Goal: Information Seeking & Learning: Check status

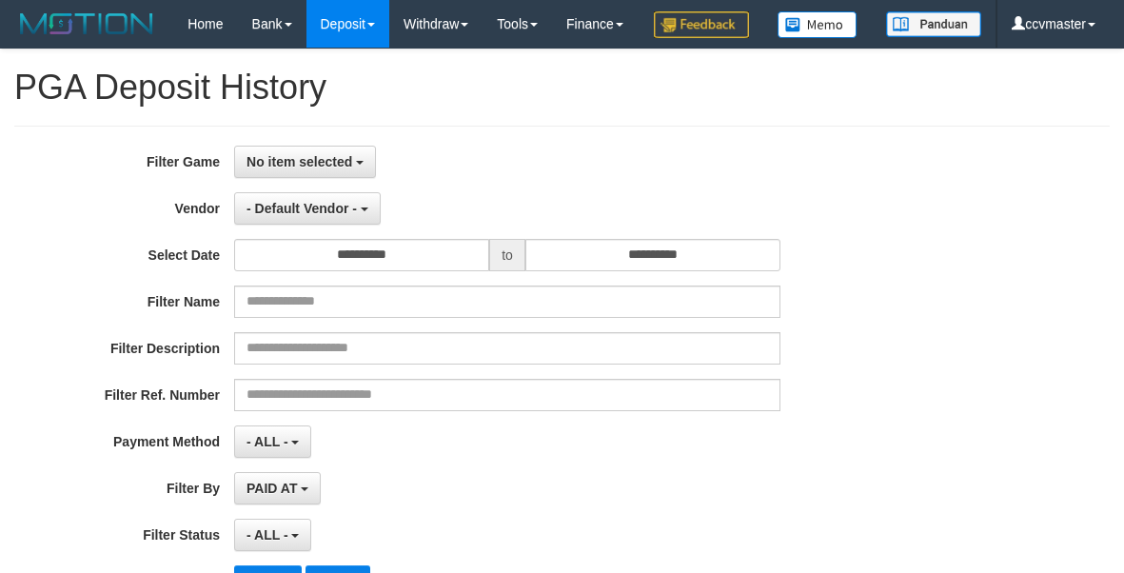
select select "****"
select select "**********"
select select "*"
select select "***"
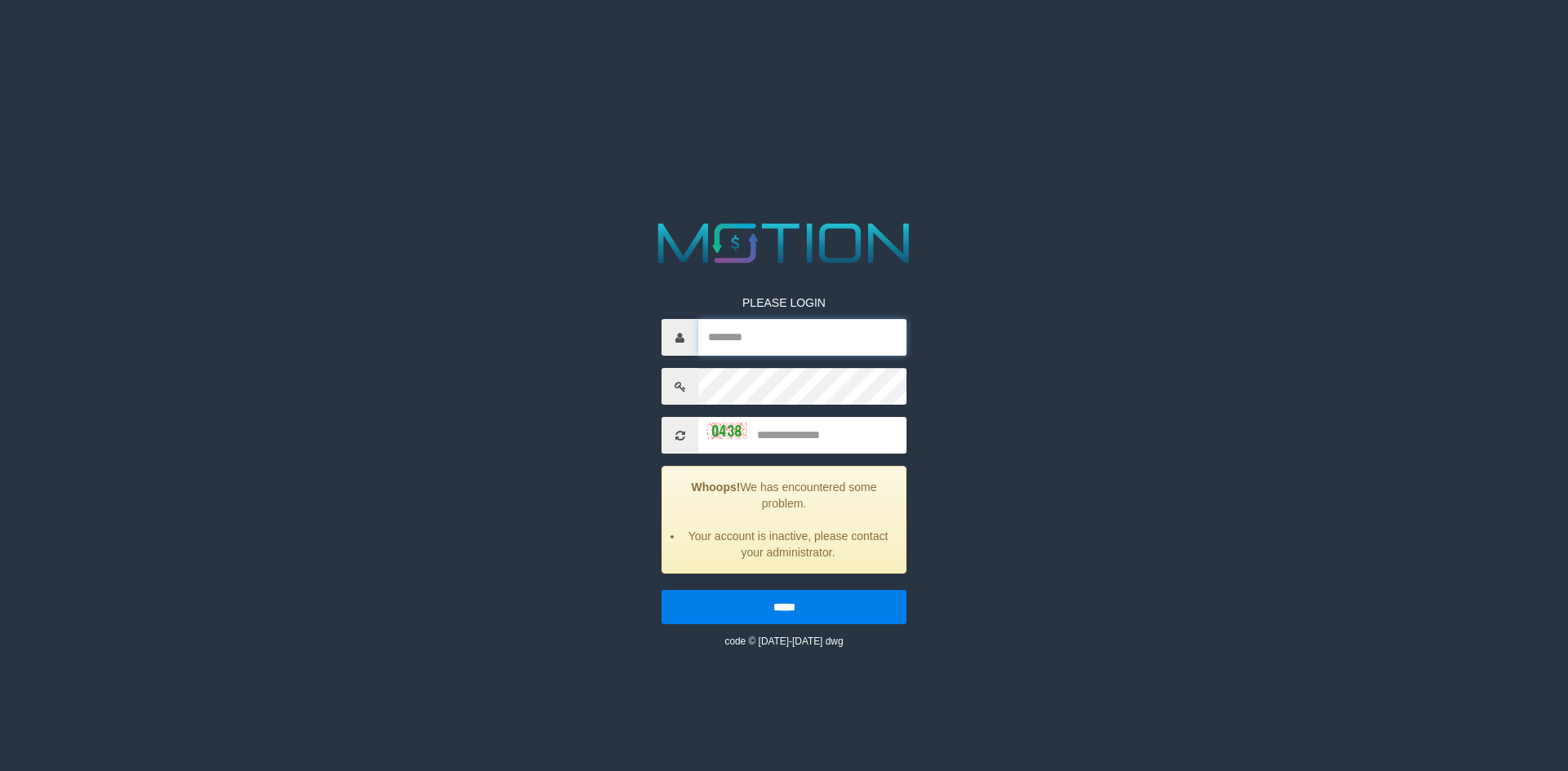
type input "*********"
click at [800, 435] on input "text" at bounding box center [802, 435] width 208 height 37
type input "****"
click at [661, 590] on input "*****" at bounding box center [784, 607] width 245 height 34
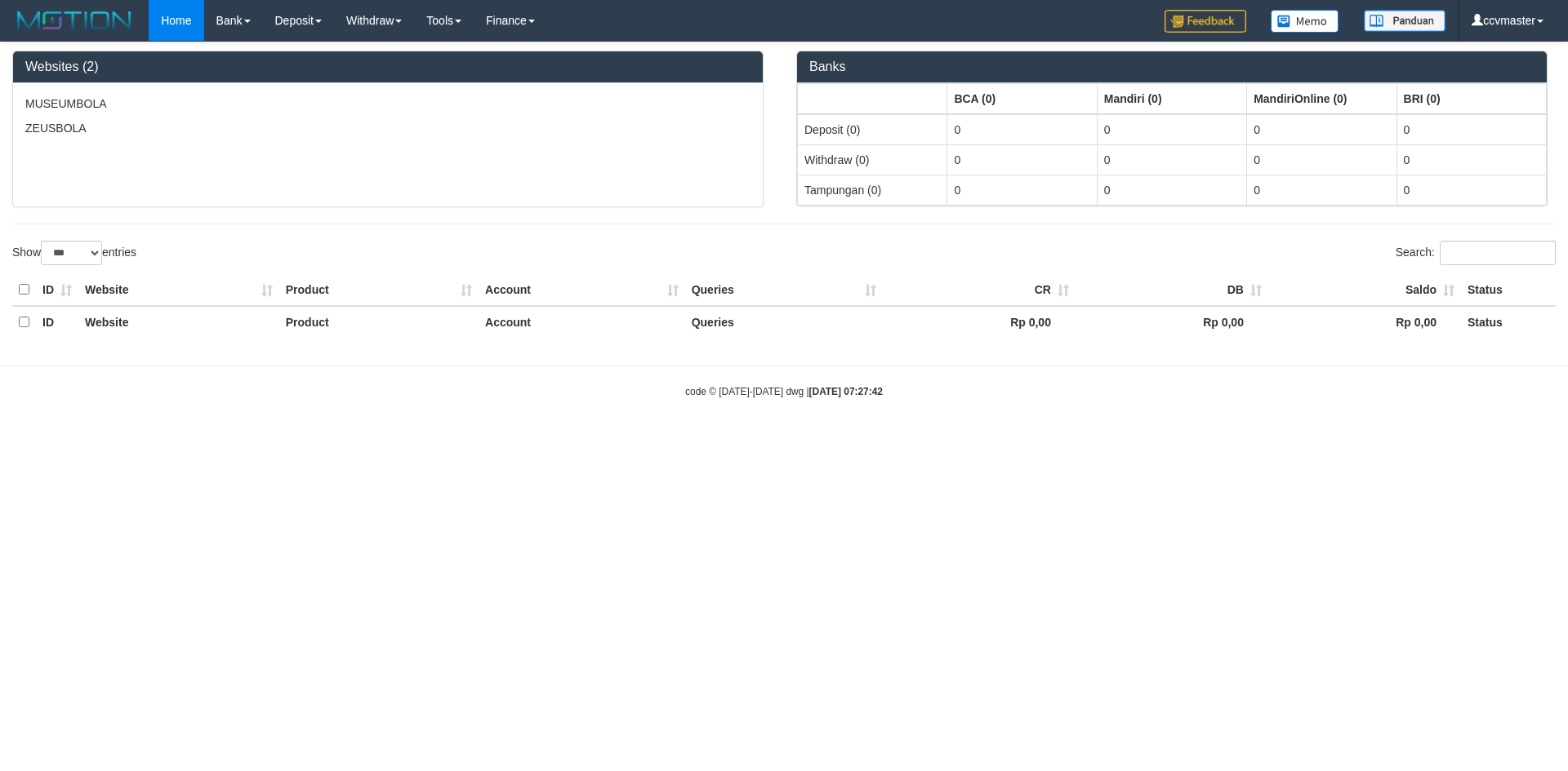
select select "***"
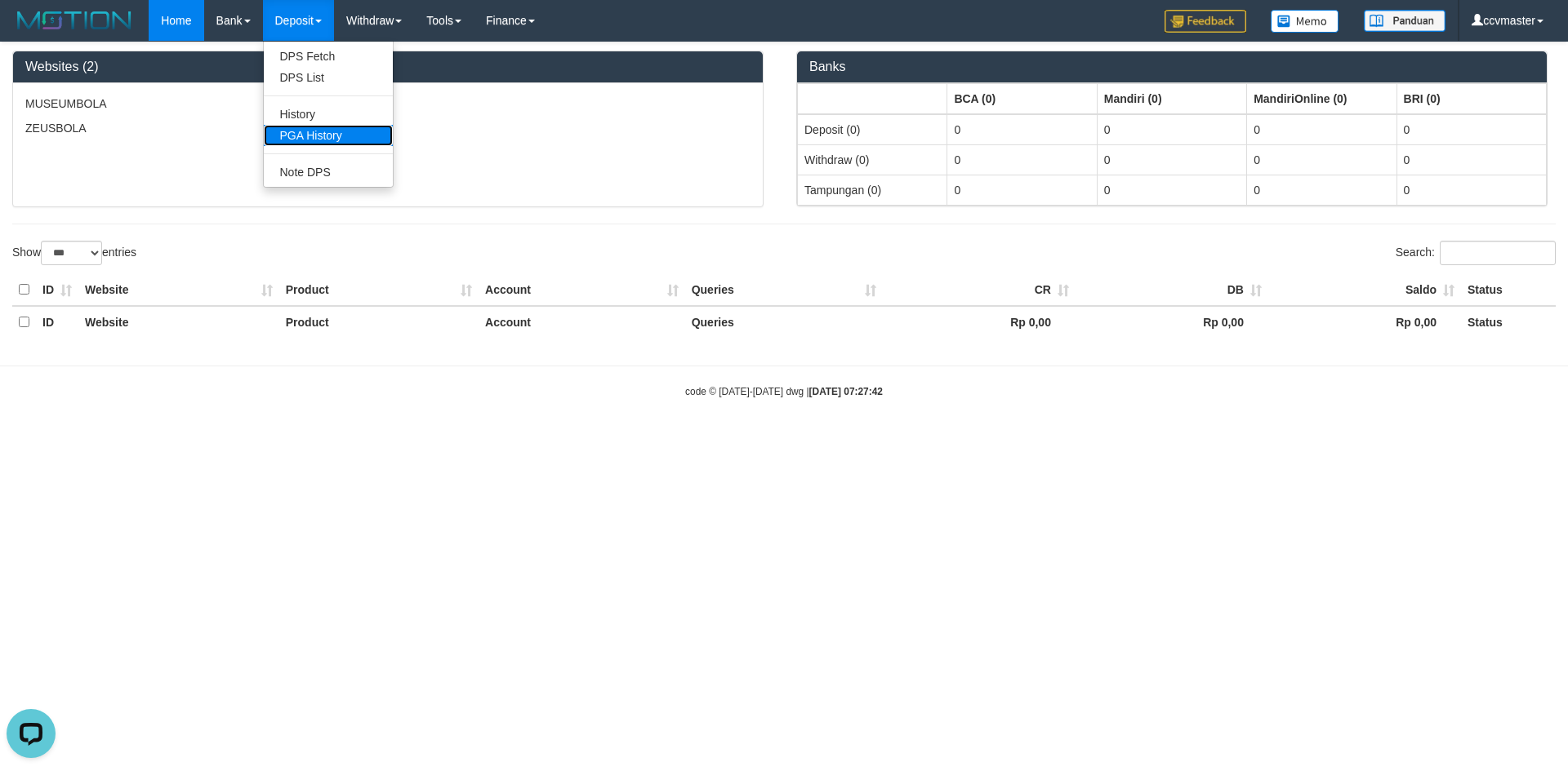
click at [319, 138] on link "PGA History" at bounding box center [328, 136] width 129 height 21
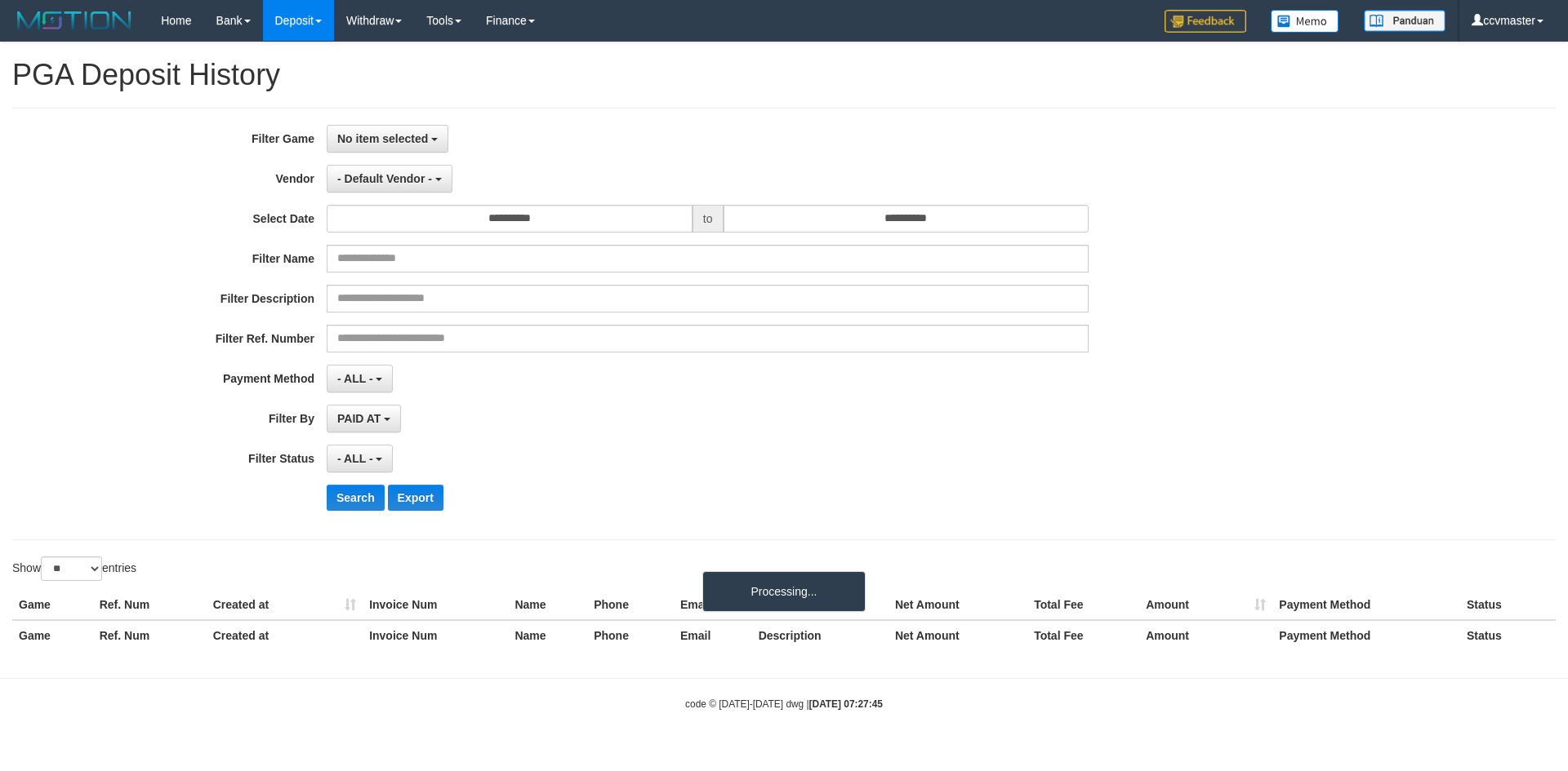
select select
select select "**"
click at [395, 138] on span "No item selected" at bounding box center [383, 138] width 91 height 13
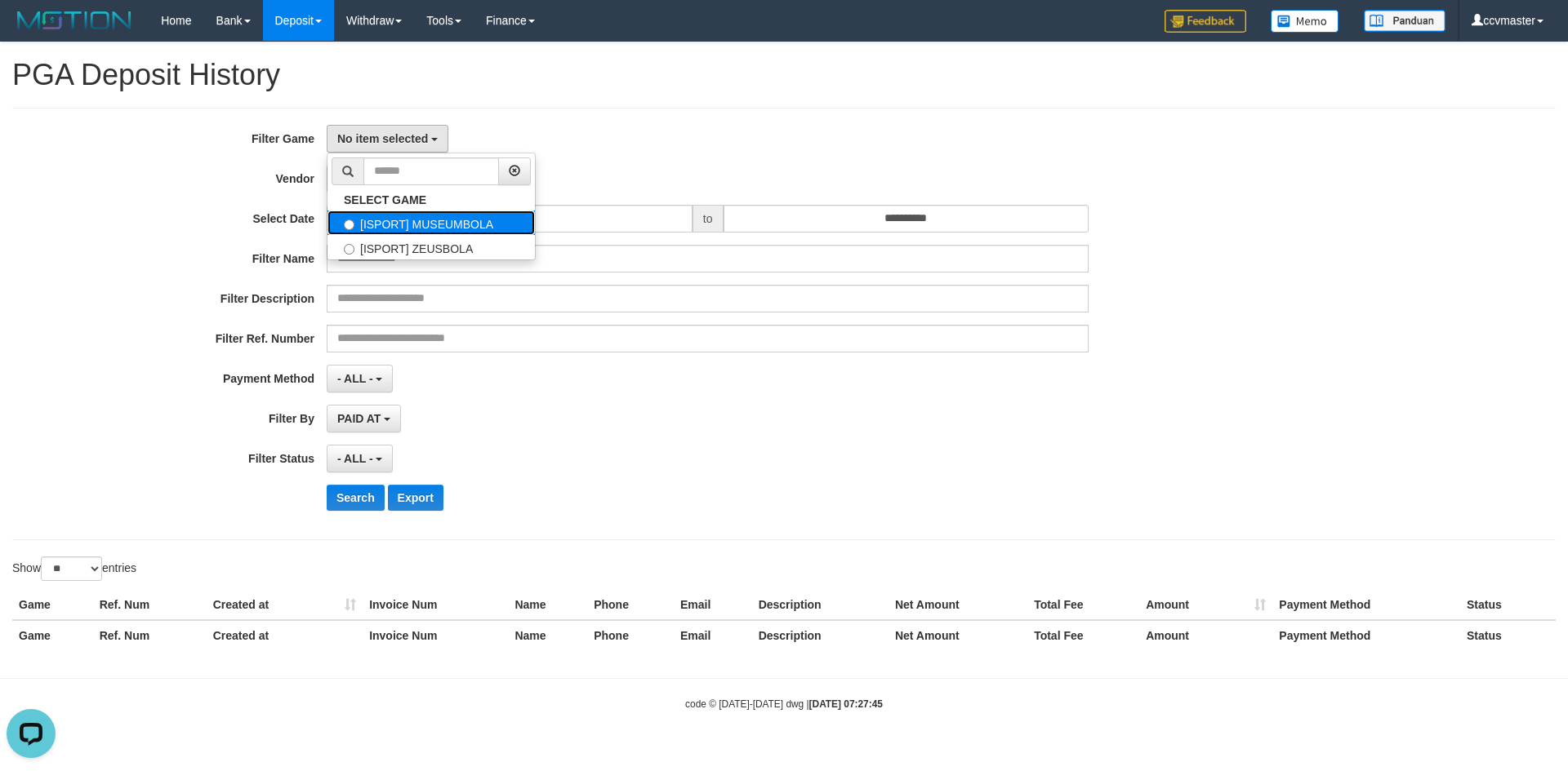
click at [435, 227] on label "[ISPORT] MUSEUMBOLA" at bounding box center [431, 223] width 208 height 25
select select "****"
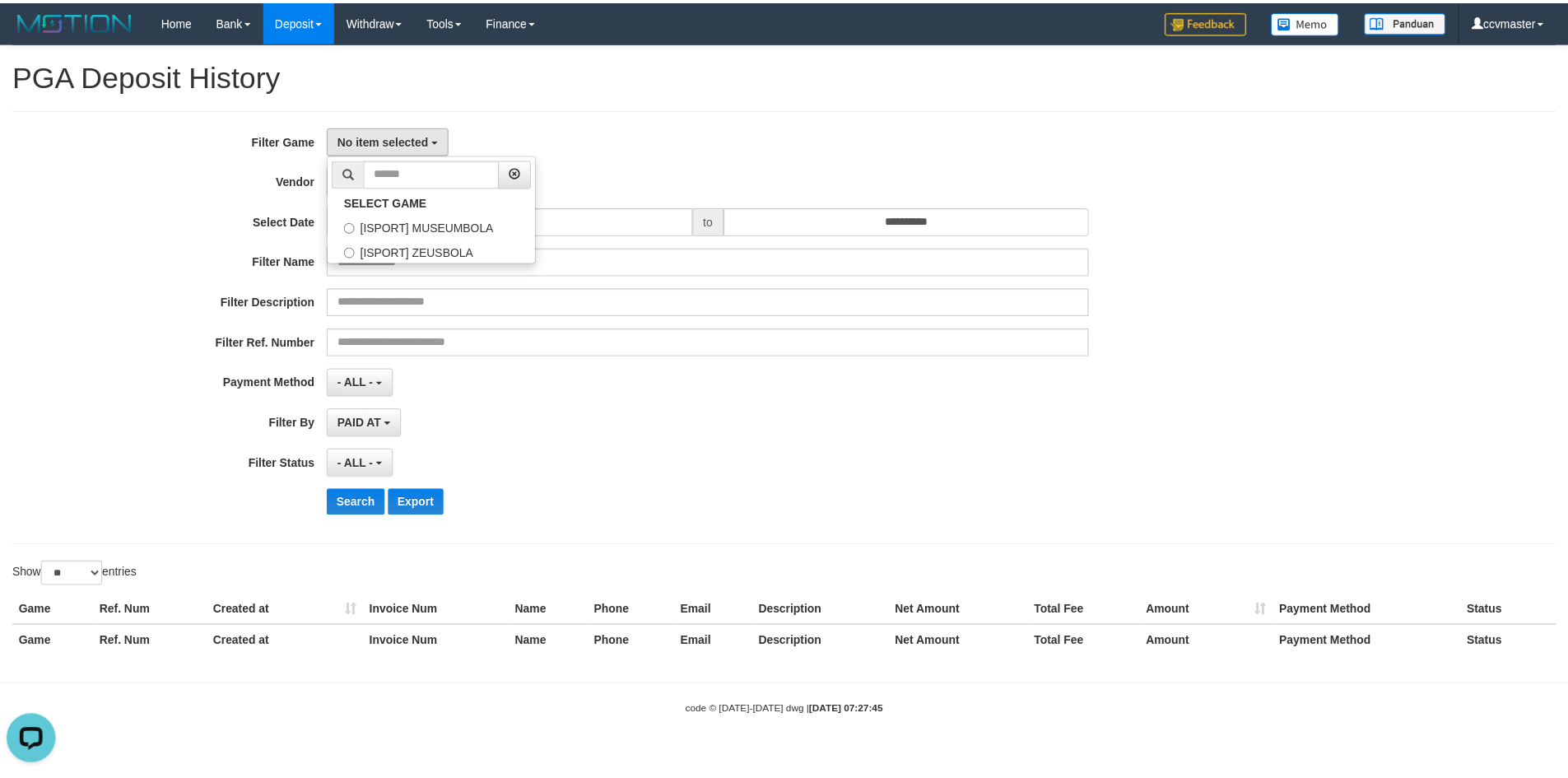
scroll to position [15, 0]
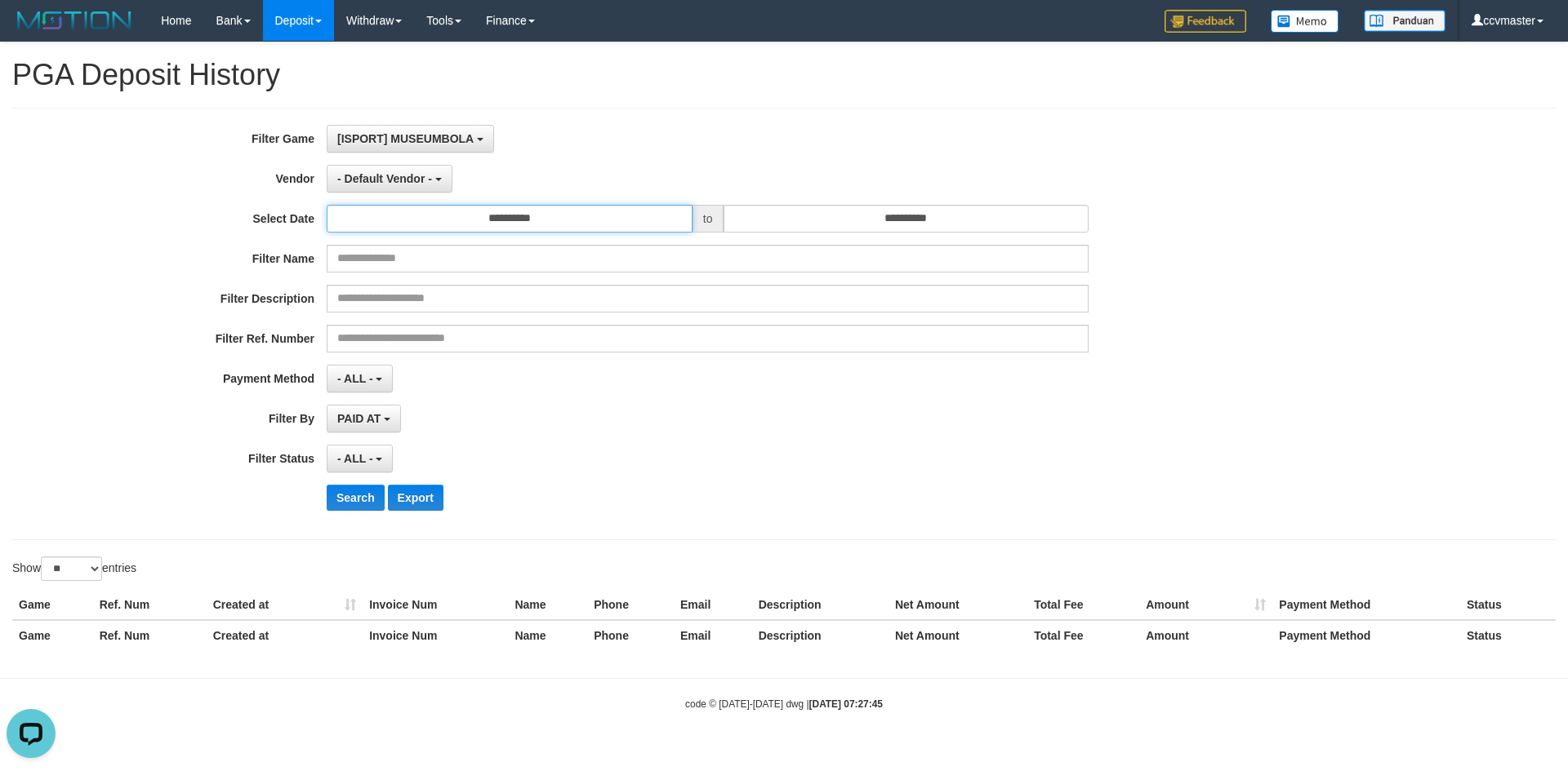
click at [514, 218] on input "**********" at bounding box center [510, 219] width 365 height 27
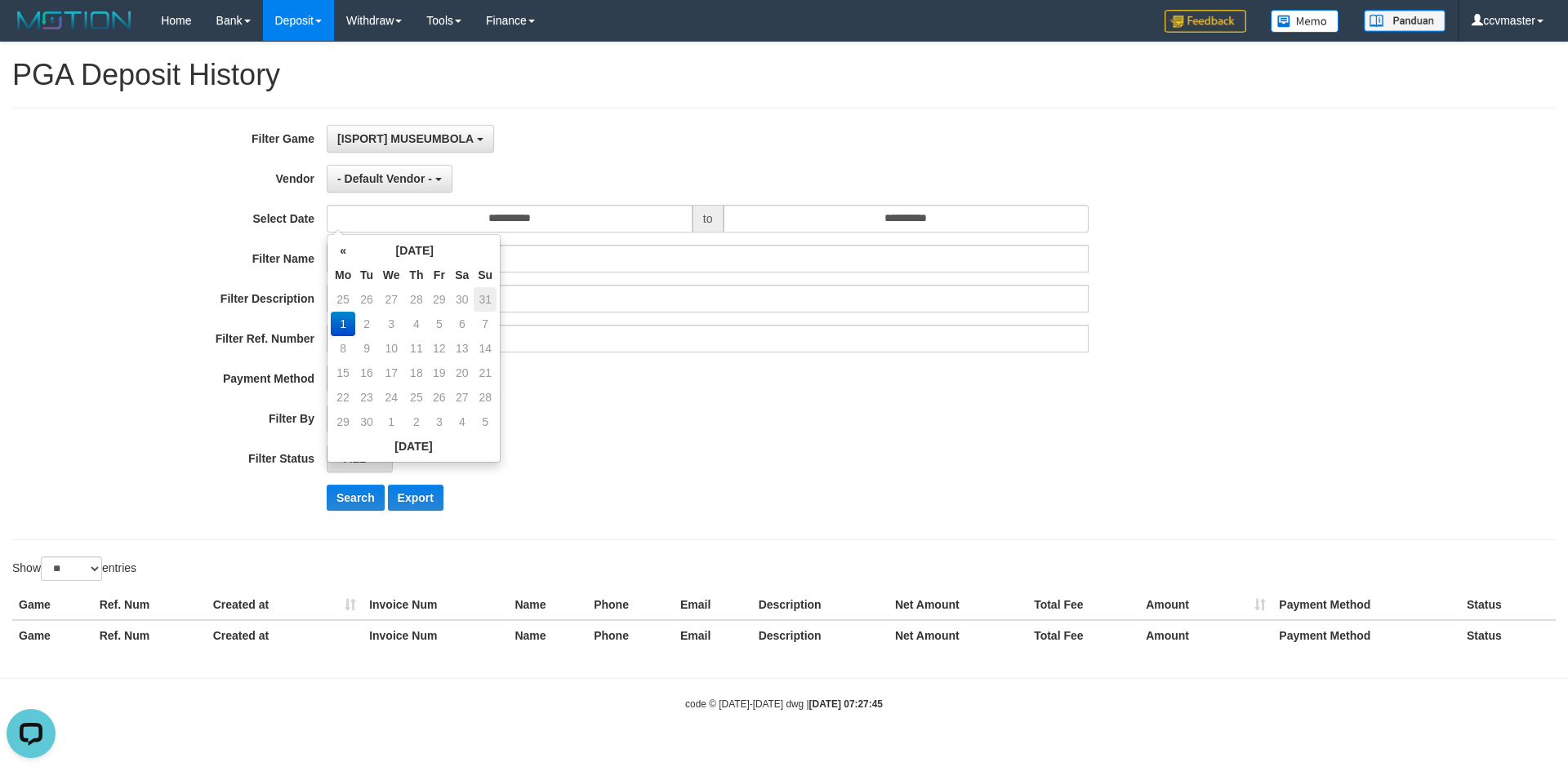
click at [487, 298] on td "31" at bounding box center [485, 299] width 23 height 25
type input "**********"
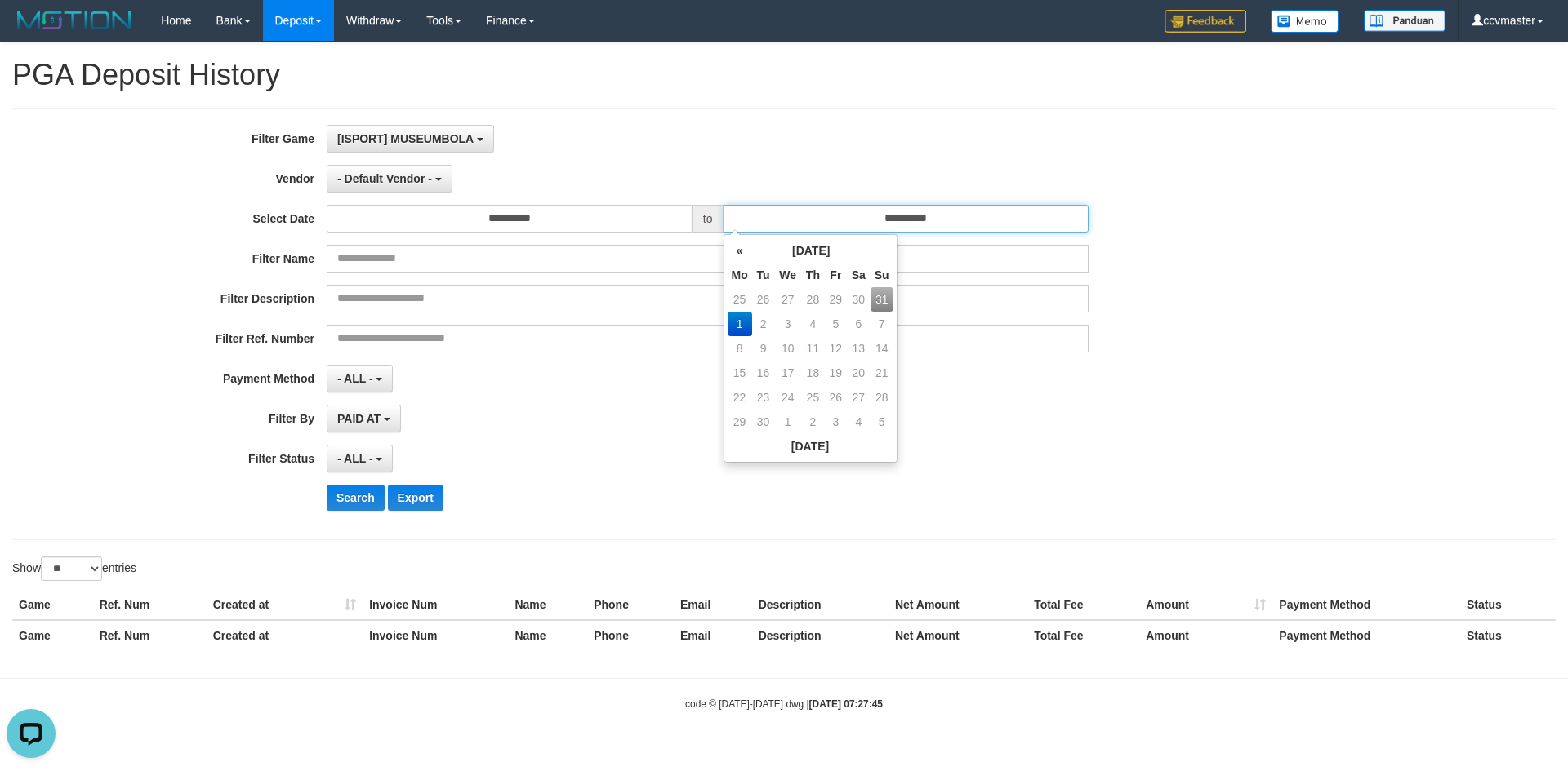
click at [833, 212] on input "**********" at bounding box center [906, 219] width 365 height 27
click at [884, 301] on td "31" at bounding box center [882, 299] width 23 height 25
type input "**********"
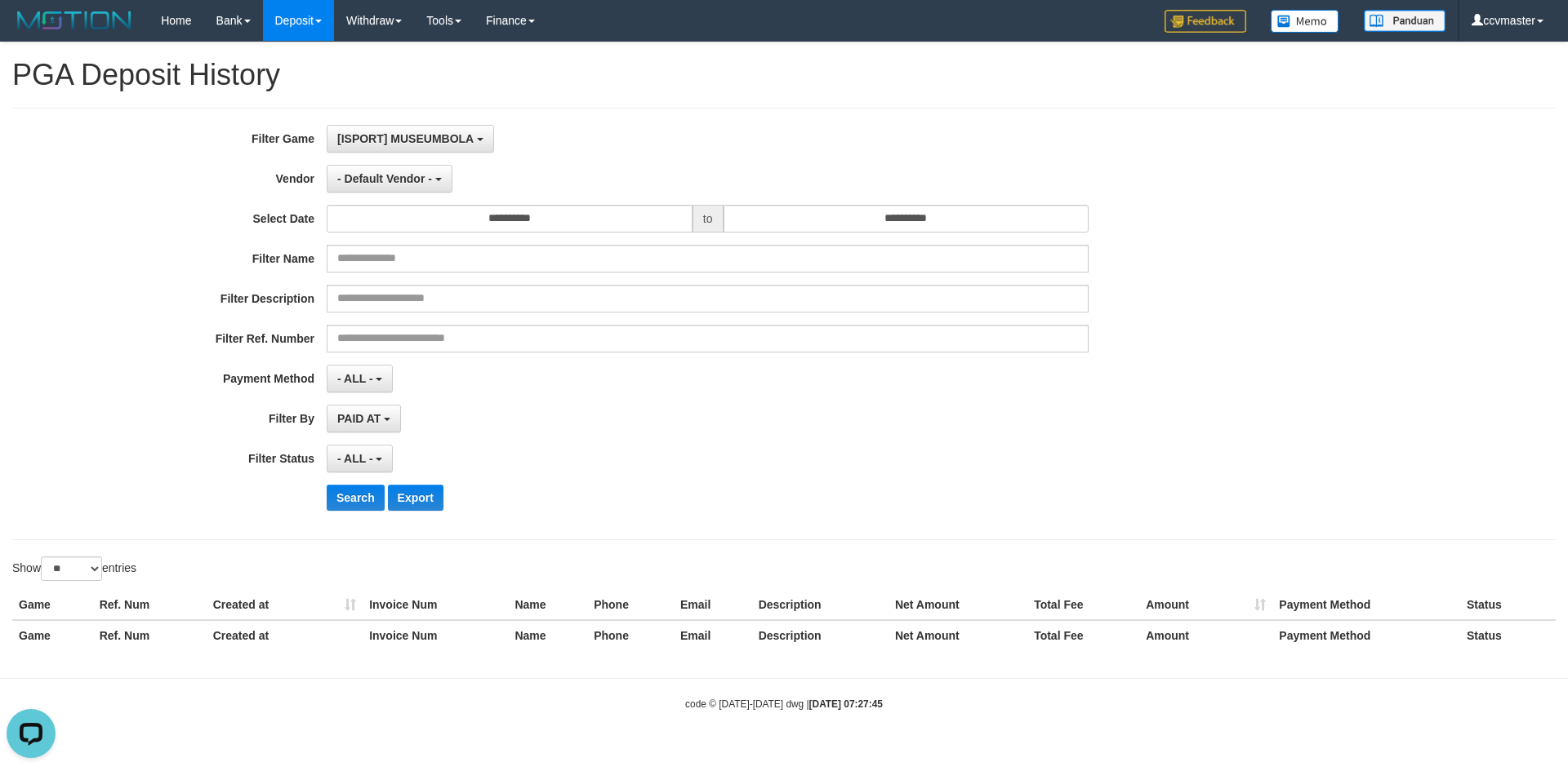
click at [580, 419] on div "PAID AT PAID AT CREATED AT" at bounding box center [708, 419] width 762 height 27
click at [351, 447] on button "- ALL -" at bounding box center [359, 459] width 66 height 27
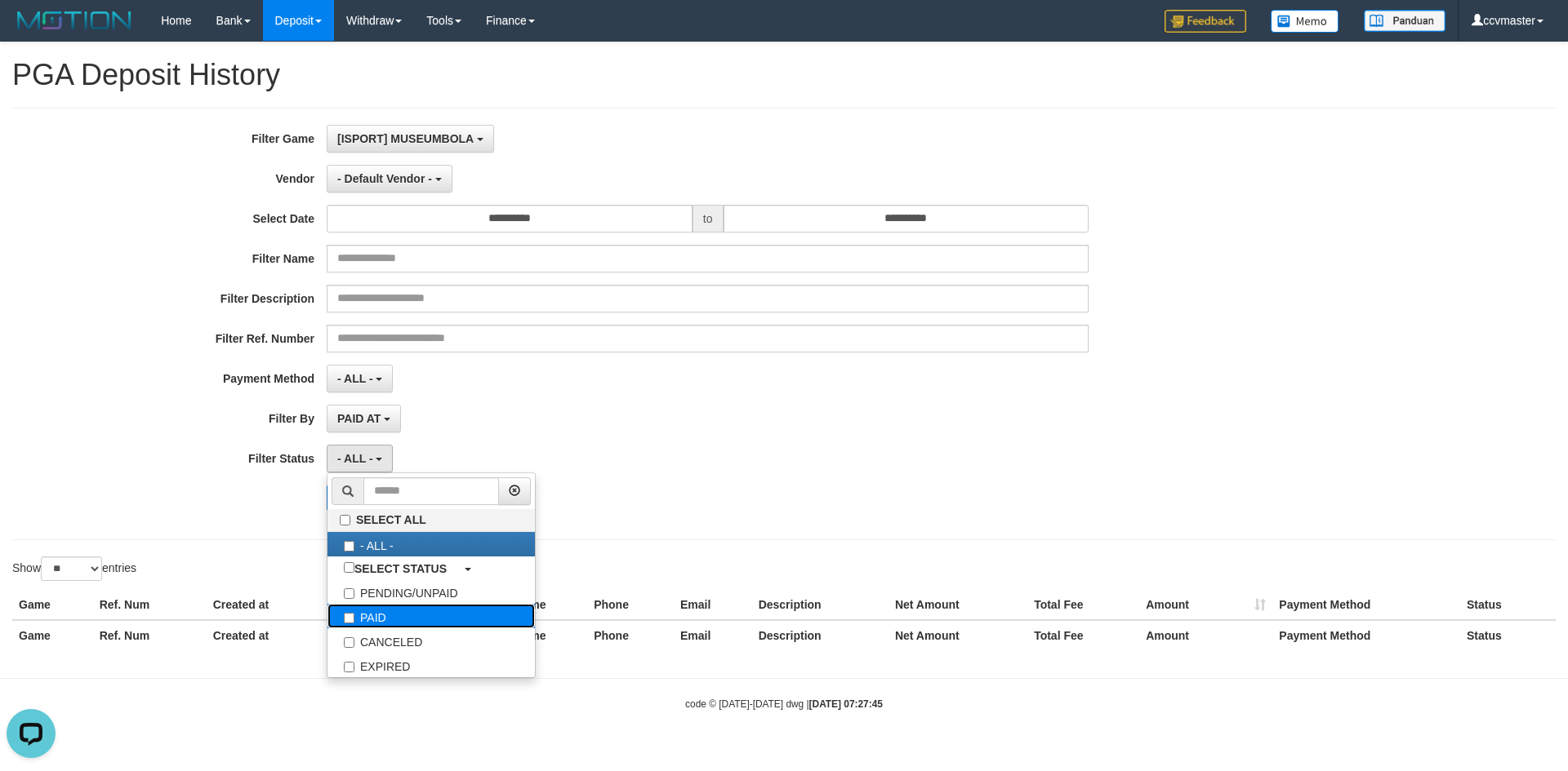
click at [398, 613] on label "PAID" at bounding box center [431, 616] width 208 height 25
select select "*"
click at [471, 389] on div "- ALL - SELECT ALL - ALL - SELECT PAYMENT METHOD Mandiri BNI OVO CIMB BRI MAYBA…" at bounding box center [708, 378] width 762 height 27
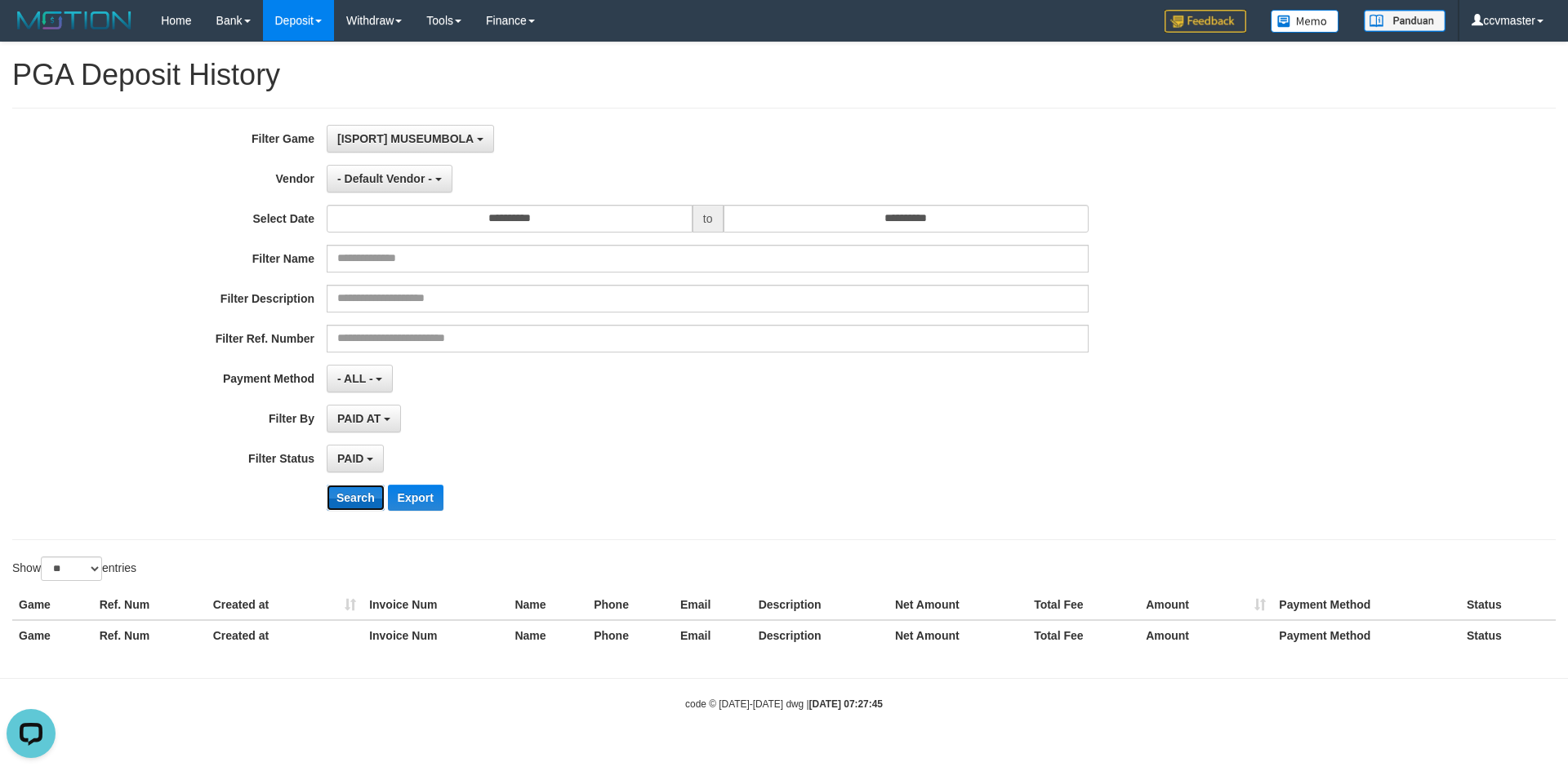
click at [357, 501] on button "Search" at bounding box center [356, 497] width 58 height 26
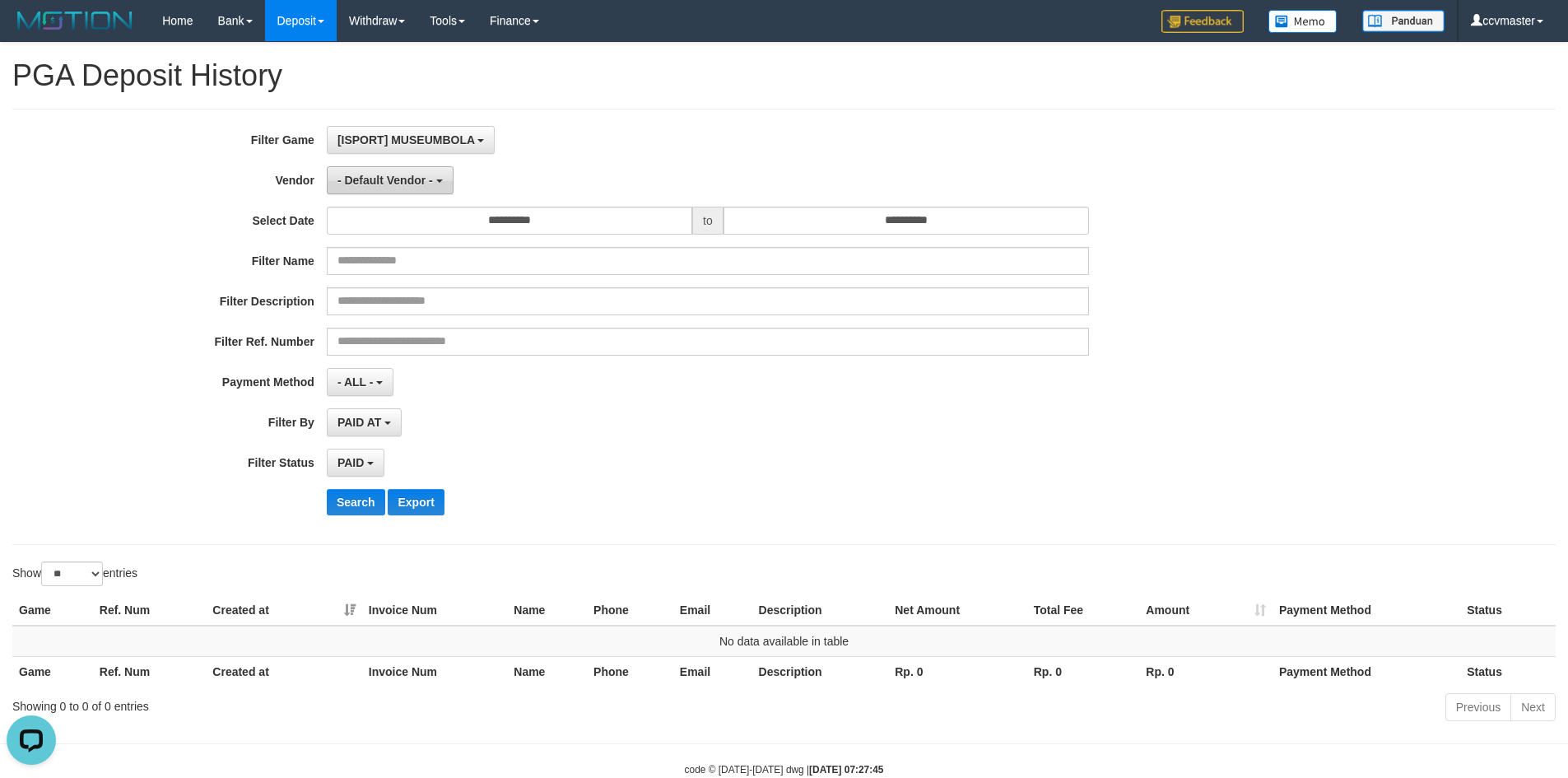
click at [405, 185] on span "- Default Vendor -" at bounding box center [385, 180] width 95 height 13
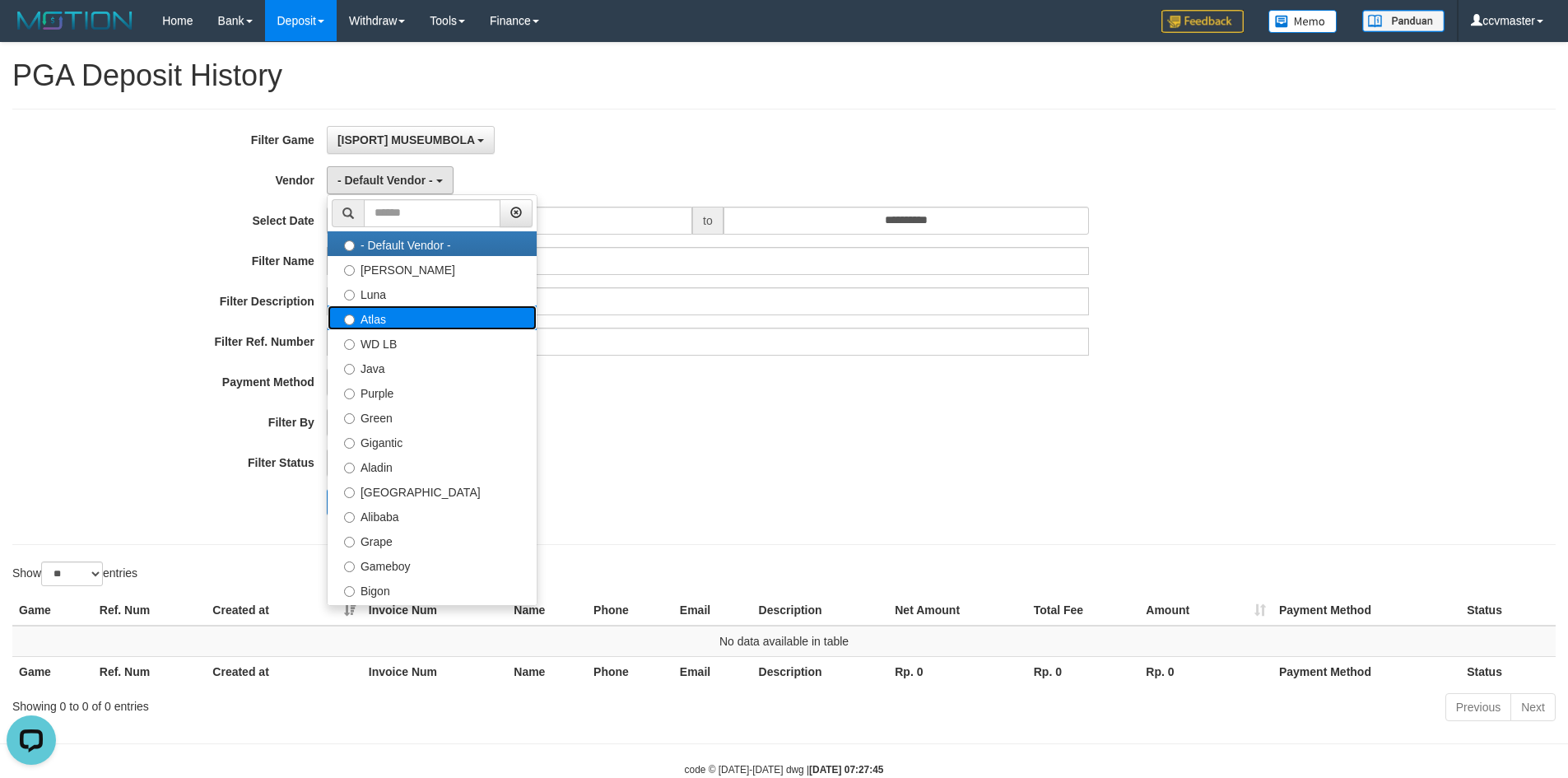
click at [412, 323] on label "Atlas" at bounding box center [432, 318] width 209 height 25
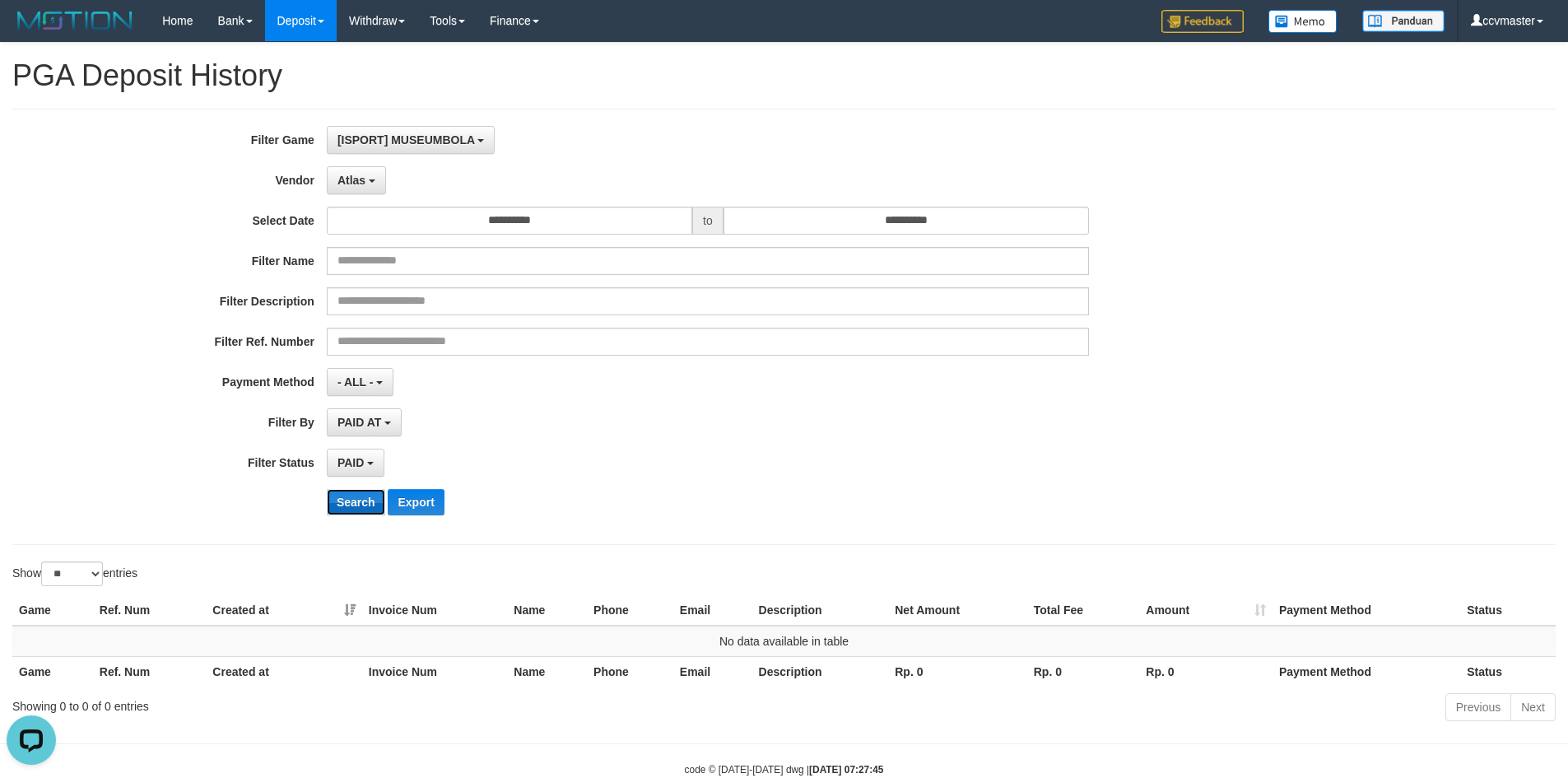
click at [359, 502] on button "Search" at bounding box center [356, 502] width 59 height 26
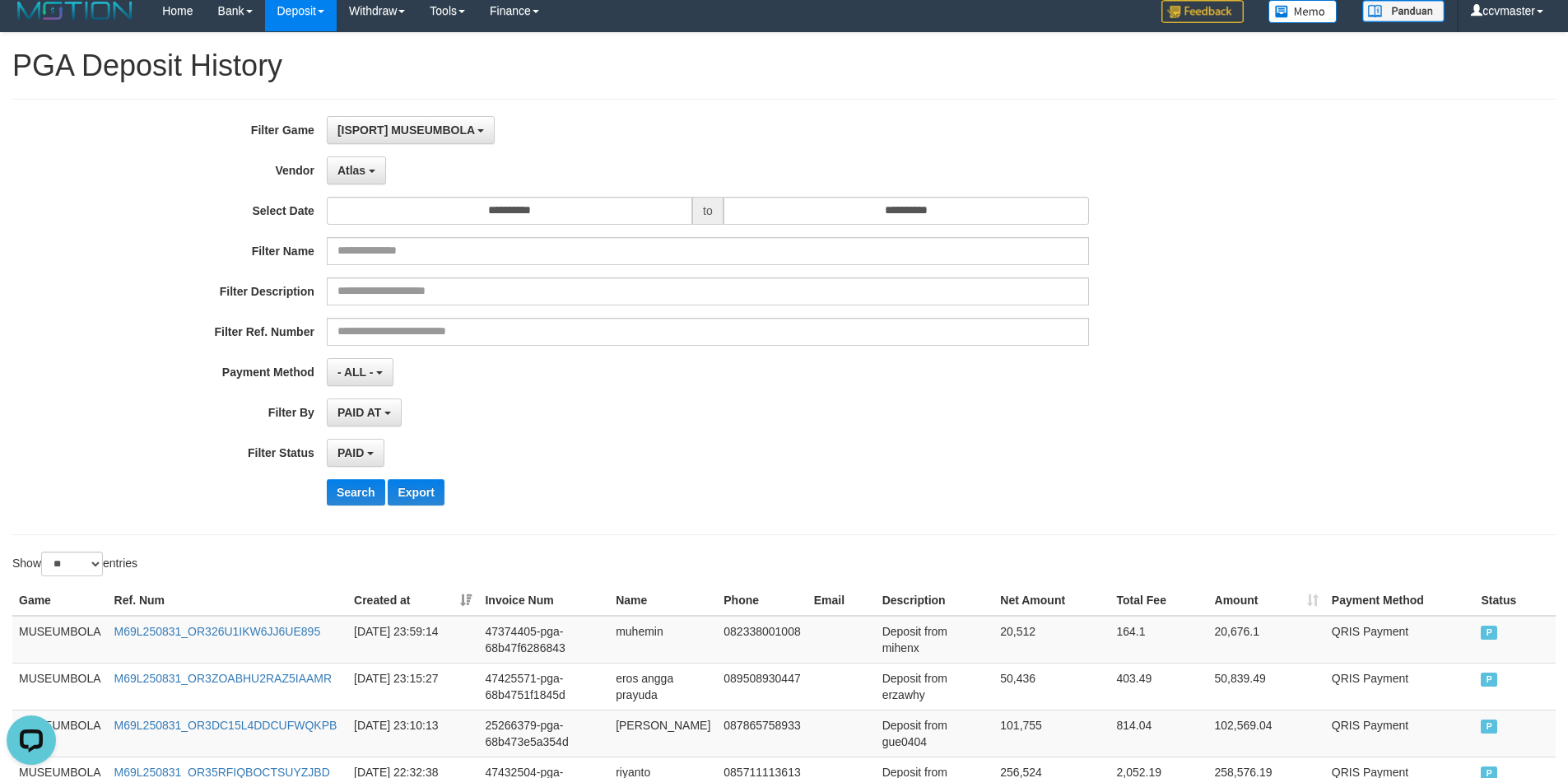
scroll to position [0, 0]
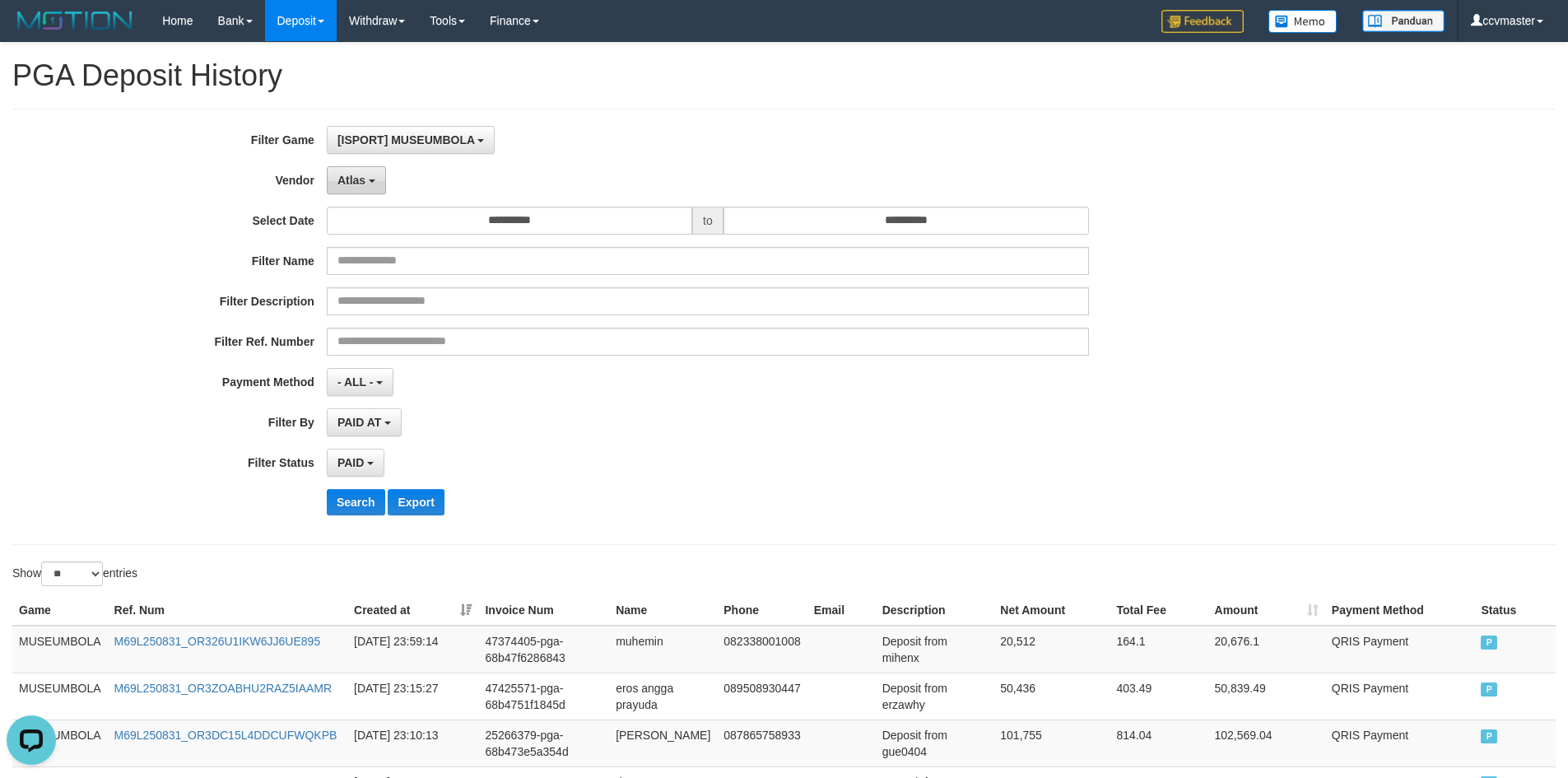
click at [374, 183] on button "Atlas" at bounding box center [356, 180] width 60 height 28
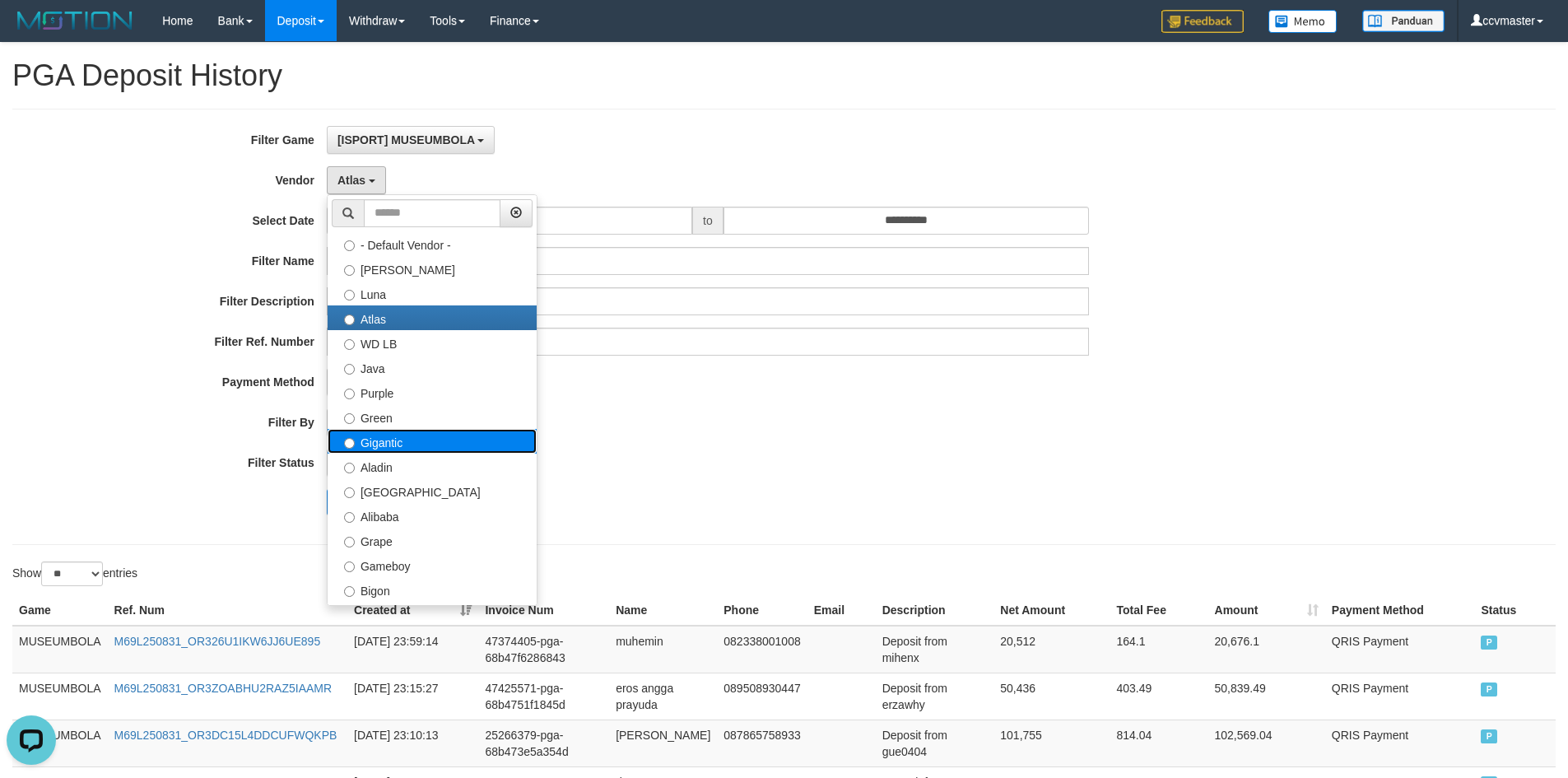
click at [439, 446] on label "Gigantic" at bounding box center [432, 441] width 209 height 25
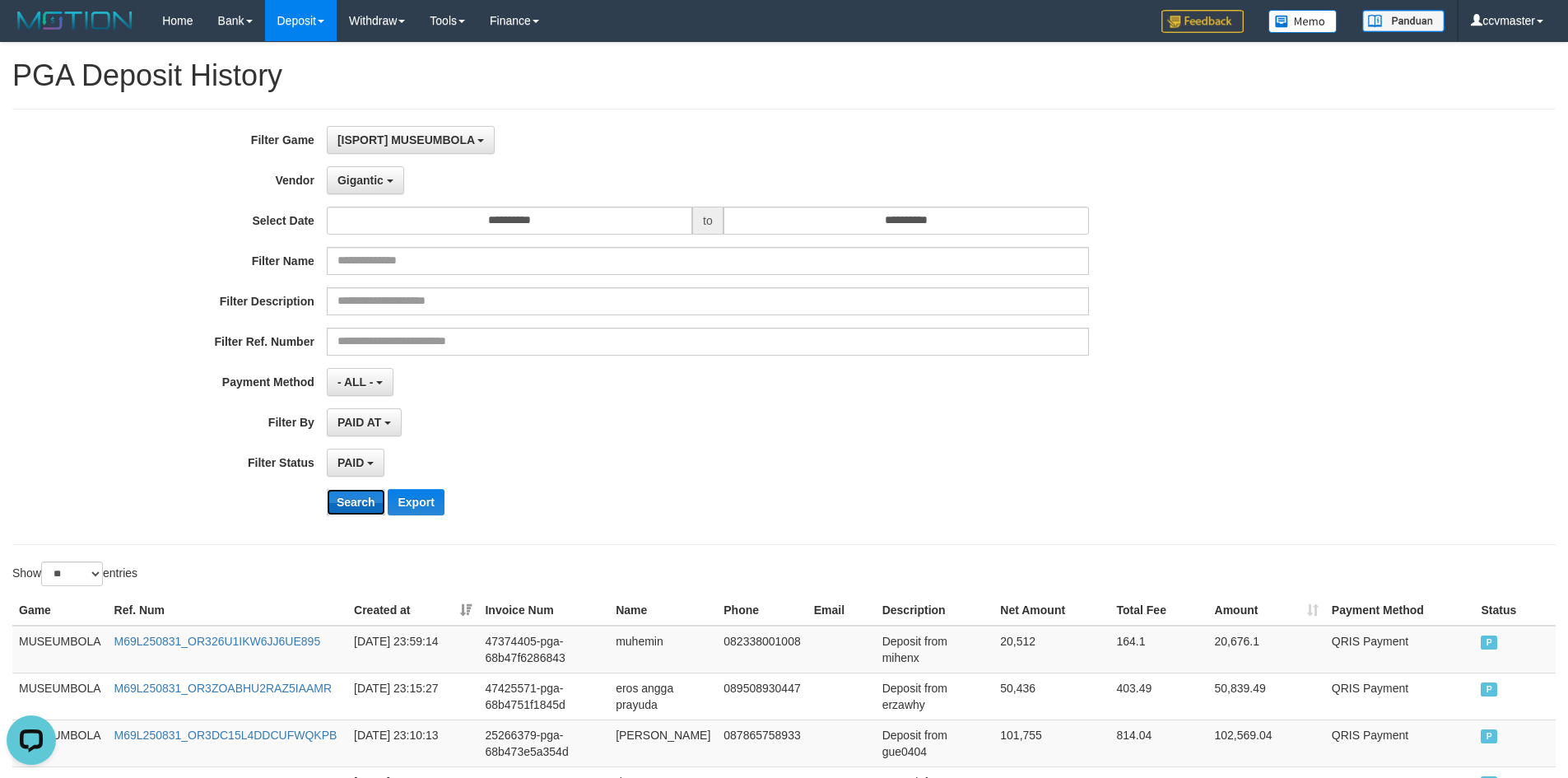
click at [354, 503] on button "Search" at bounding box center [356, 502] width 59 height 26
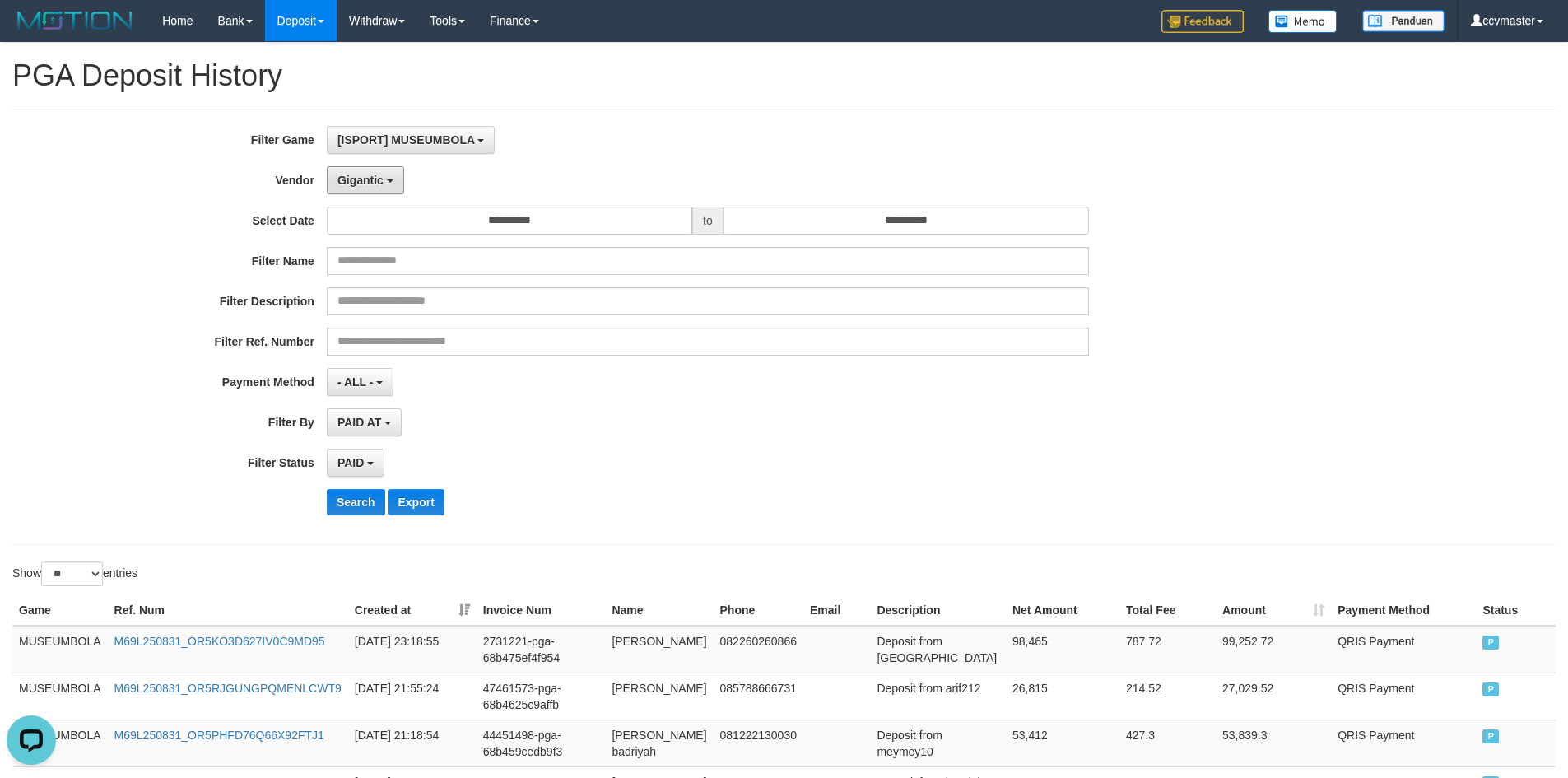
drag, startPoint x: 359, startPoint y: 182, endPoint x: 399, endPoint y: 260, distance: 87.7
click at [359, 182] on span "Gigantic" at bounding box center [360, 180] width 46 height 13
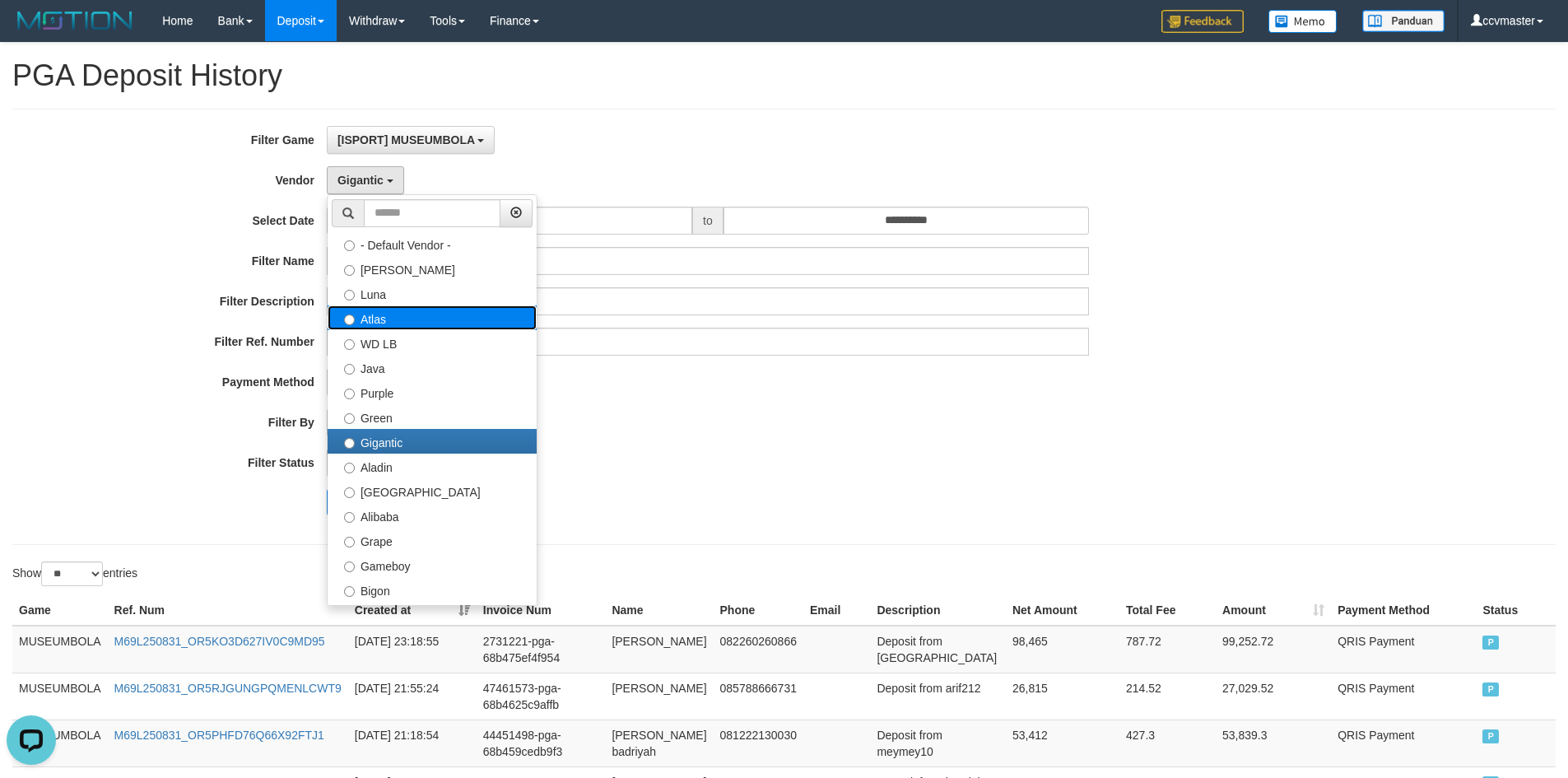
click at [394, 320] on label "Atlas" at bounding box center [432, 318] width 209 height 25
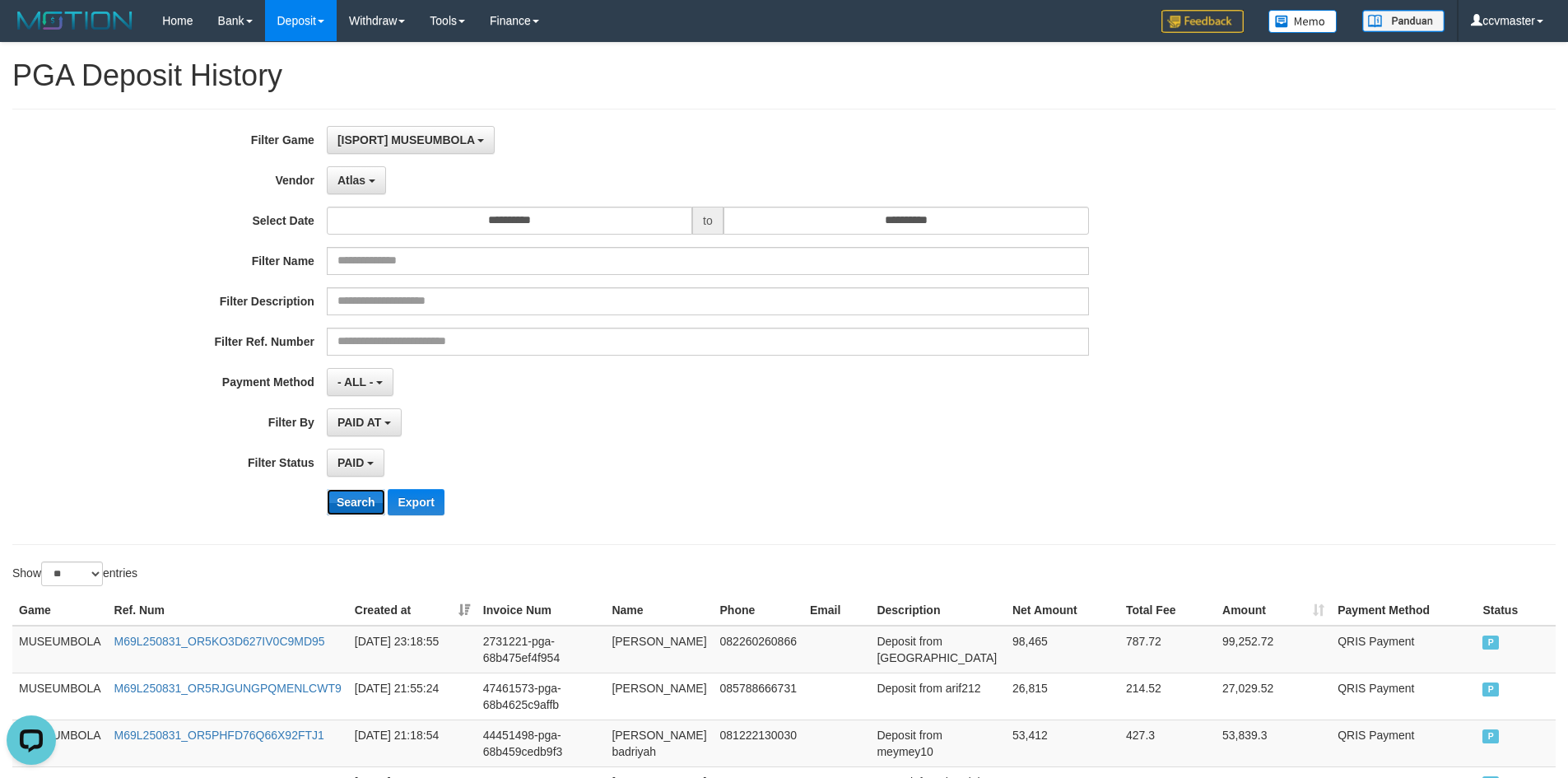
click at [364, 503] on button "Search" at bounding box center [356, 502] width 59 height 26
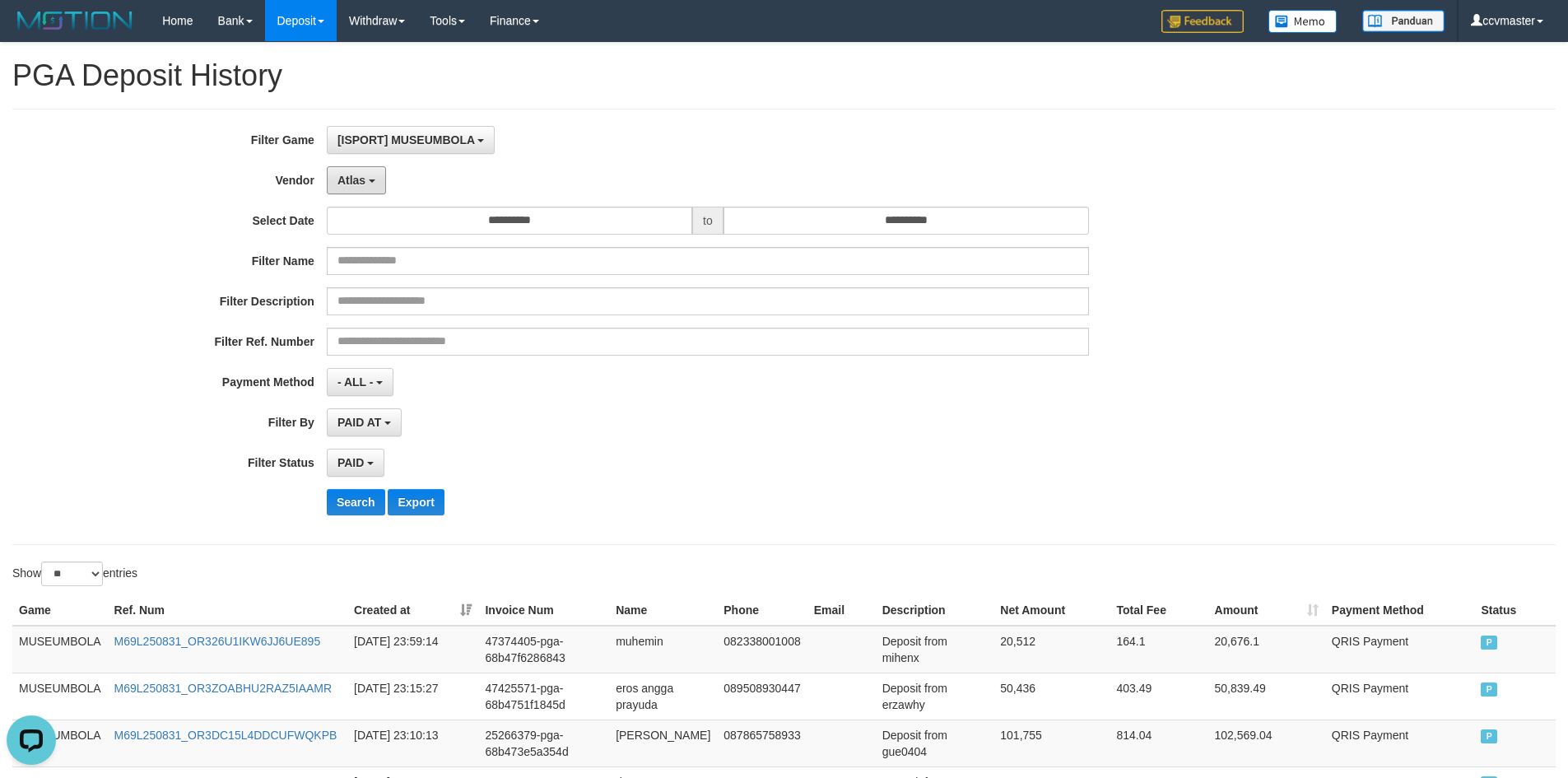
drag, startPoint x: 352, startPoint y: 173, endPoint x: 445, endPoint y: 253, distance: 122.7
click at [352, 174] on span "Atlas" at bounding box center [351, 180] width 28 height 13
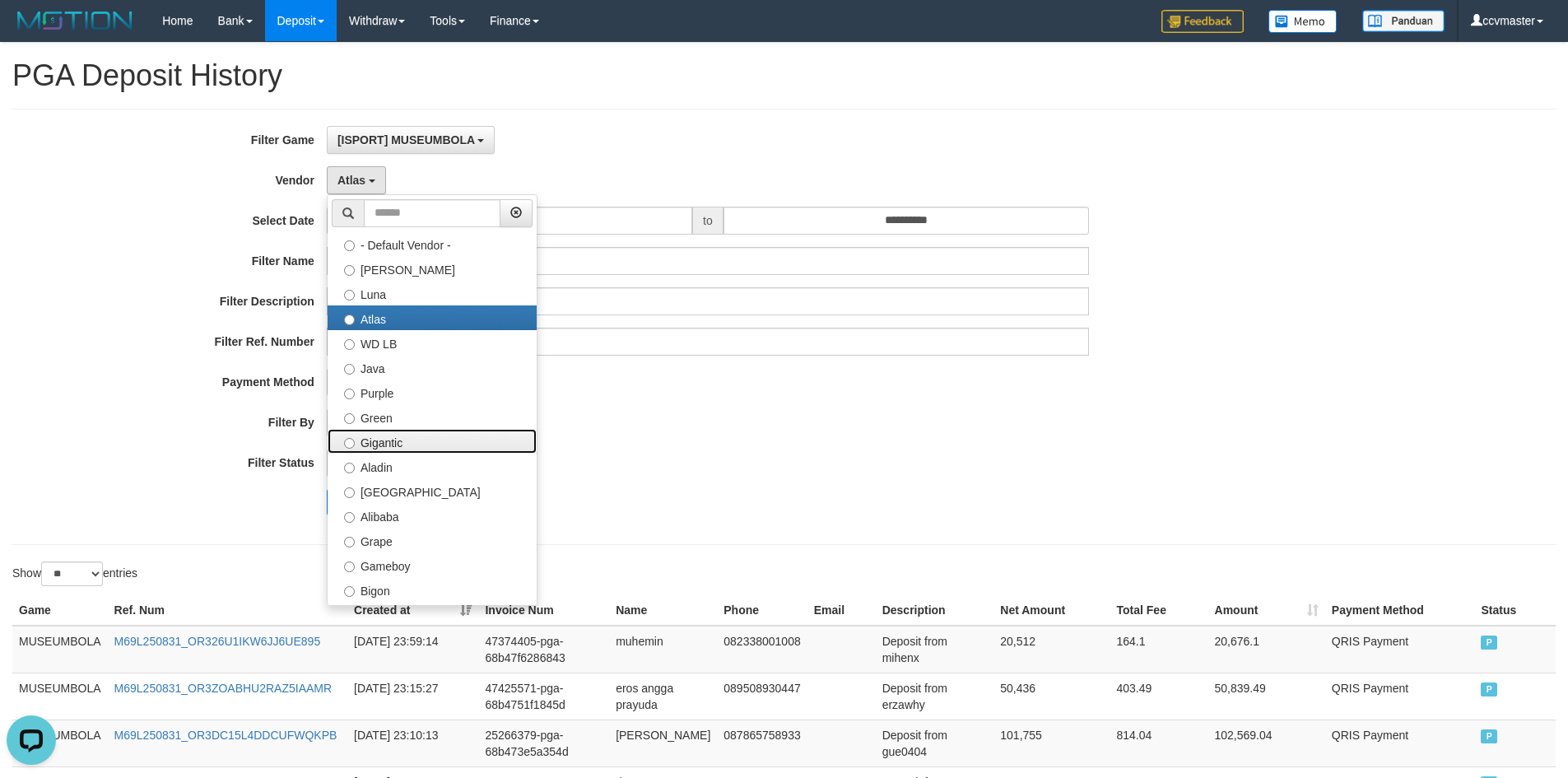
click at [445, 436] on label "Gigantic" at bounding box center [432, 441] width 209 height 25
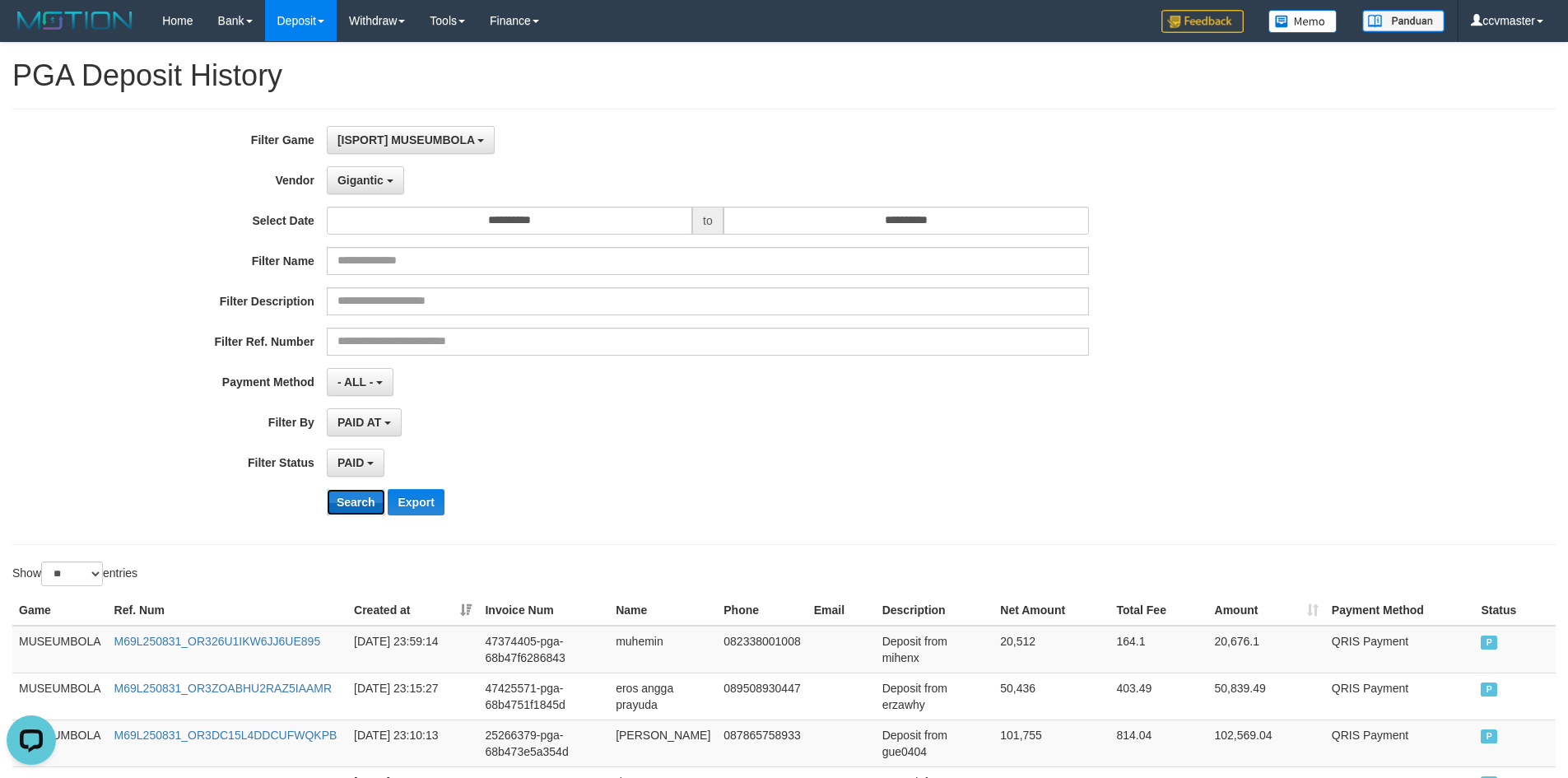
click at [359, 496] on button "Search" at bounding box center [356, 502] width 59 height 26
click at [403, 196] on div "**********" at bounding box center [654, 327] width 1308 height 402
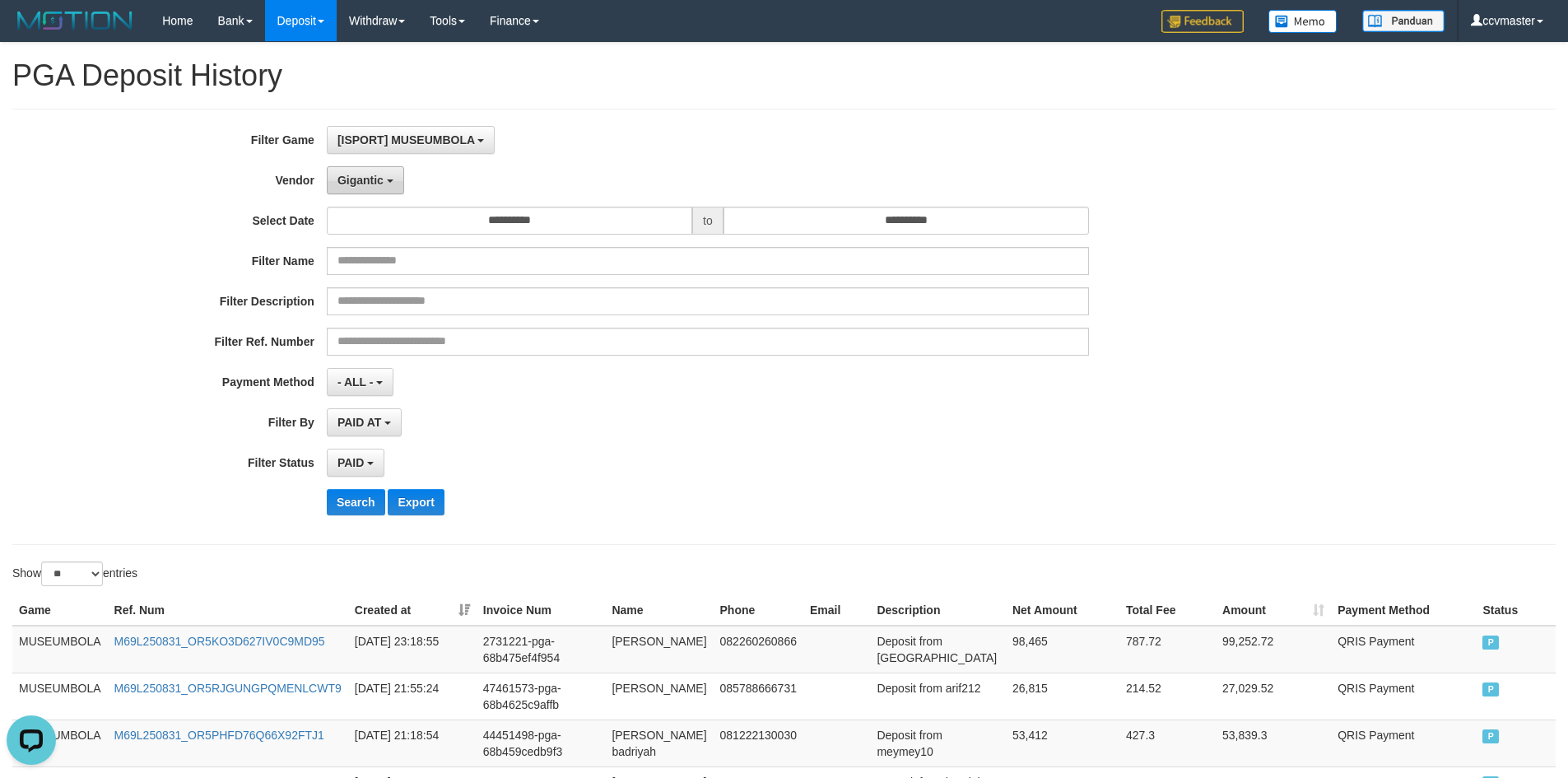
click at [375, 184] on span "Gigantic" at bounding box center [360, 180] width 46 height 13
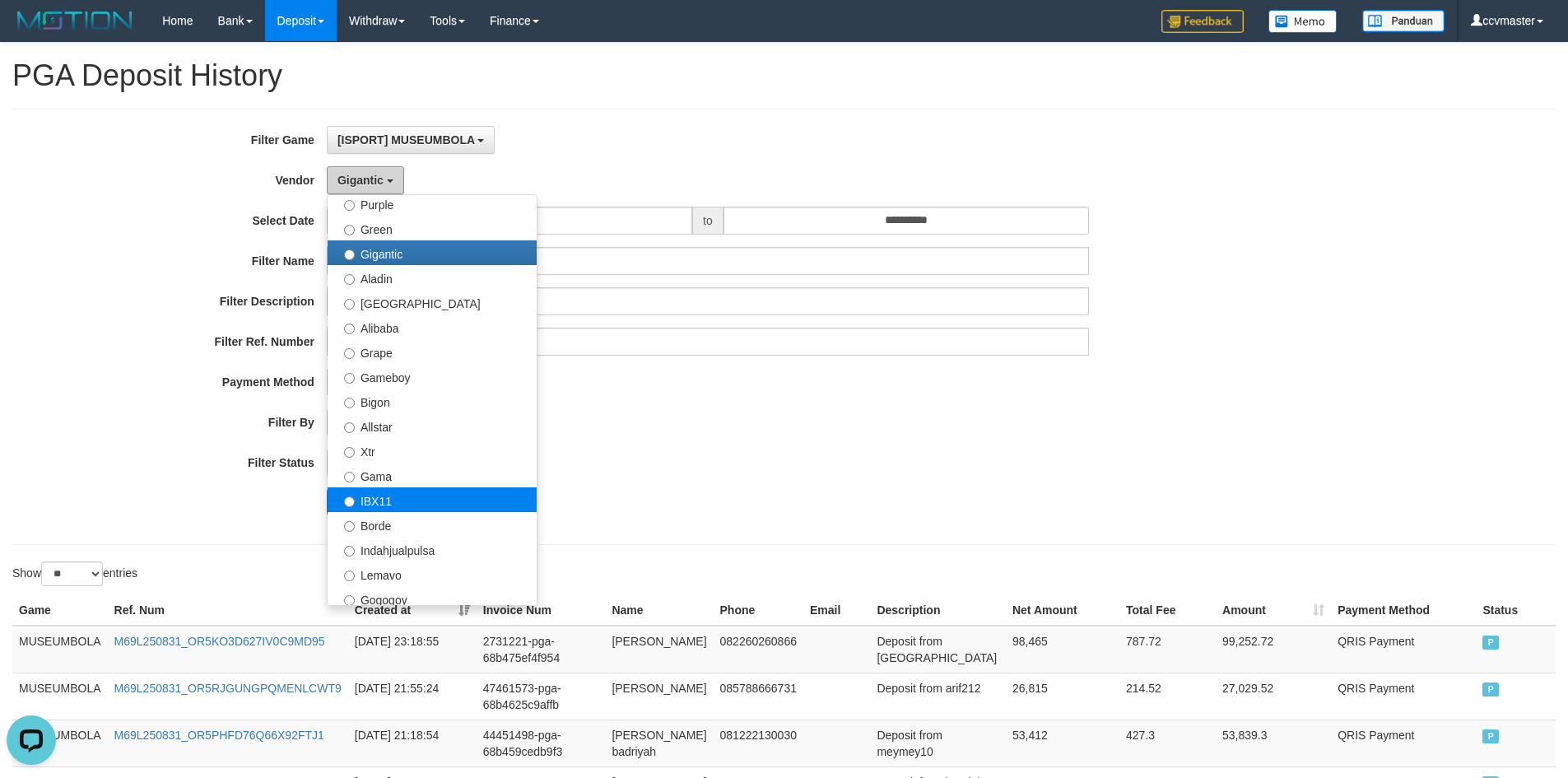
scroll to position [248, 0]
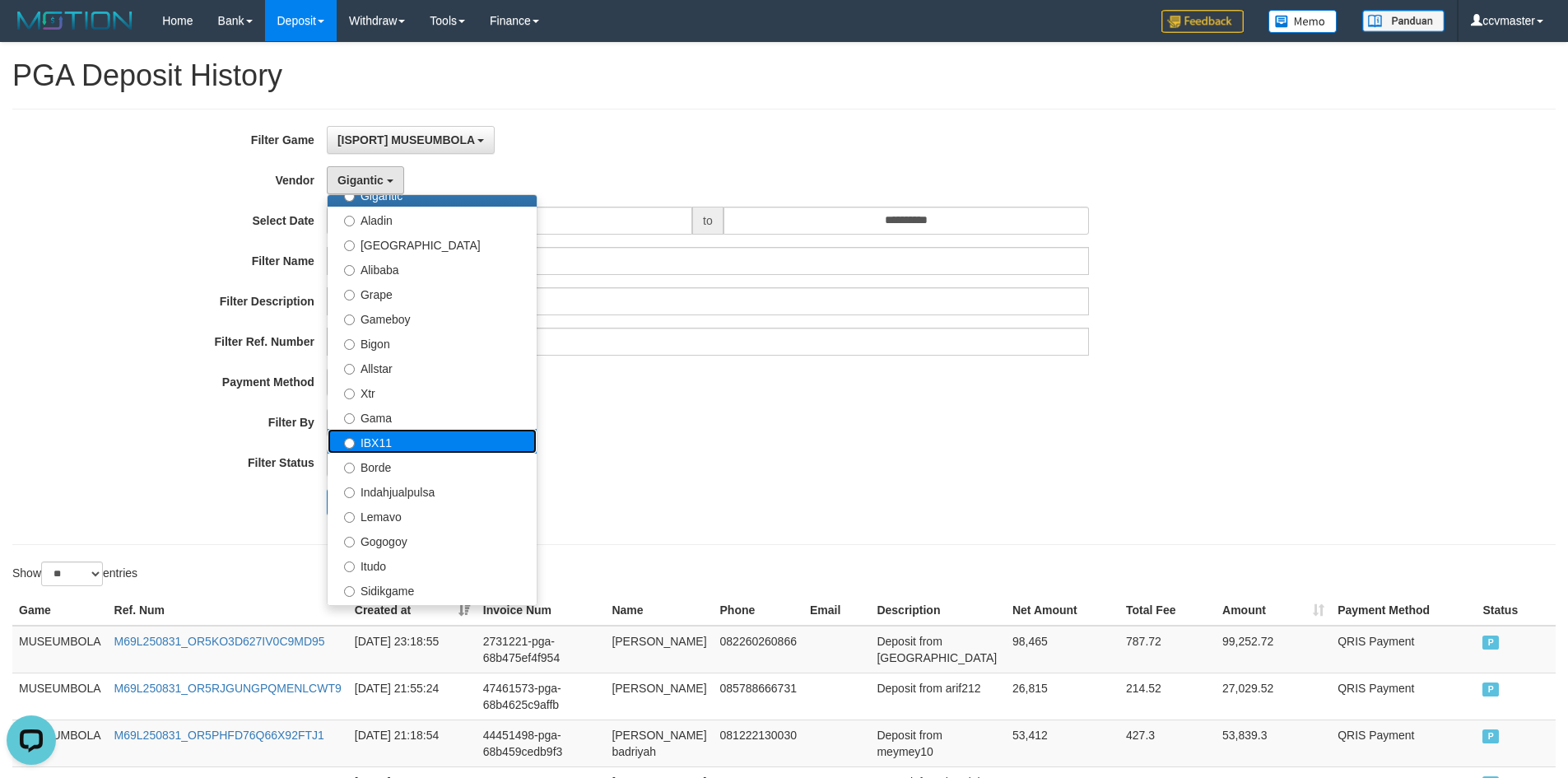
click at [413, 449] on label "IBX11" at bounding box center [432, 441] width 209 height 25
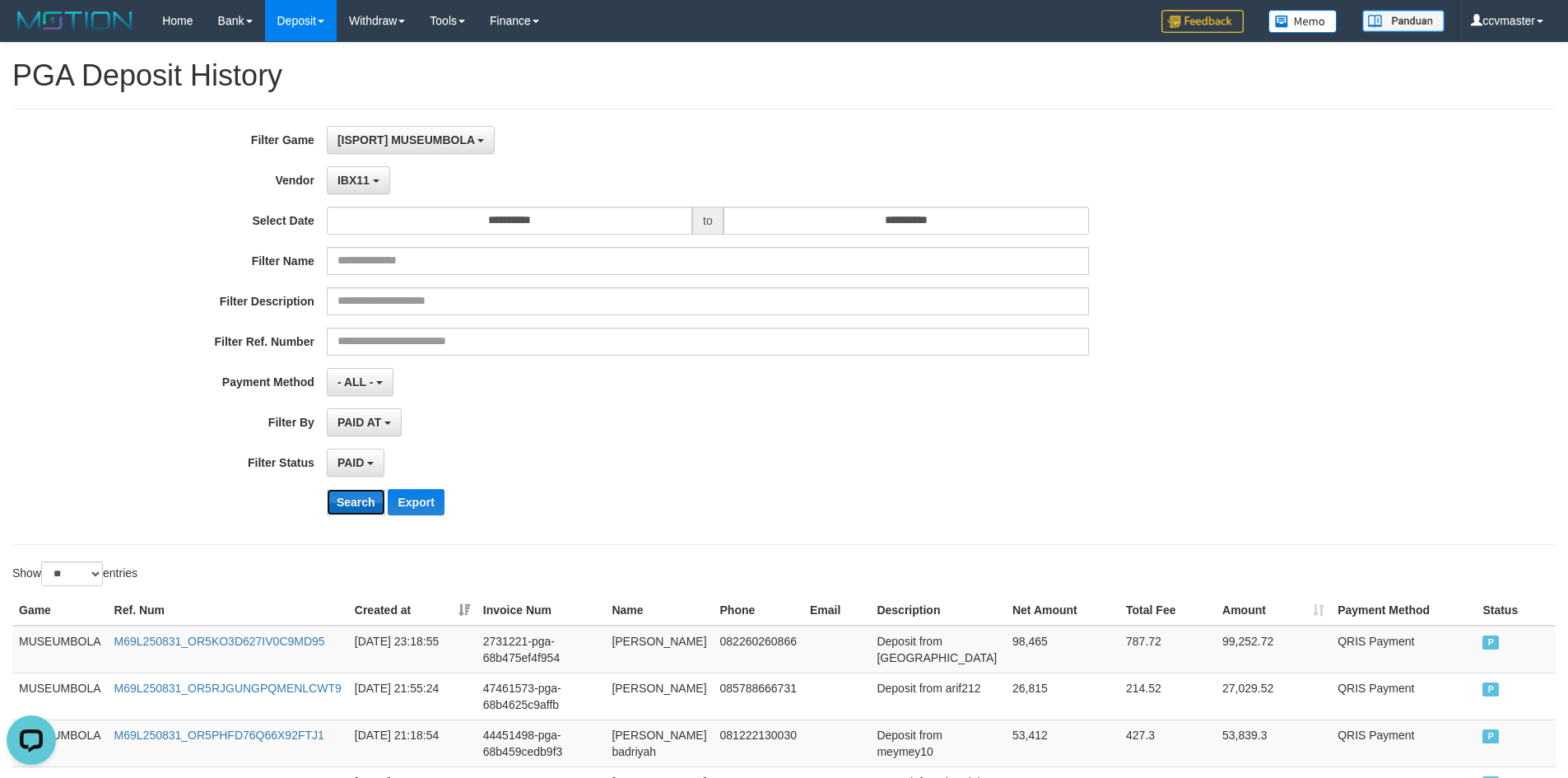
click at [347, 500] on button "Search" at bounding box center [356, 502] width 59 height 26
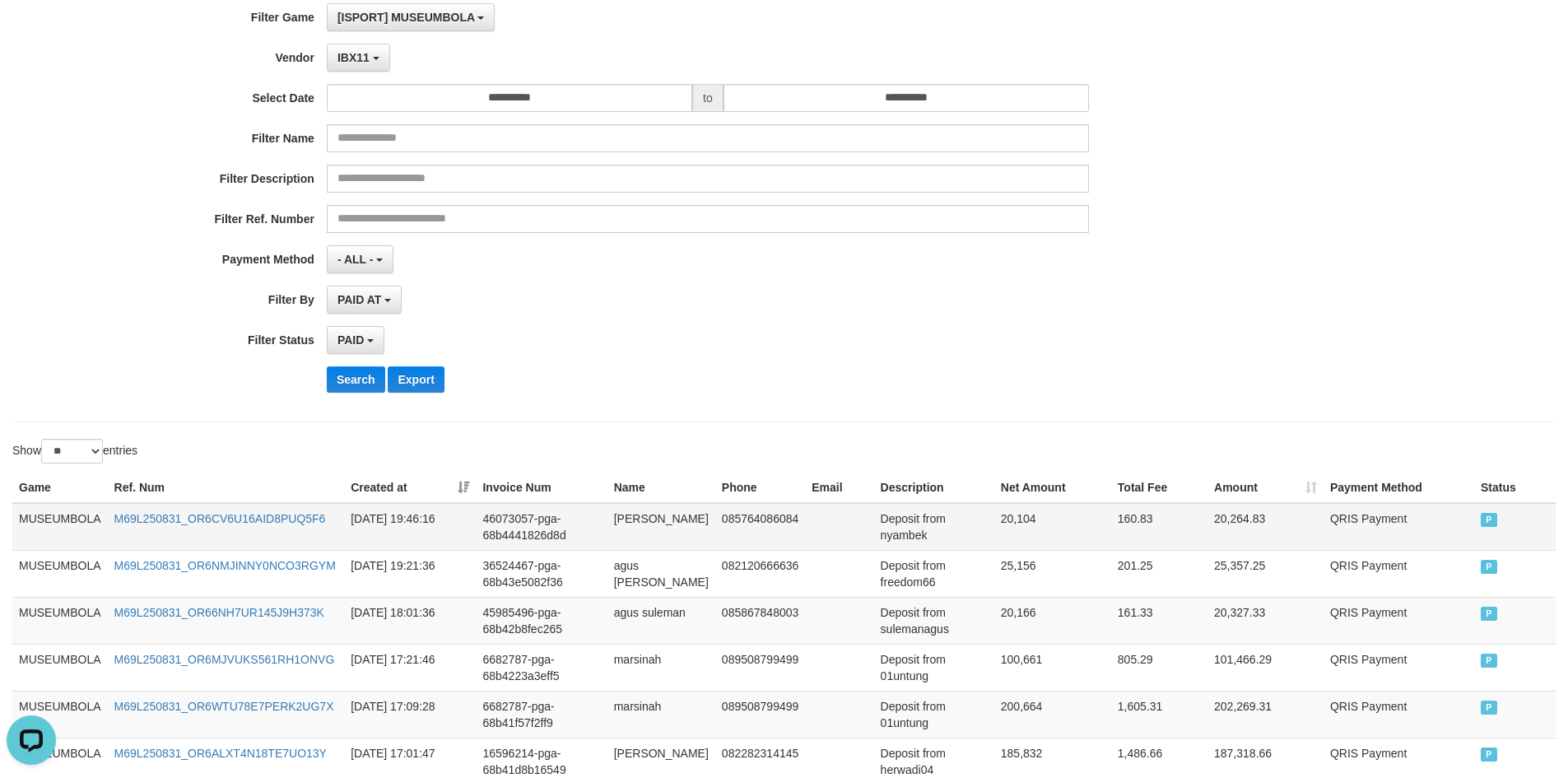
scroll to position [0, 0]
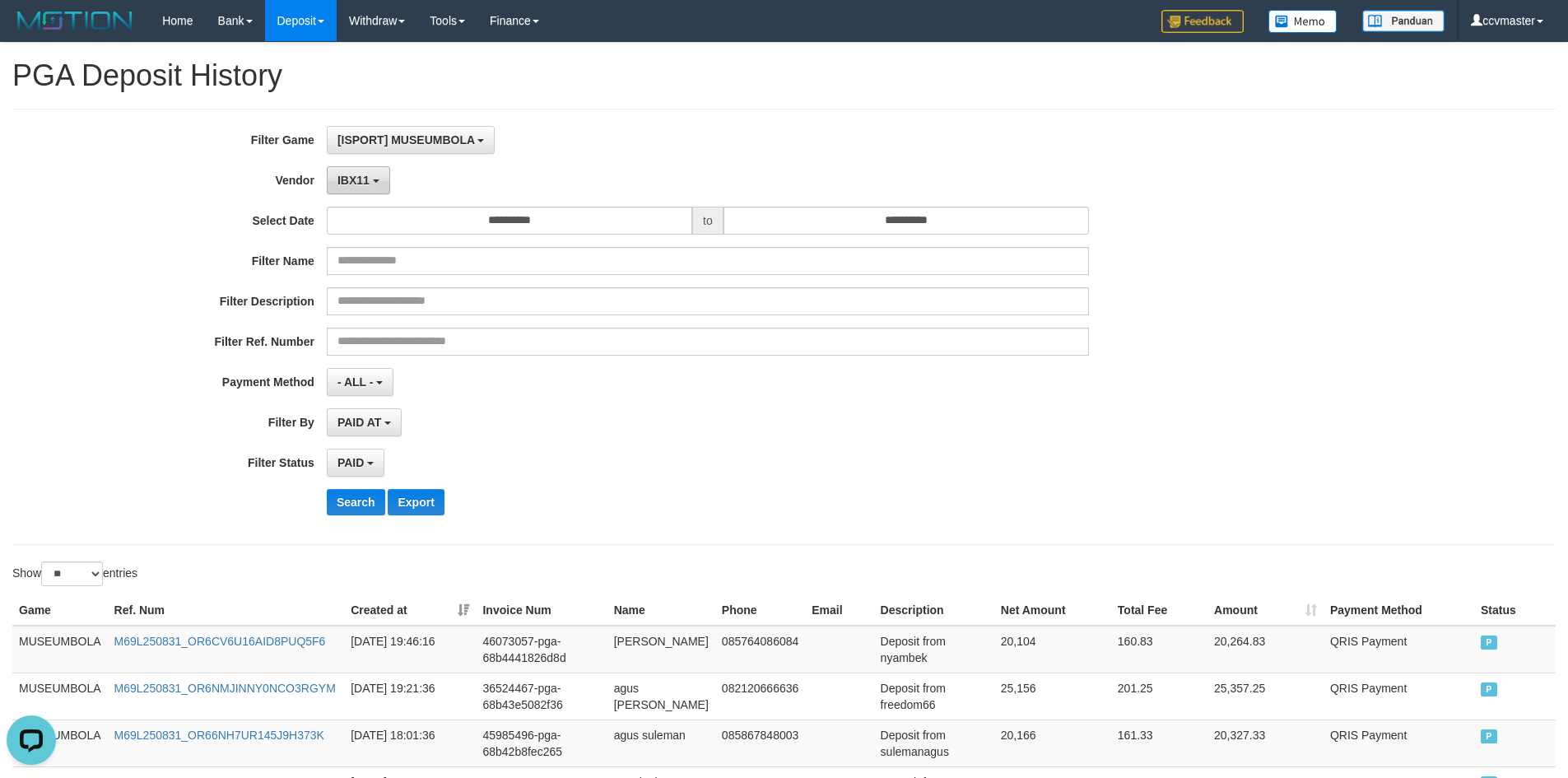
click at [364, 177] on span "IBX11" at bounding box center [353, 180] width 32 height 13
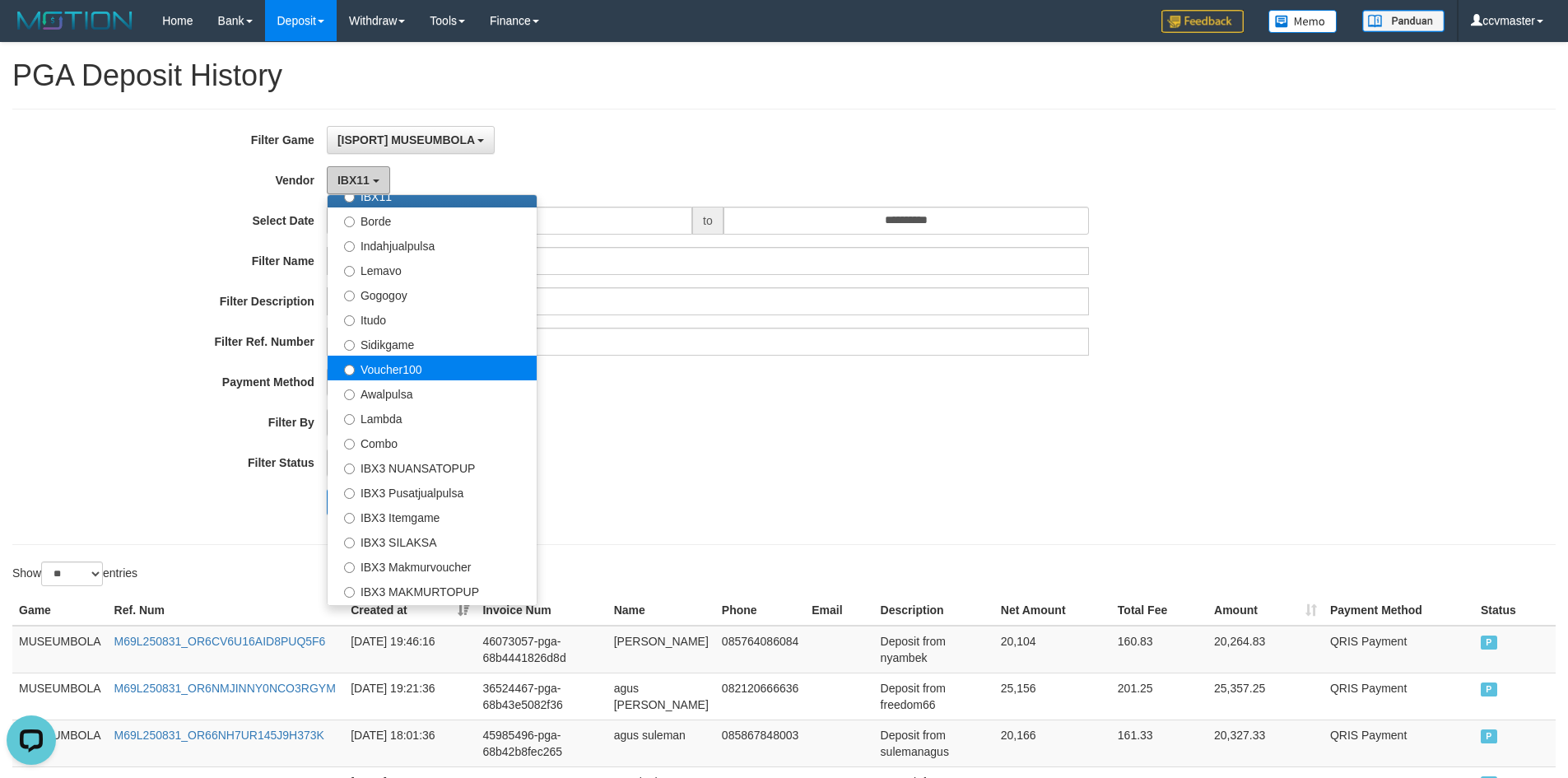
scroll to position [494, 0]
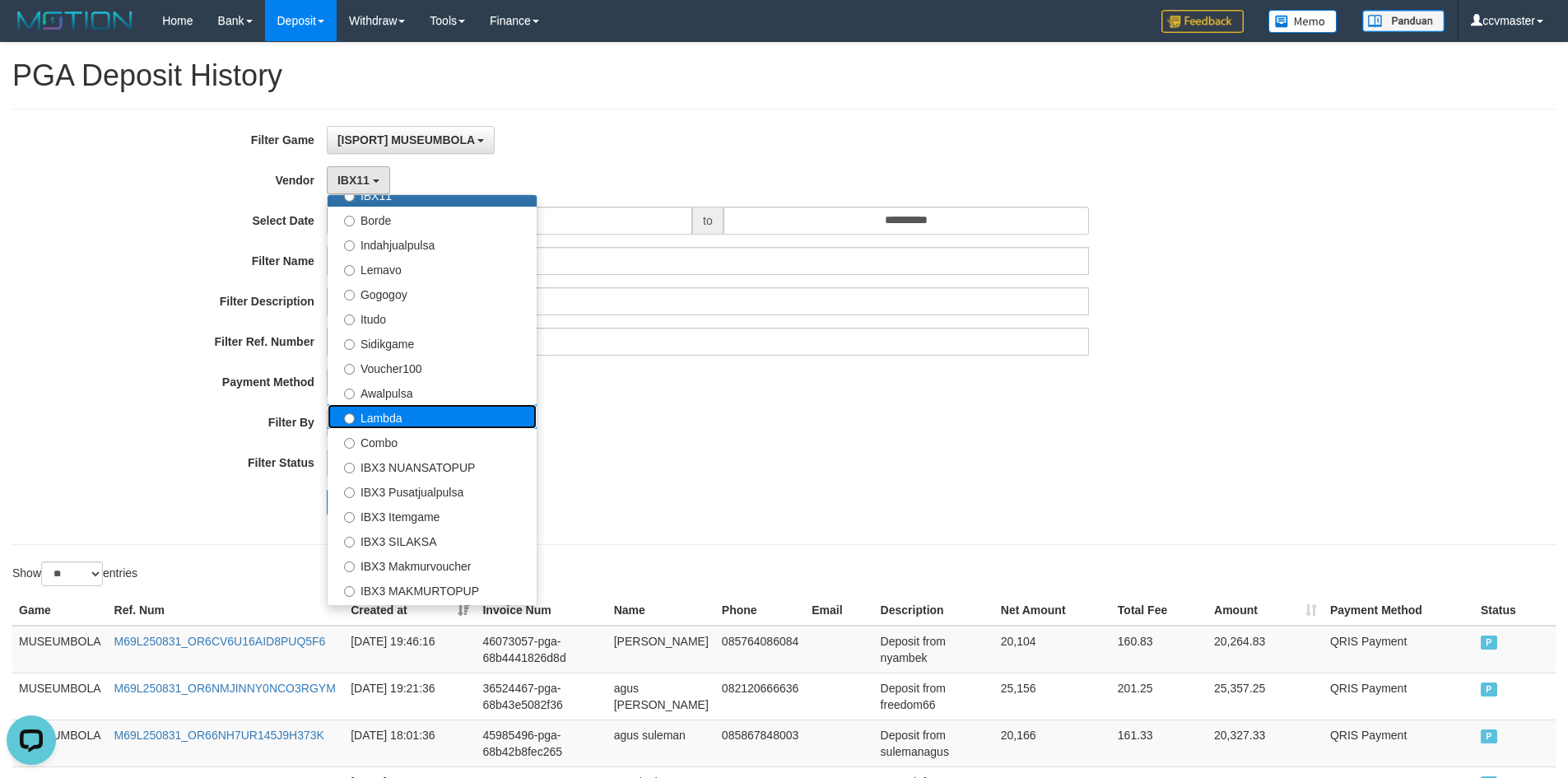
click at [435, 414] on label "Lambda" at bounding box center [432, 416] width 209 height 25
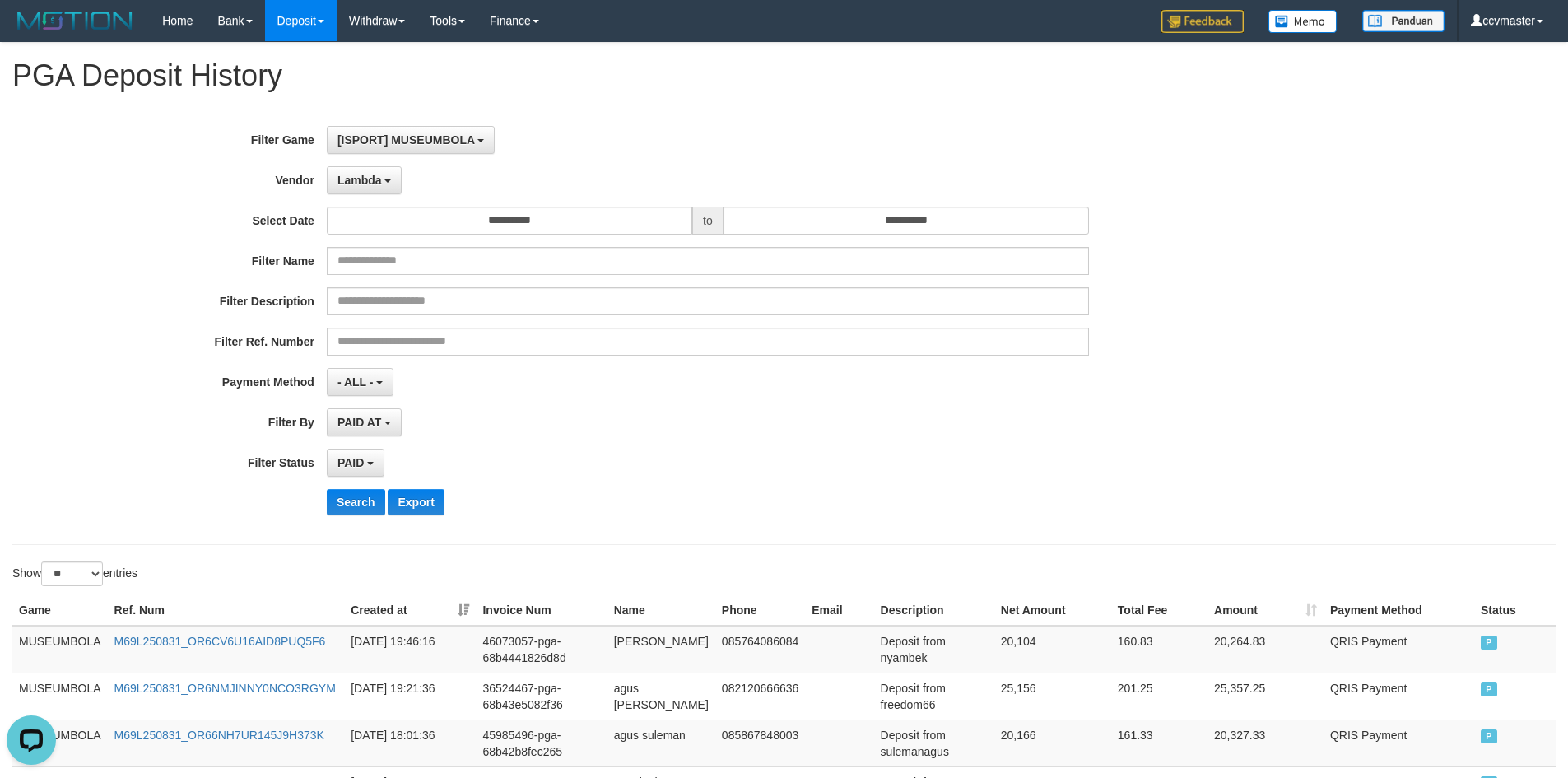
click at [371, 487] on div "**********" at bounding box center [654, 327] width 1308 height 402
click at [364, 494] on button "Search" at bounding box center [356, 502] width 59 height 26
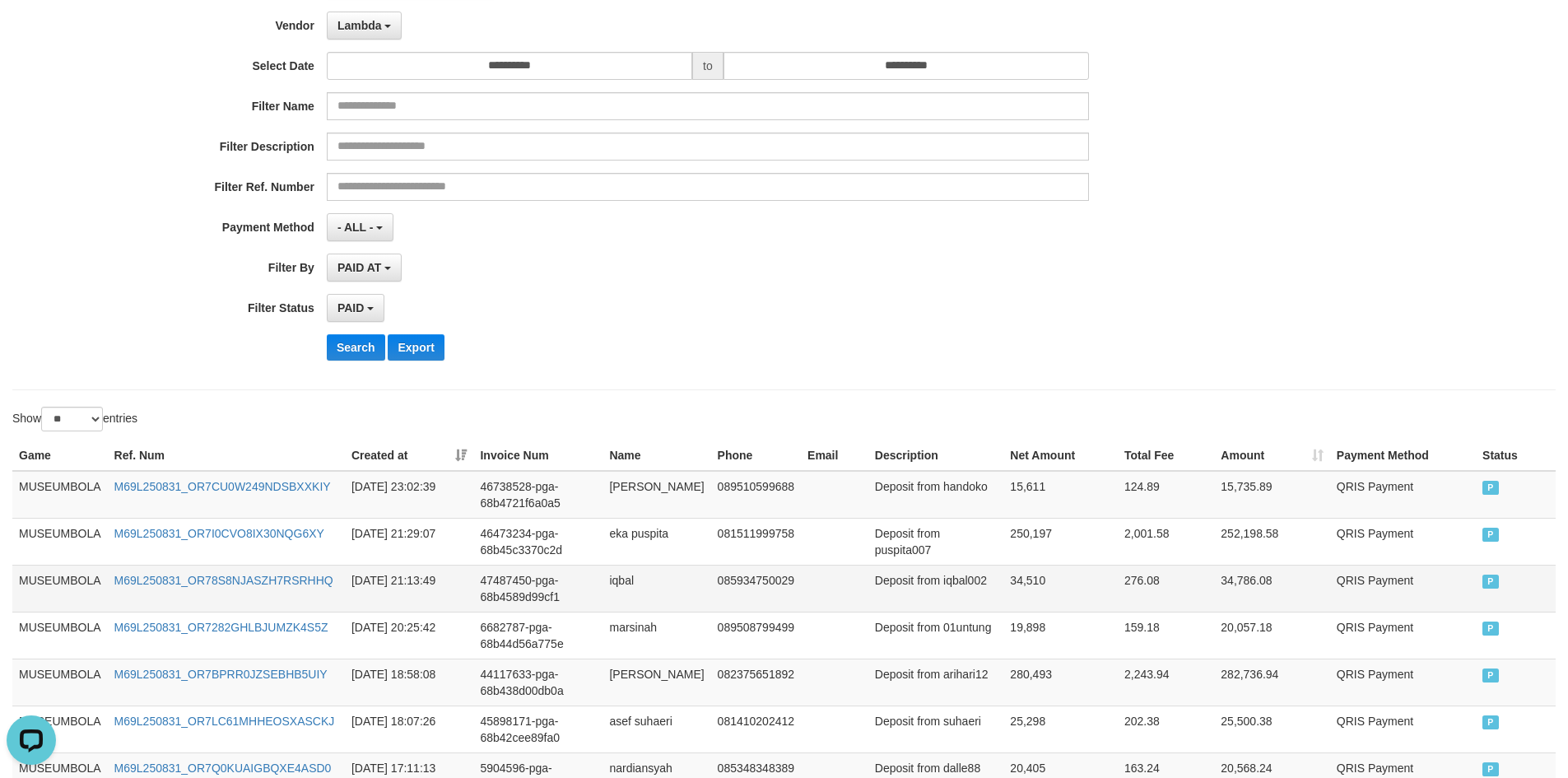
scroll to position [0, 0]
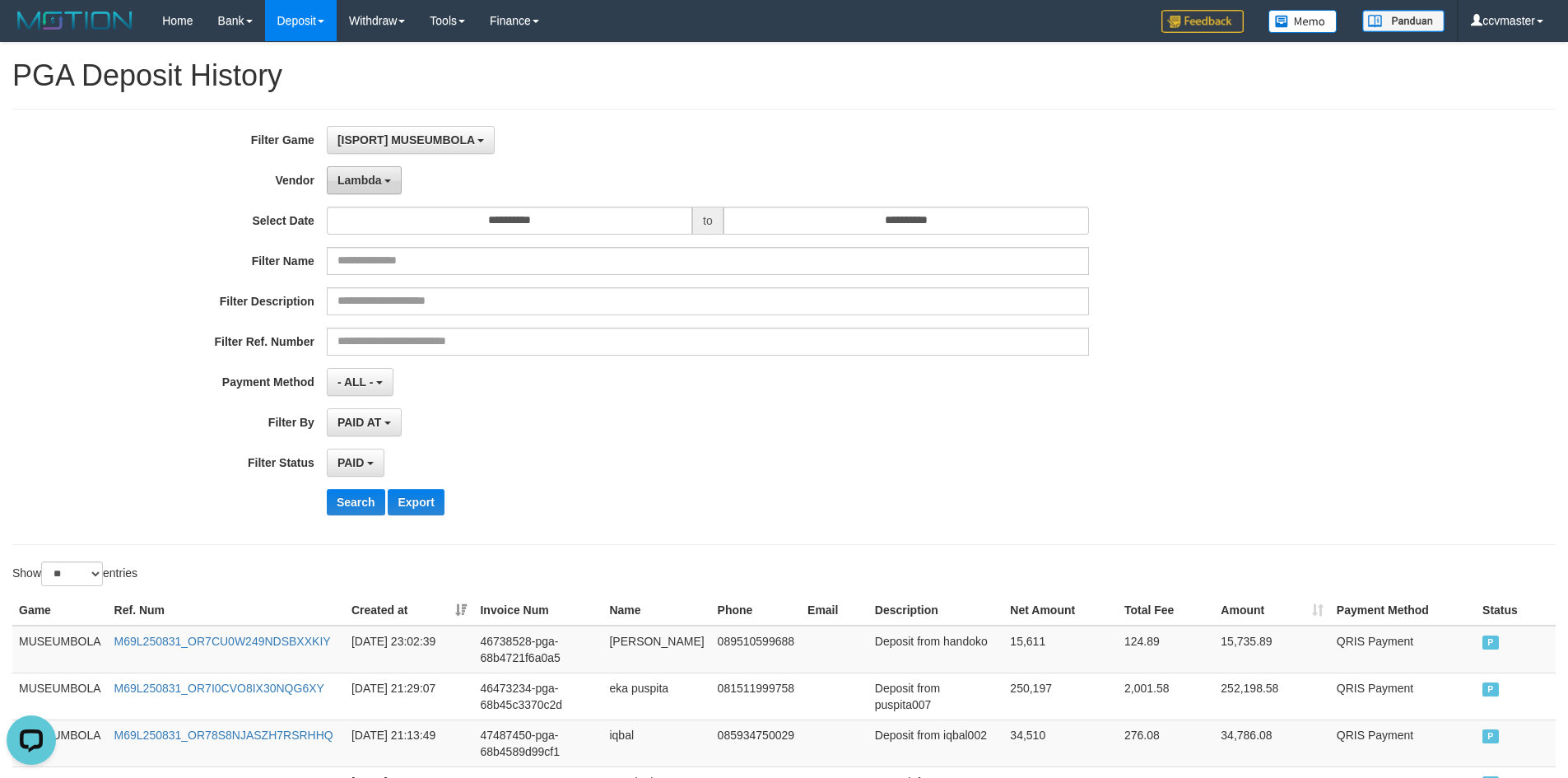
click at [382, 175] on button "Lambda" at bounding box center [365, 180] width 76 height 28
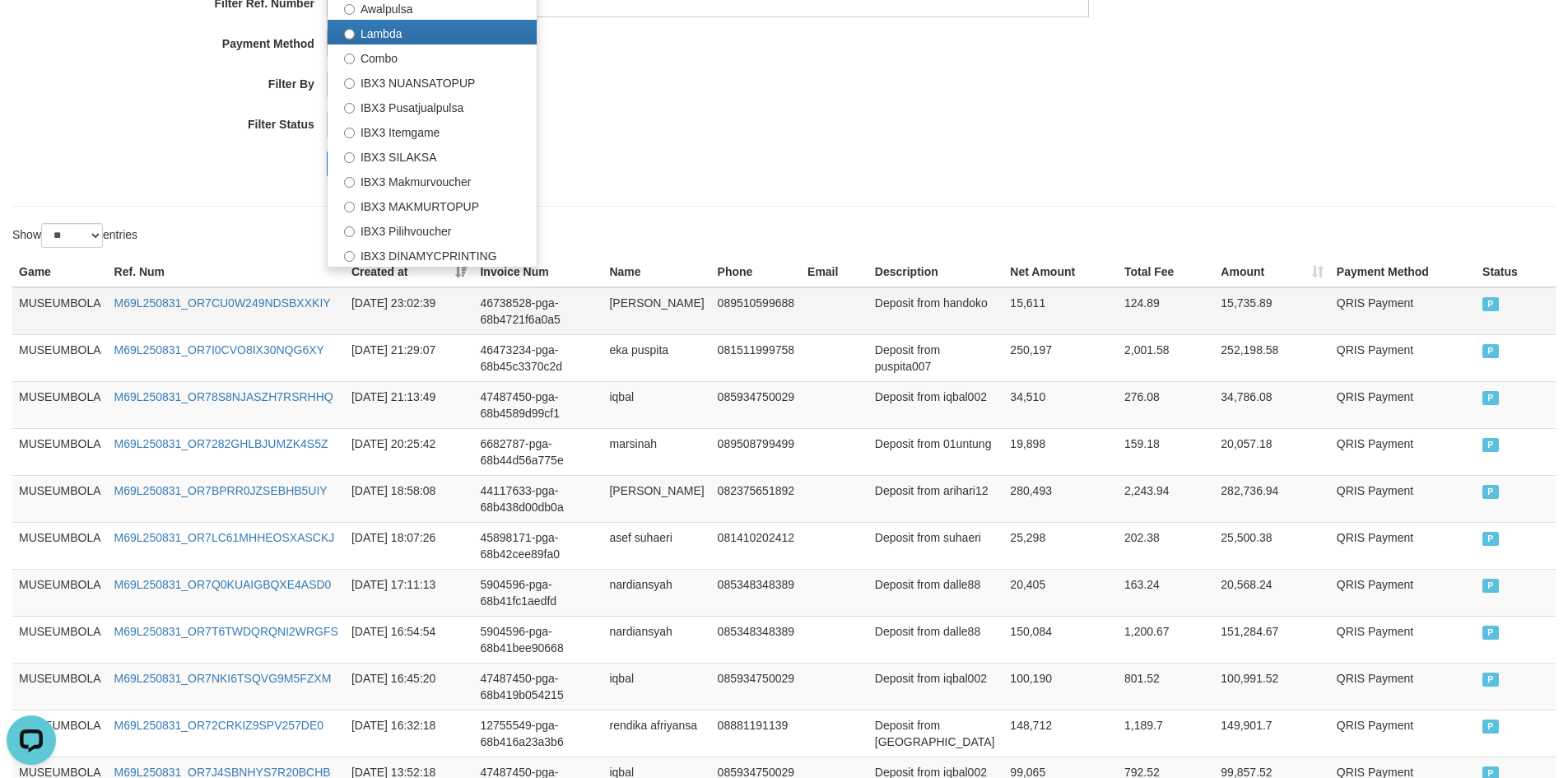
scroll to position [330, 0]
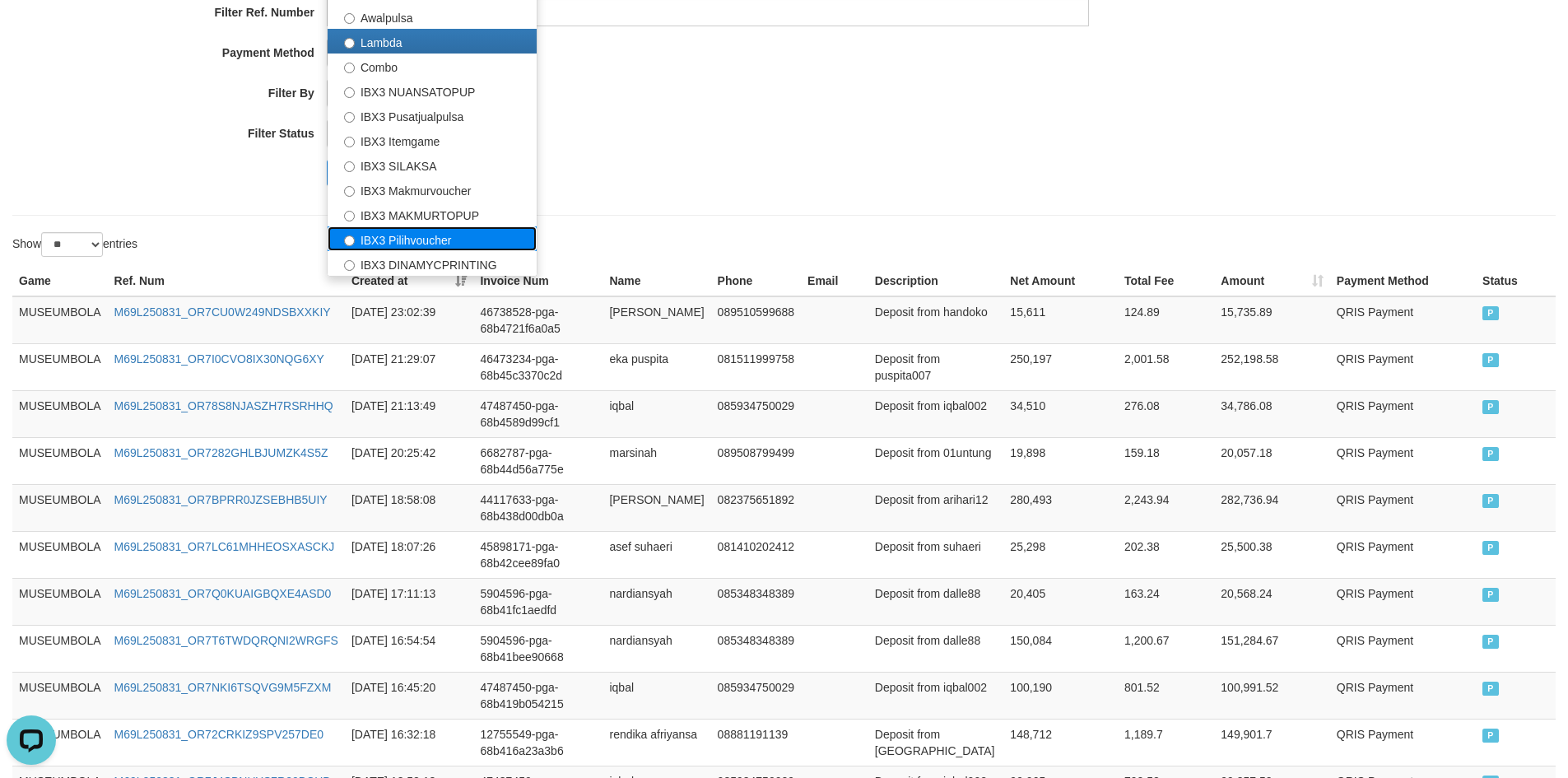
click at [447, 248] on label "IBX3 Pilihvoucher" at bounding box center [432, 239] width 209 height 25
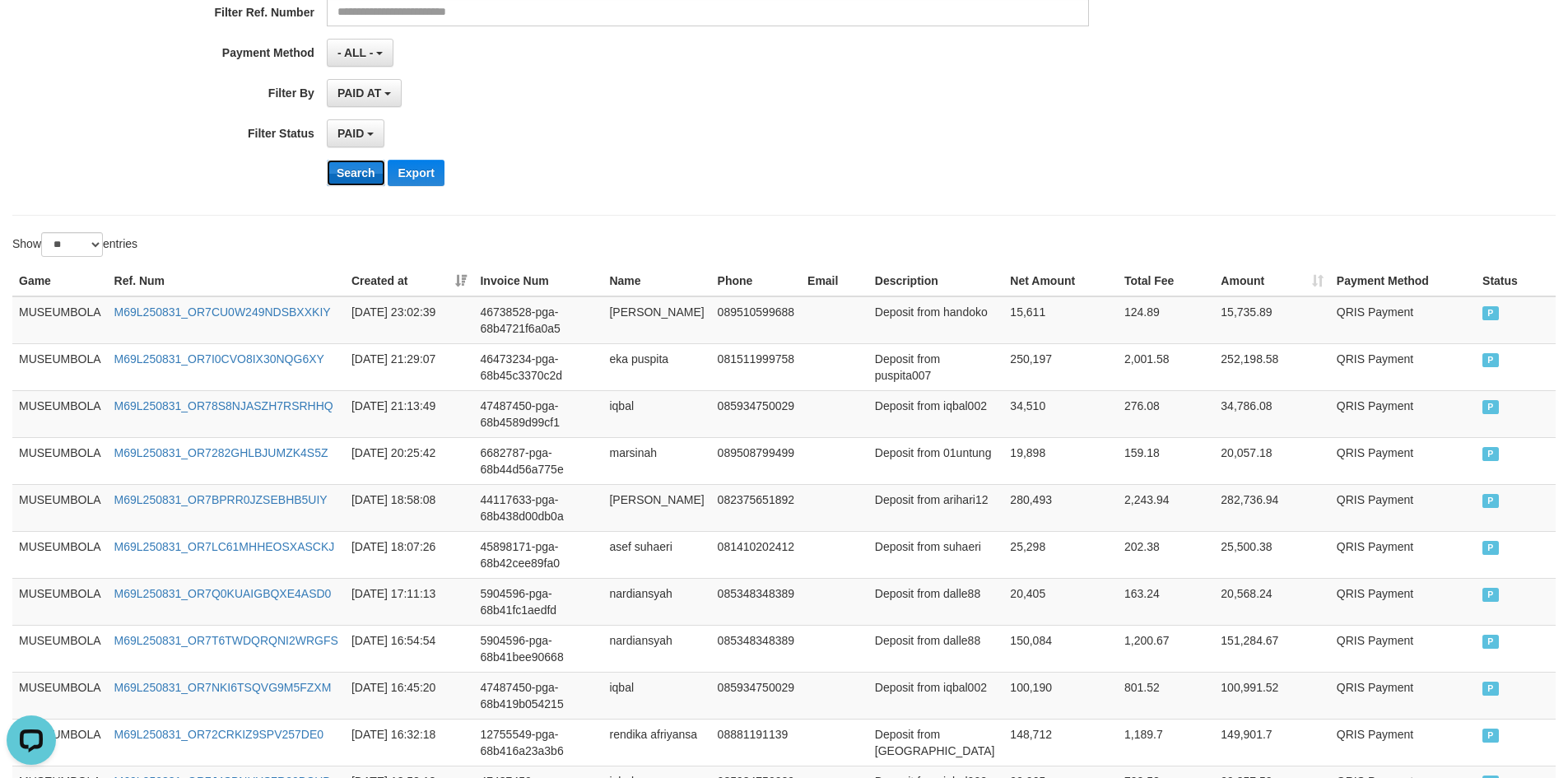
click at [361, 169] on button "Search" at bounding box center [356, 173] width 59 height 26
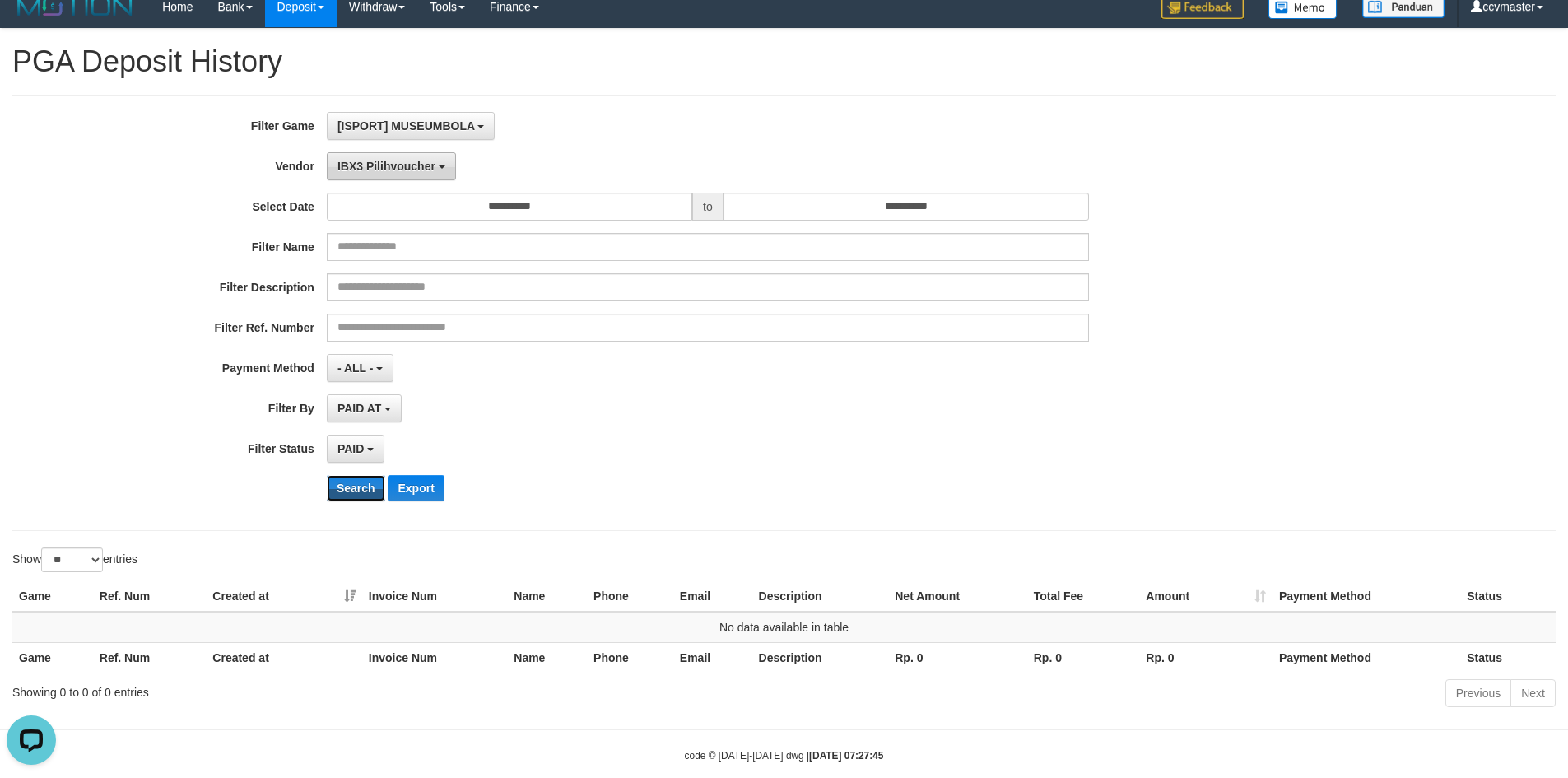
scroll to position [0, 0]
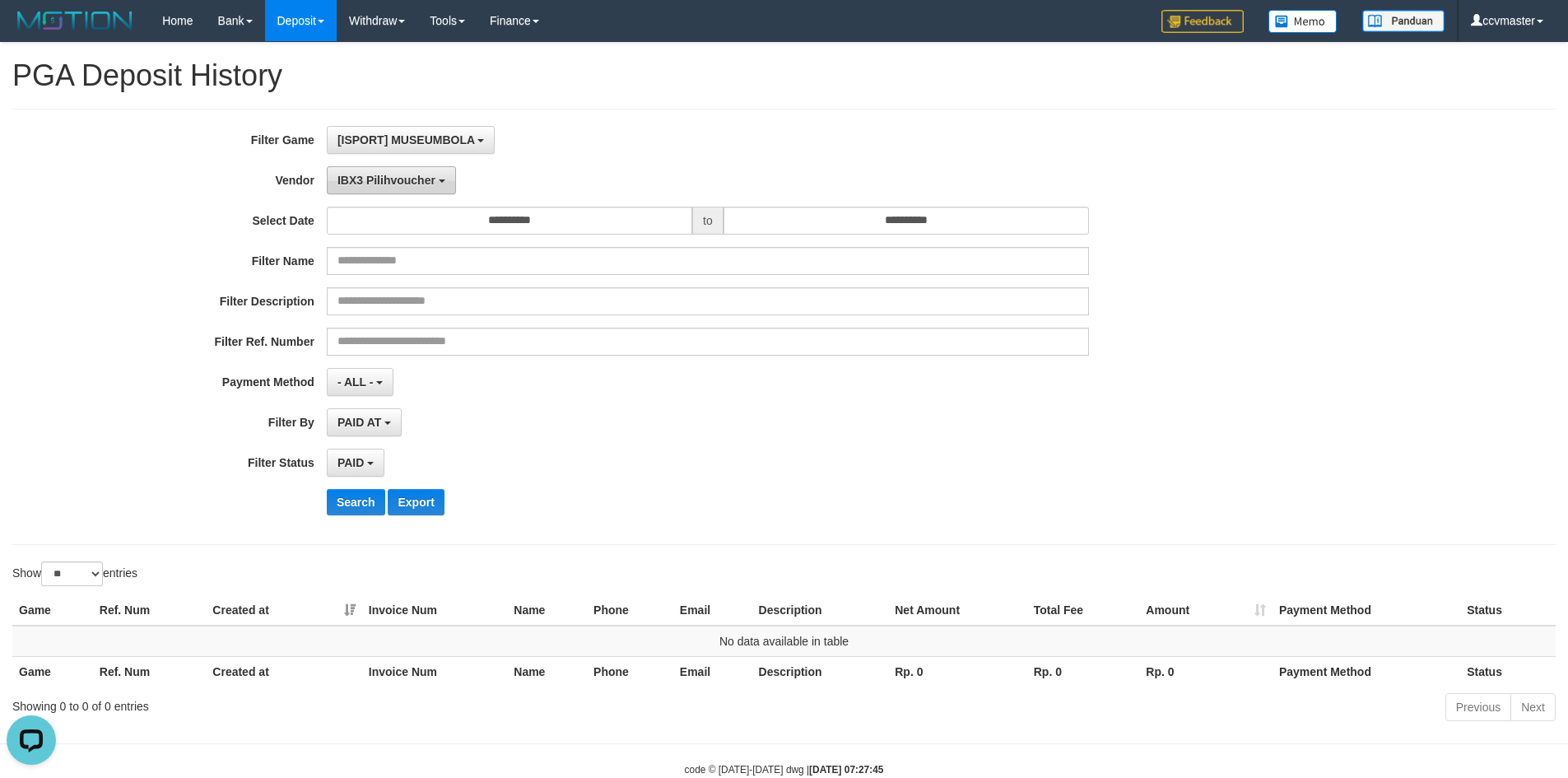
click at [368, 171] on button "IBX3 Pilihvoucher" at bounding box center [391, 180] width 129 height 28
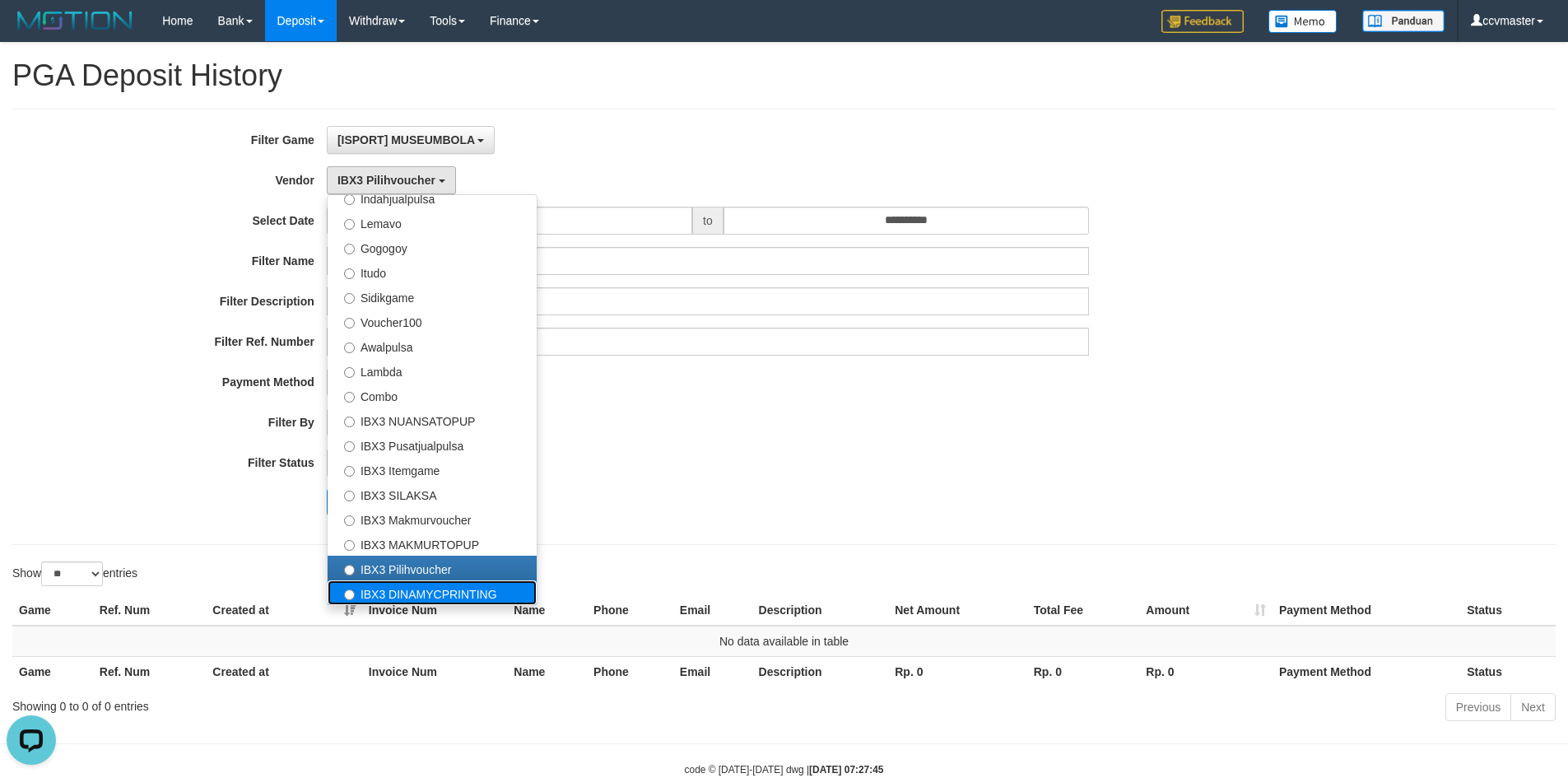
click at [433, 586] on label "IBX3 DINAMYCPRINTING" at bounding box center [432, 593] width 209 height 25
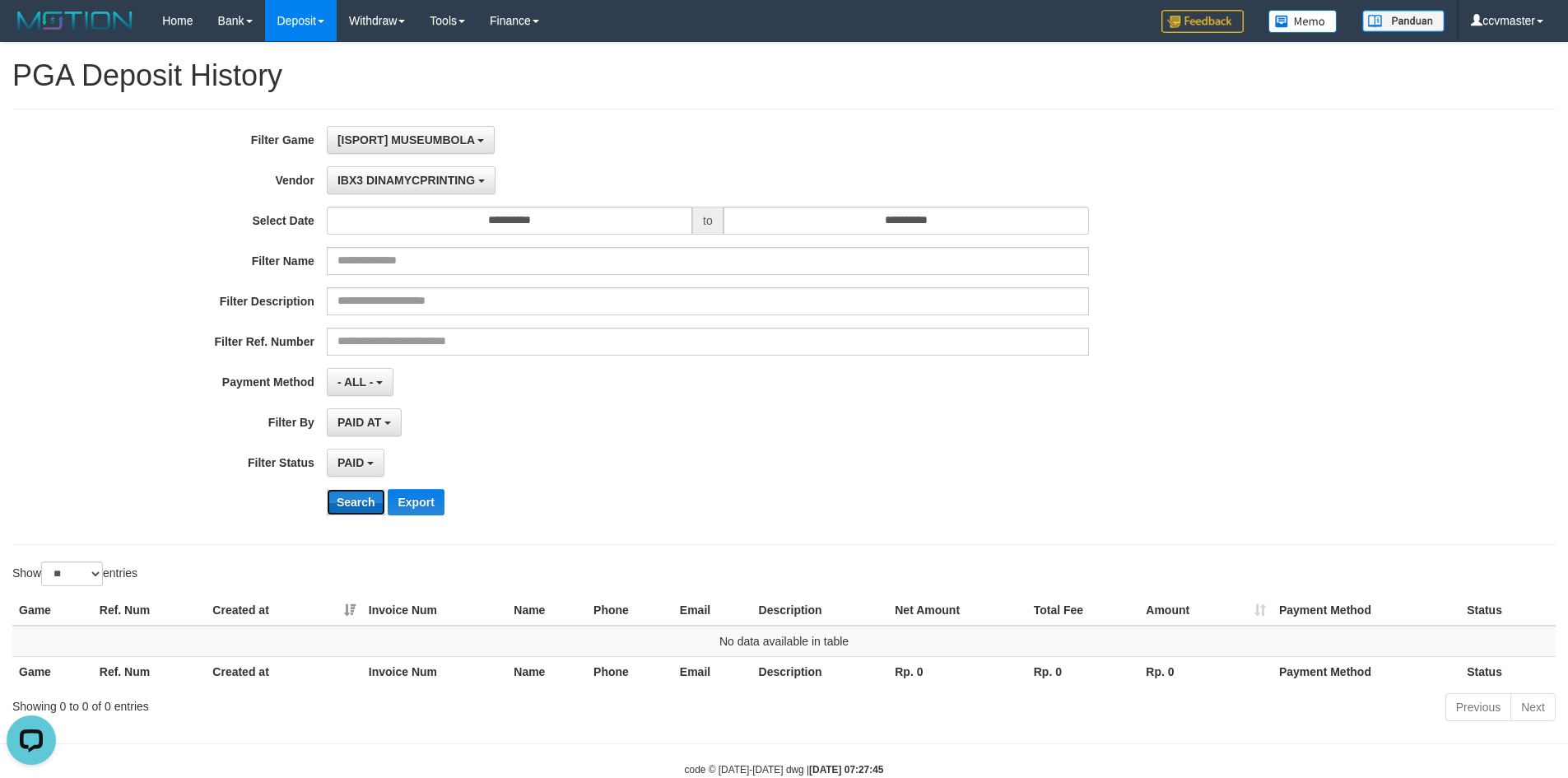
click at [368, 495] on button "Search" at bounding box center [356, 502] width 59 height 26
click at [473, 175] on span "IBX3 DINAMYCPRINTING" at bounding box center [406, 180] width 138 height 13
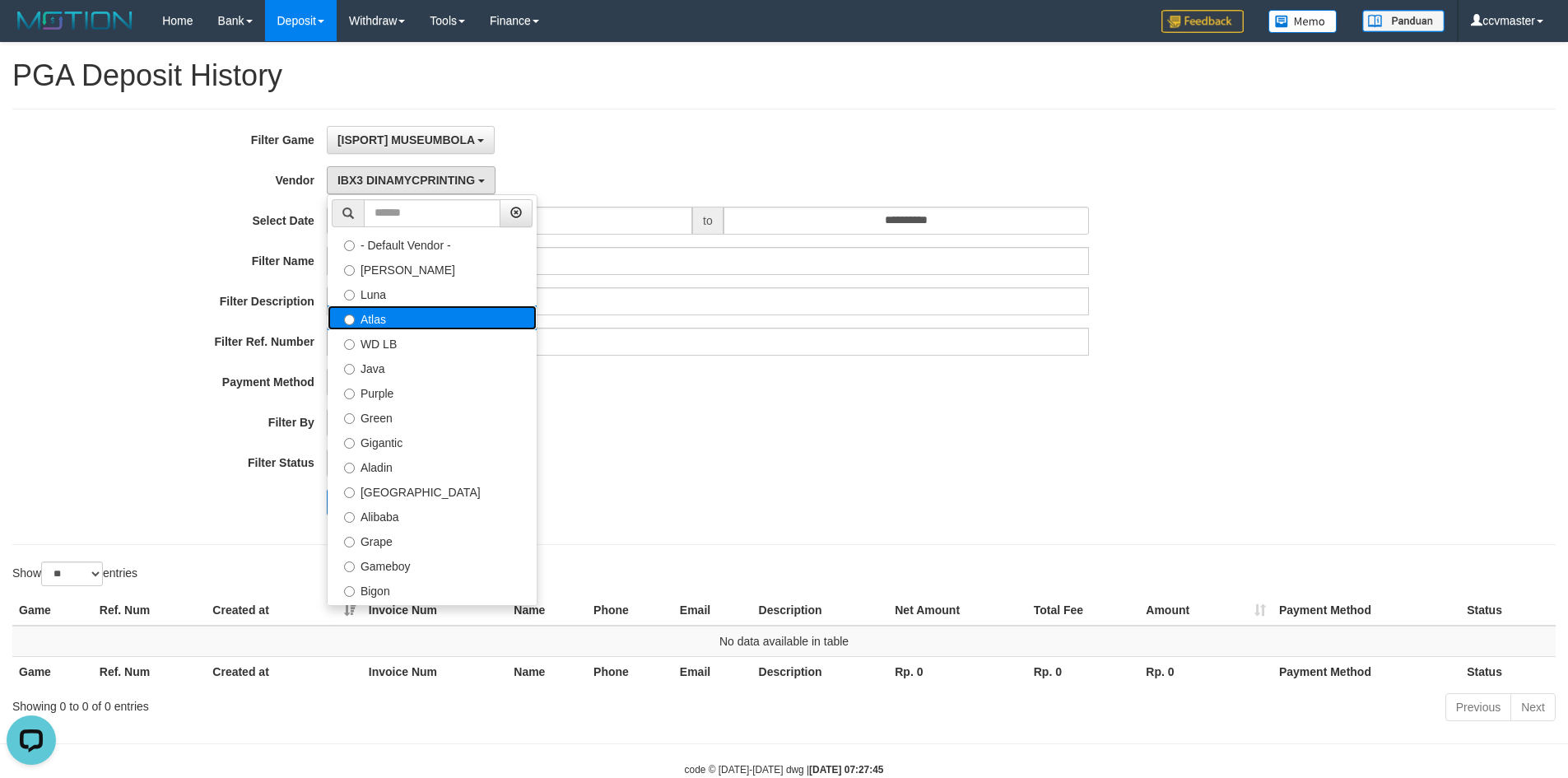
click at [453, 321] on label "Atlas" at bounding box center [432, 318] width 209 height 25
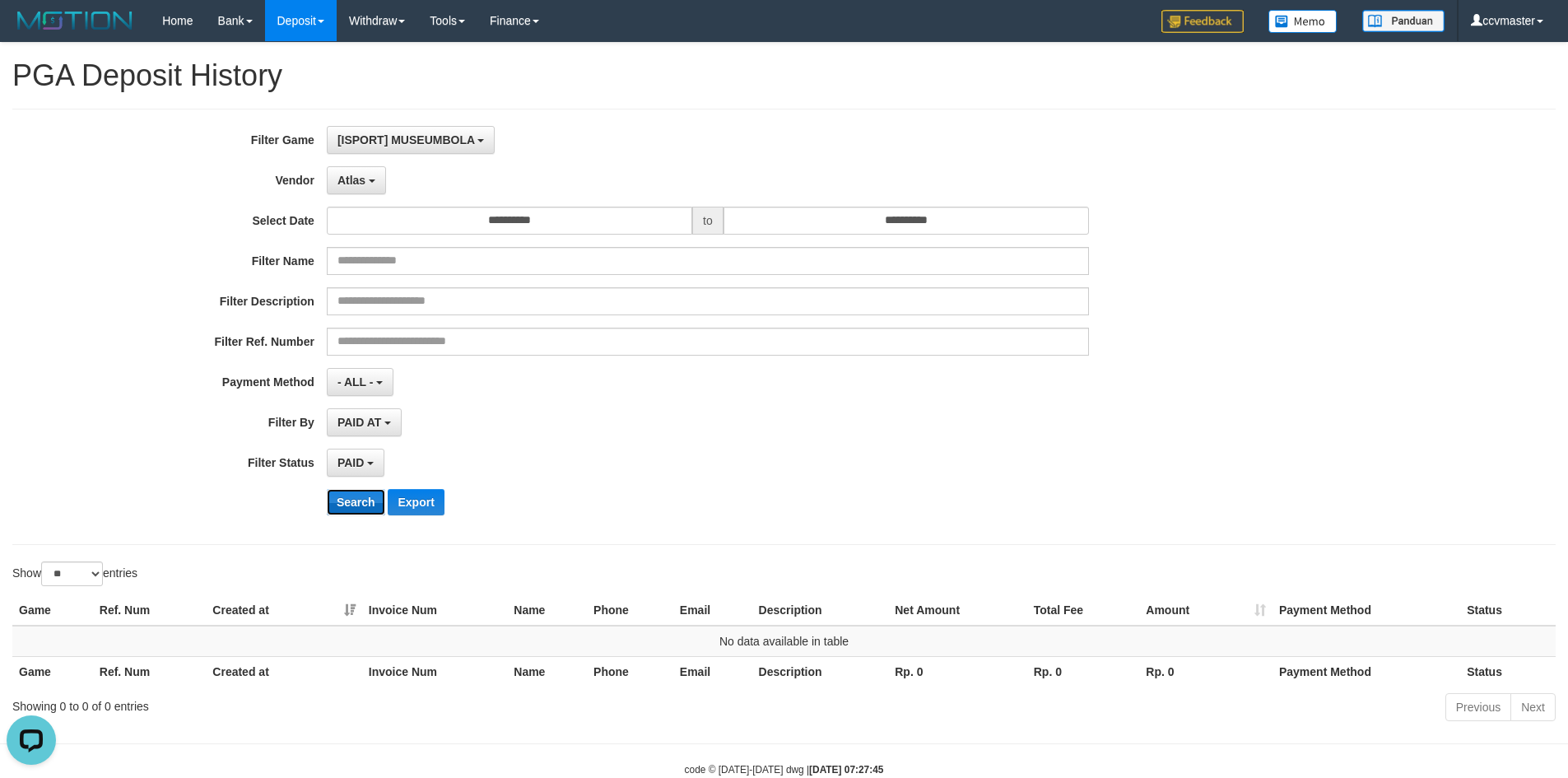
click at [355, 502] on button "Search" at bounding box center [356, 502] width 59 height 26
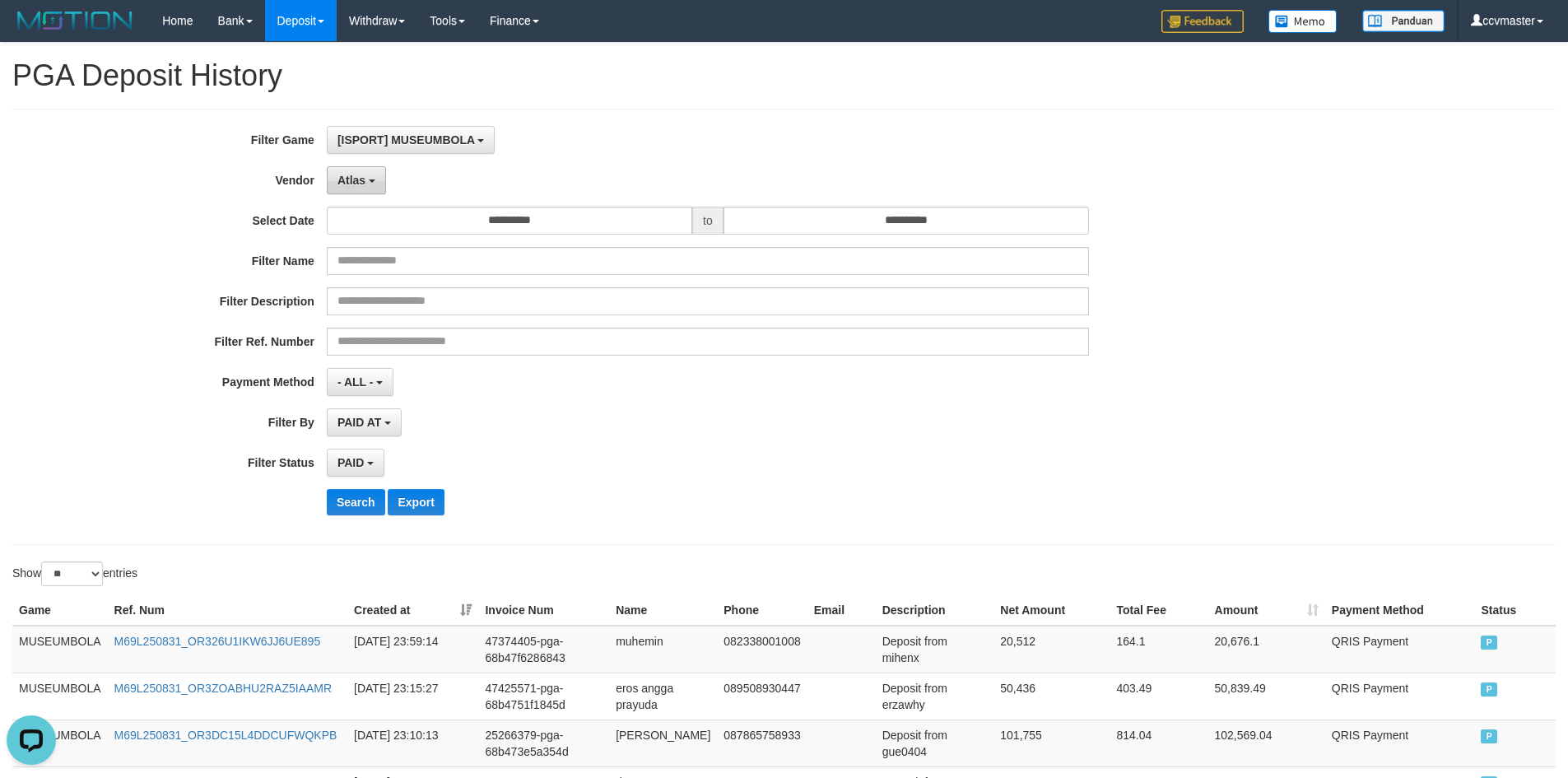
click at [361, 167] on button "Atlas" at bounding box center [356, 180] width 60 height 28
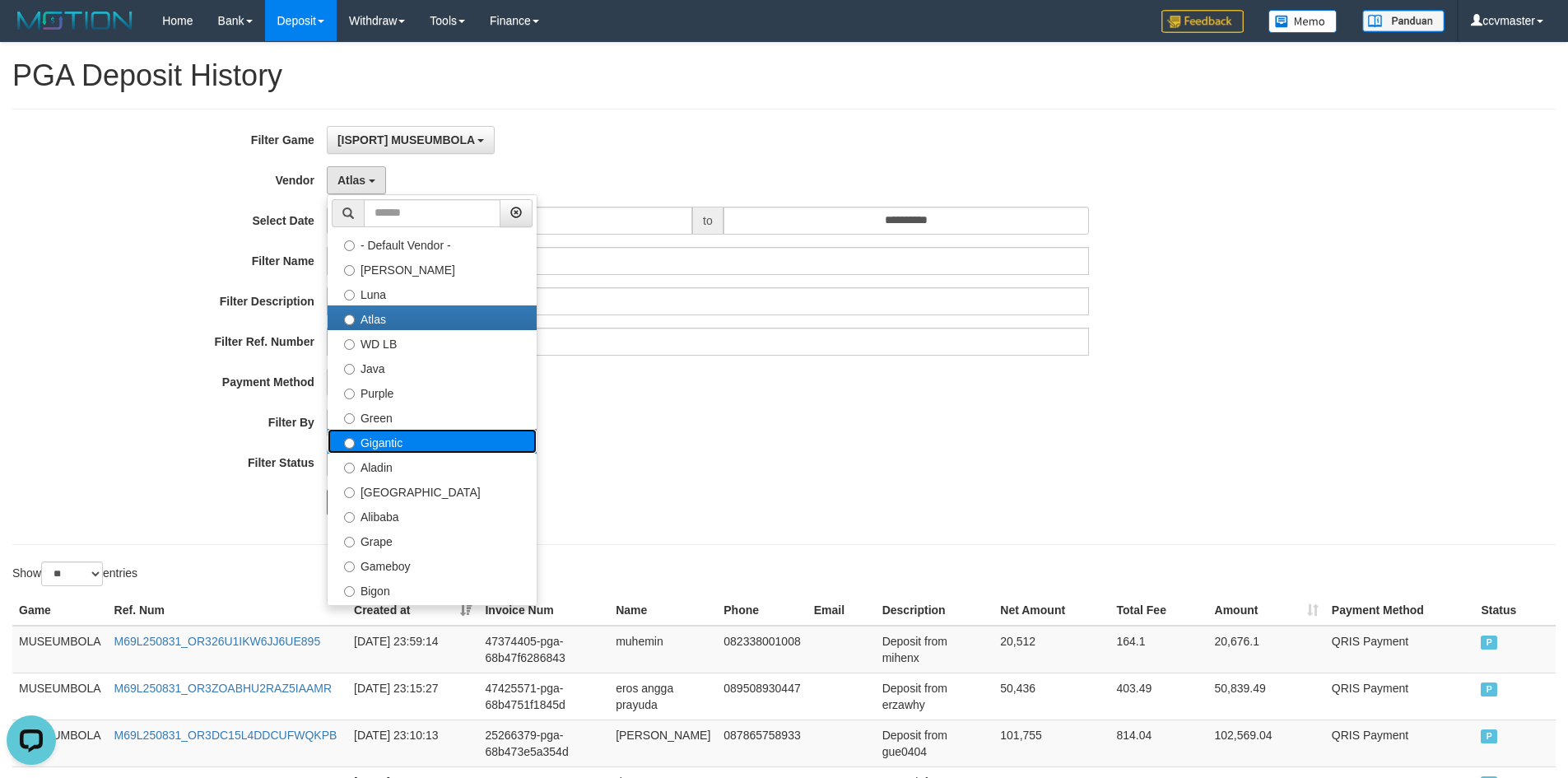
click at [408, 433] on label "Gigantic" at bounding box center [432, 441] width 209 height 25
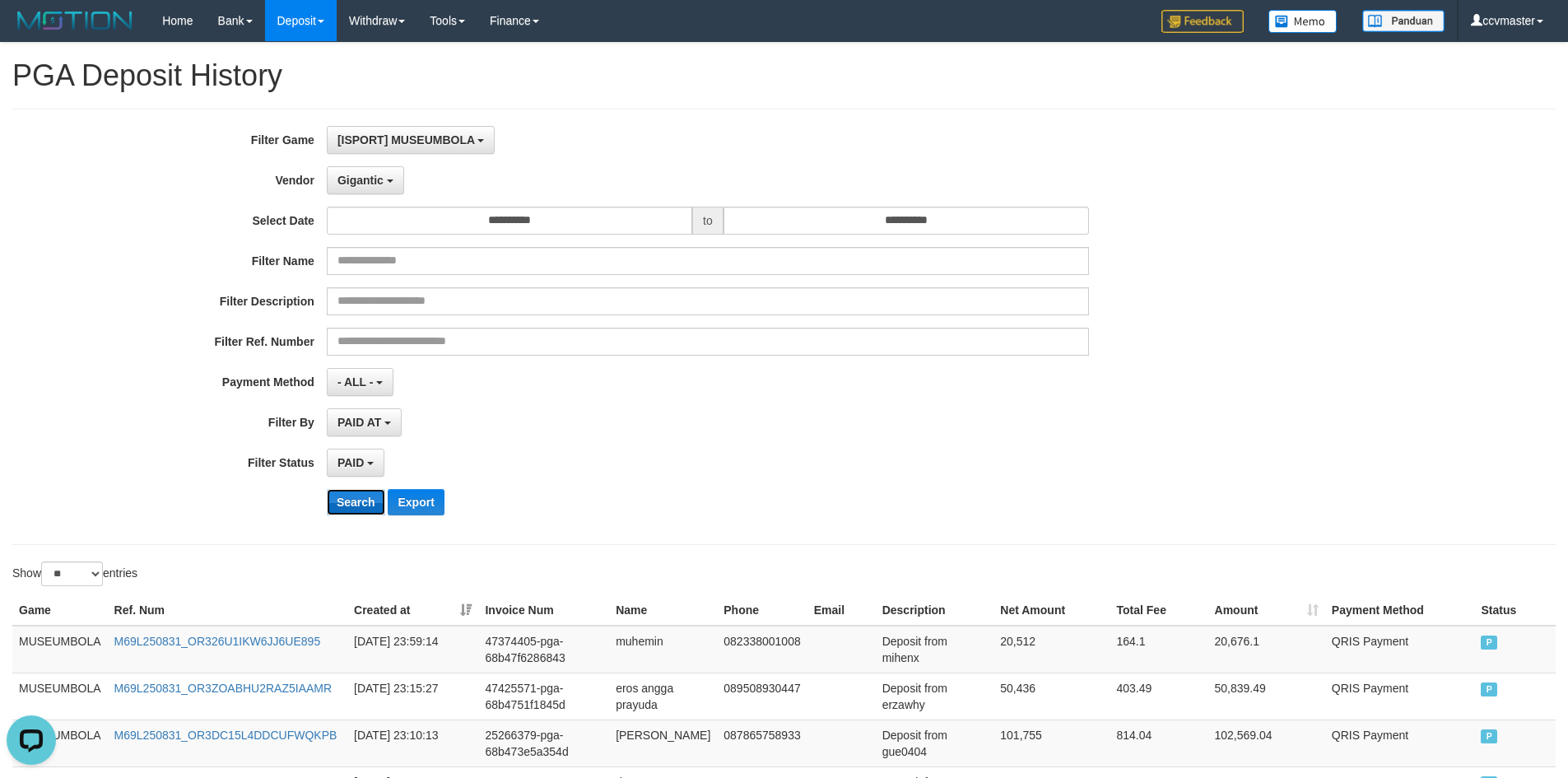
click at [355, 507] on button "Search" at bounding box center [356, 502] width 59 height 26
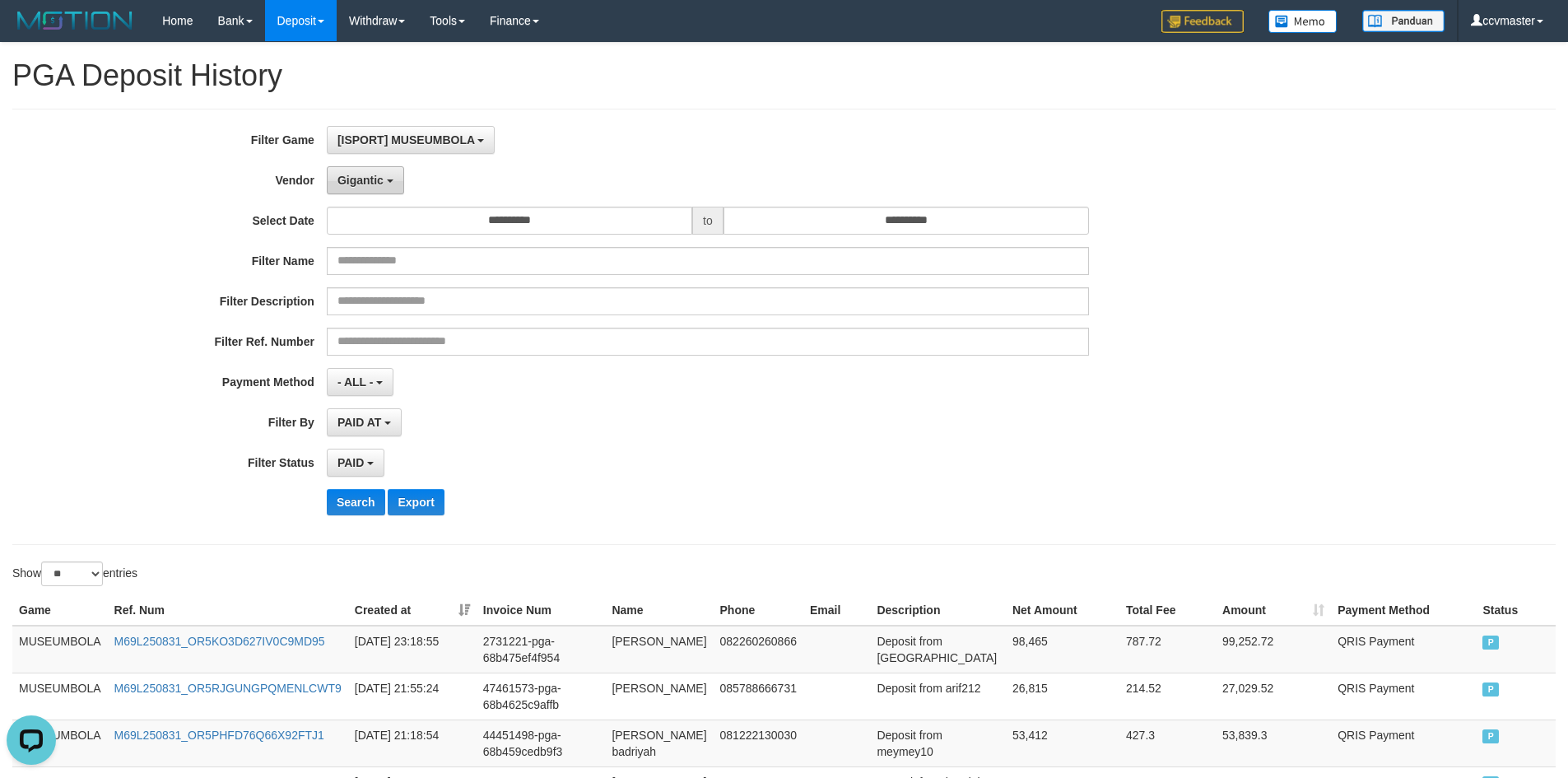
drag, startPoint x: 358, startPoint y: 184, endPoint x: 362, endPoint y: 193, distance: 9.8
click at [359, 183] on span "Gigantic" at bounding box center [360, 180] width 46 height 13
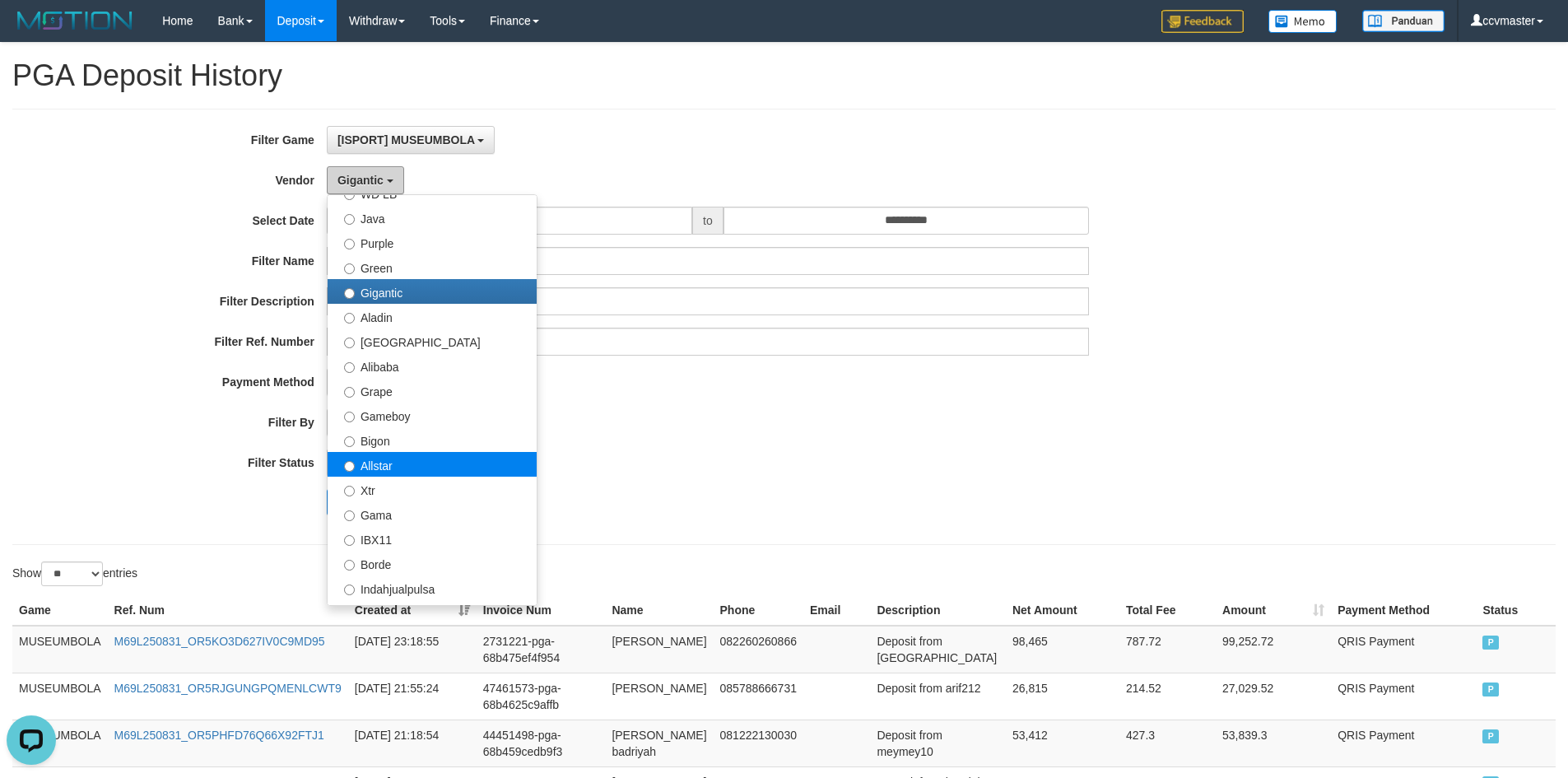
scroll to position [164, 0]
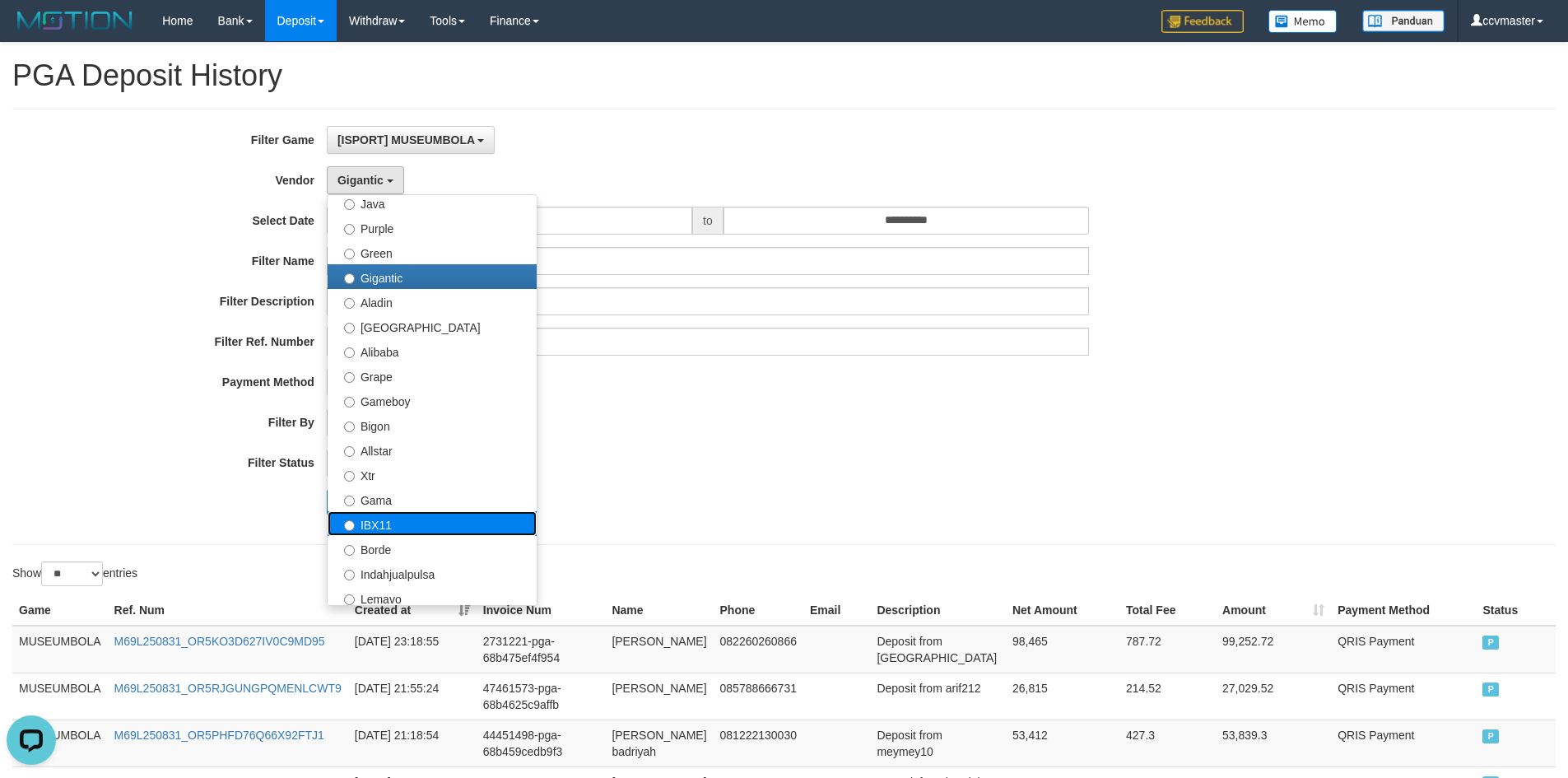
click at [406, 526] on label "IBX11" at bounding box center [432, 524] width 209 height 25
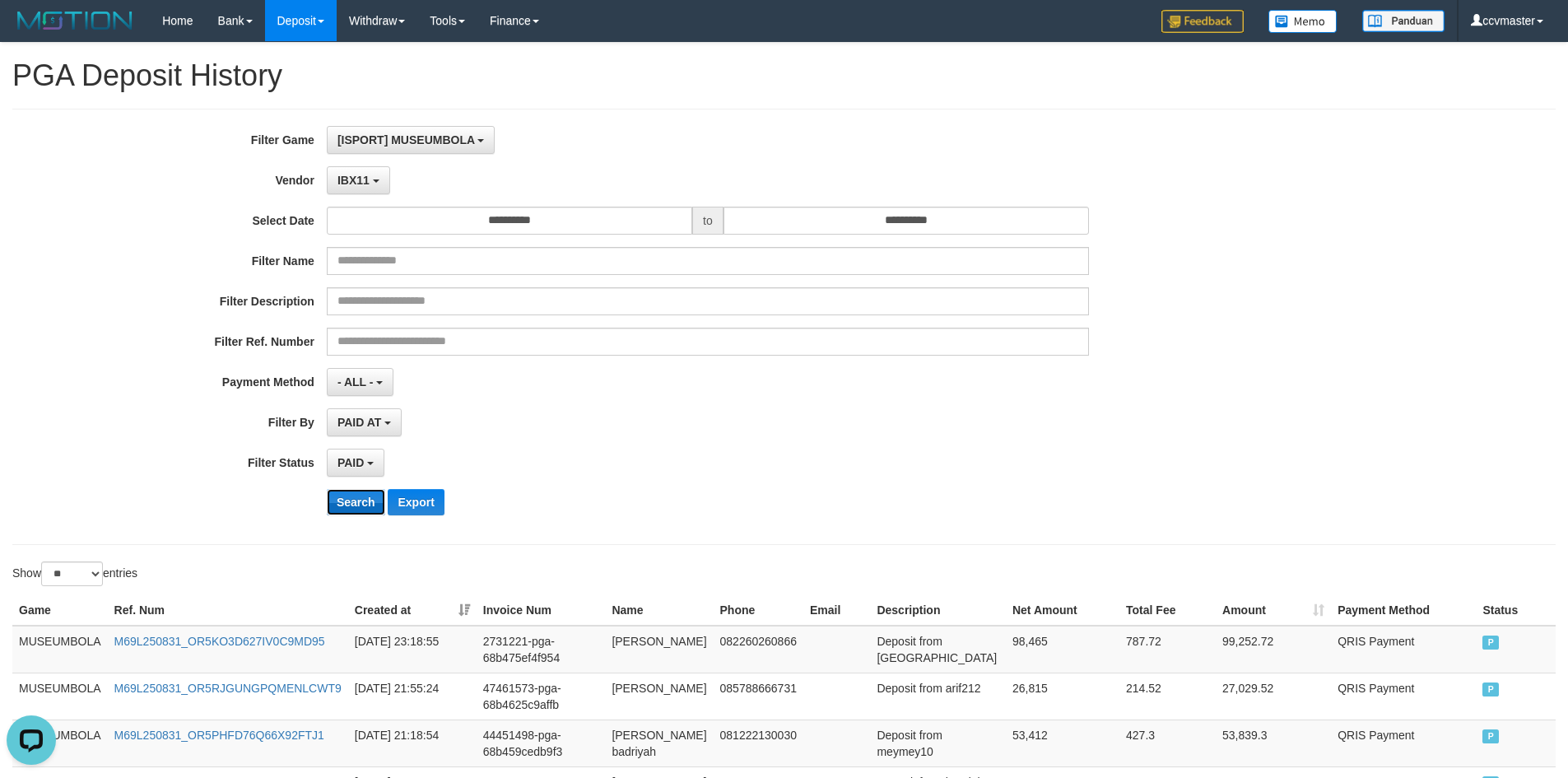
click at [362, 508] on button "Search" at bounding box center [356, 502] width 59 height 26
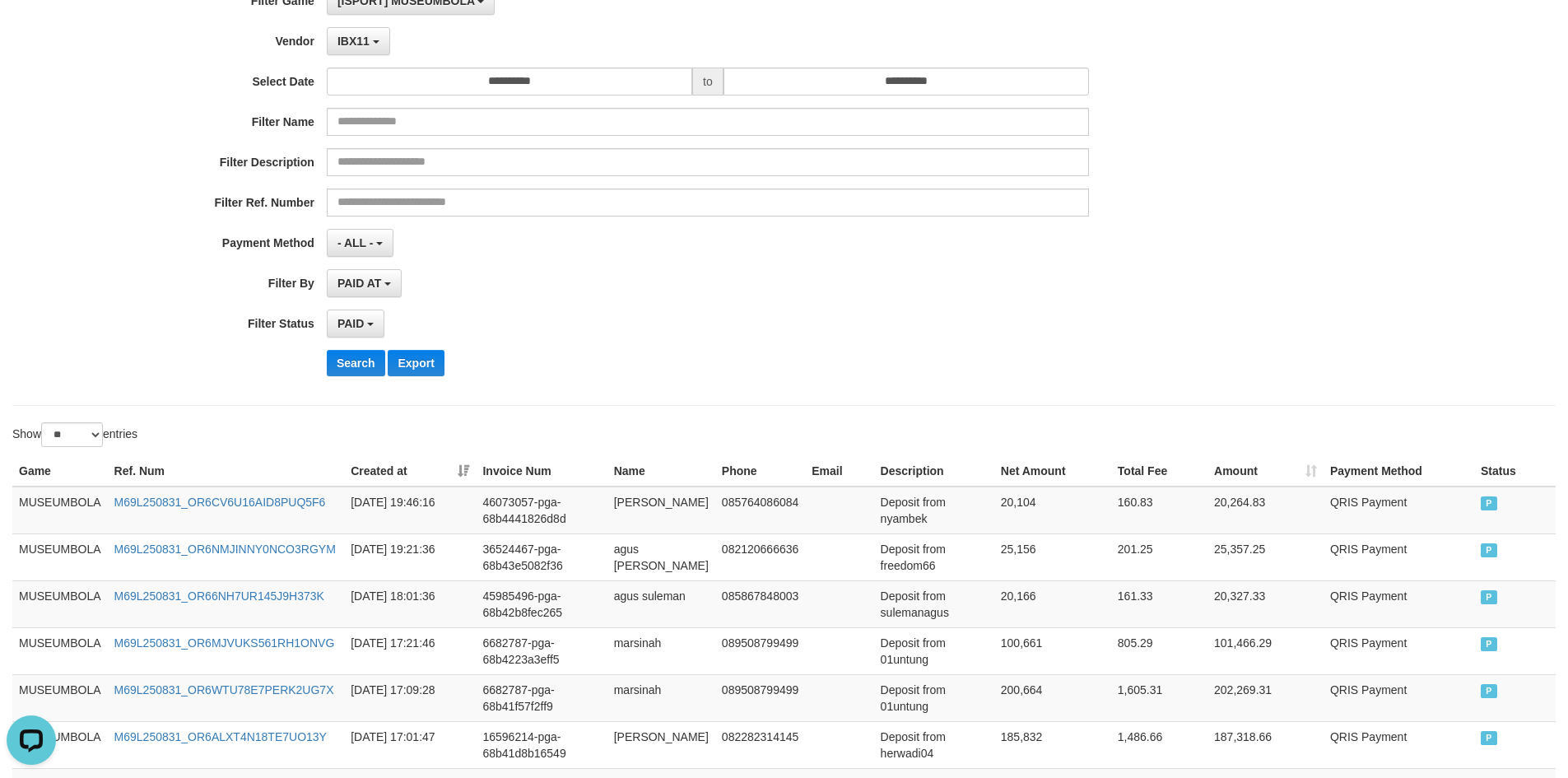
scroll to position [0, 0]
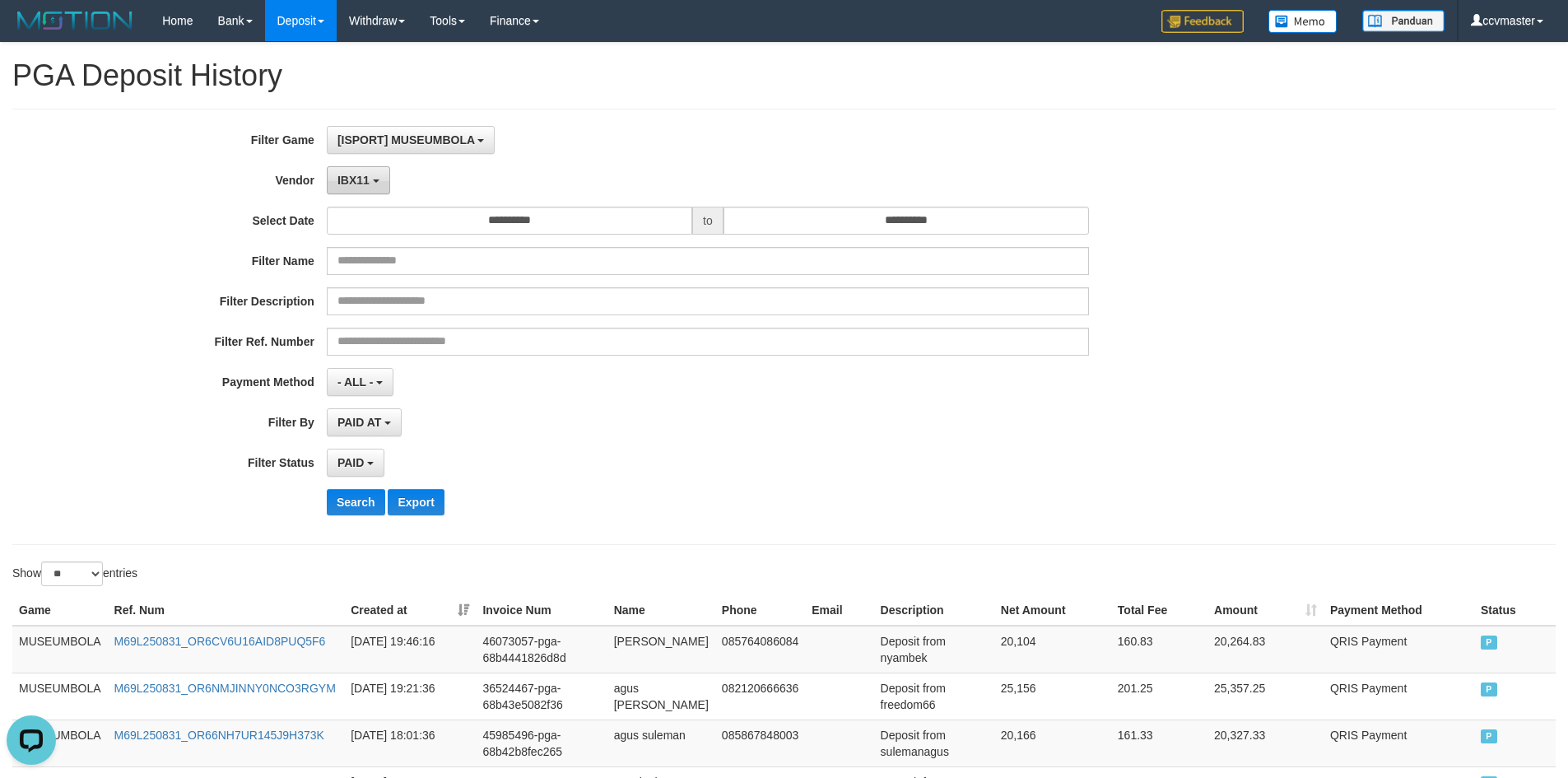
click at [372, 183] on button "IBX11" at bounding box center [358, 180] width 63 height 28
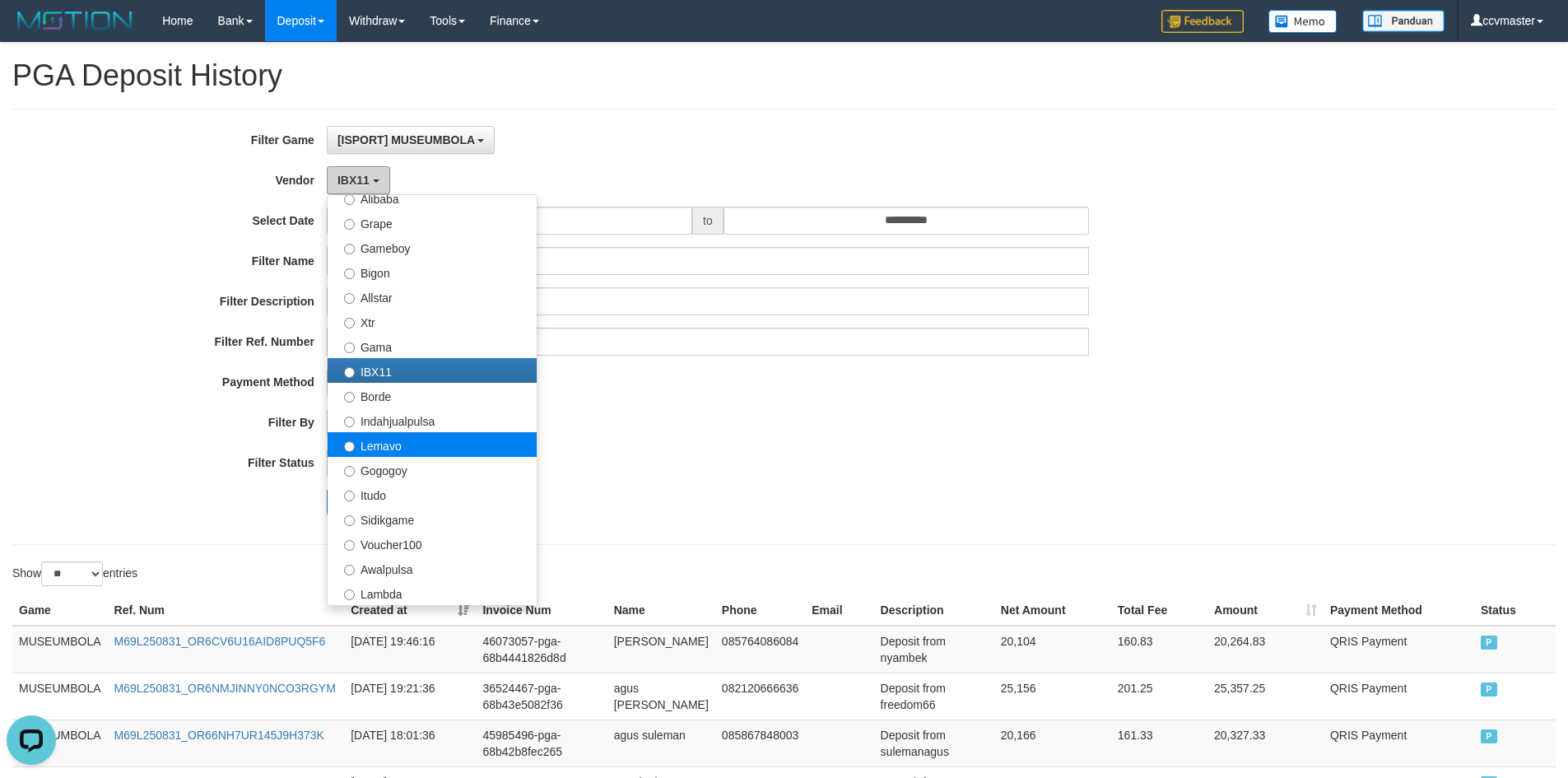
scroll to position [330, 0]
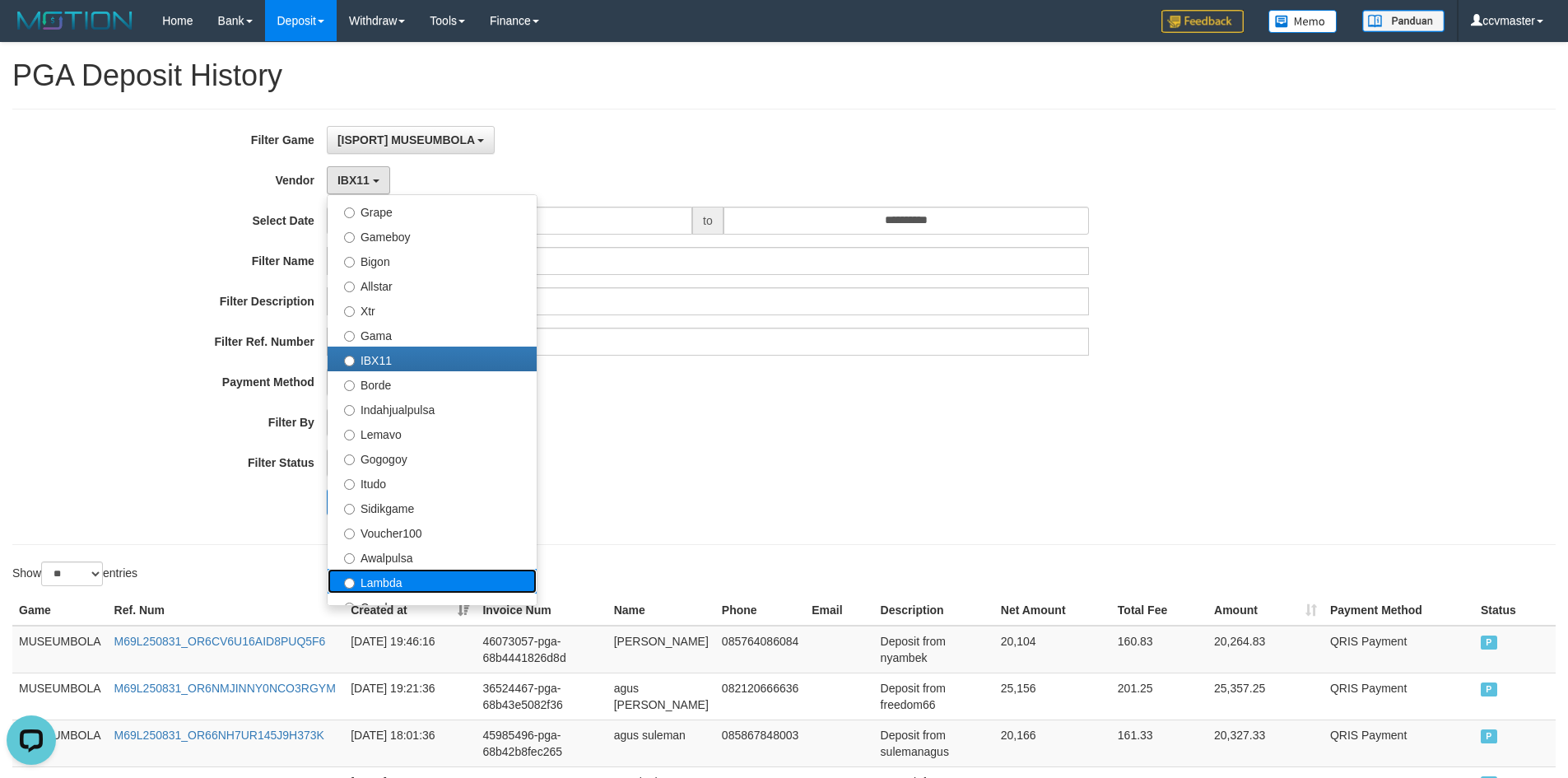
click at [407, 575] on label "Lambda" at bounding box center [432, 582] width 209 height 25
select select "**********"
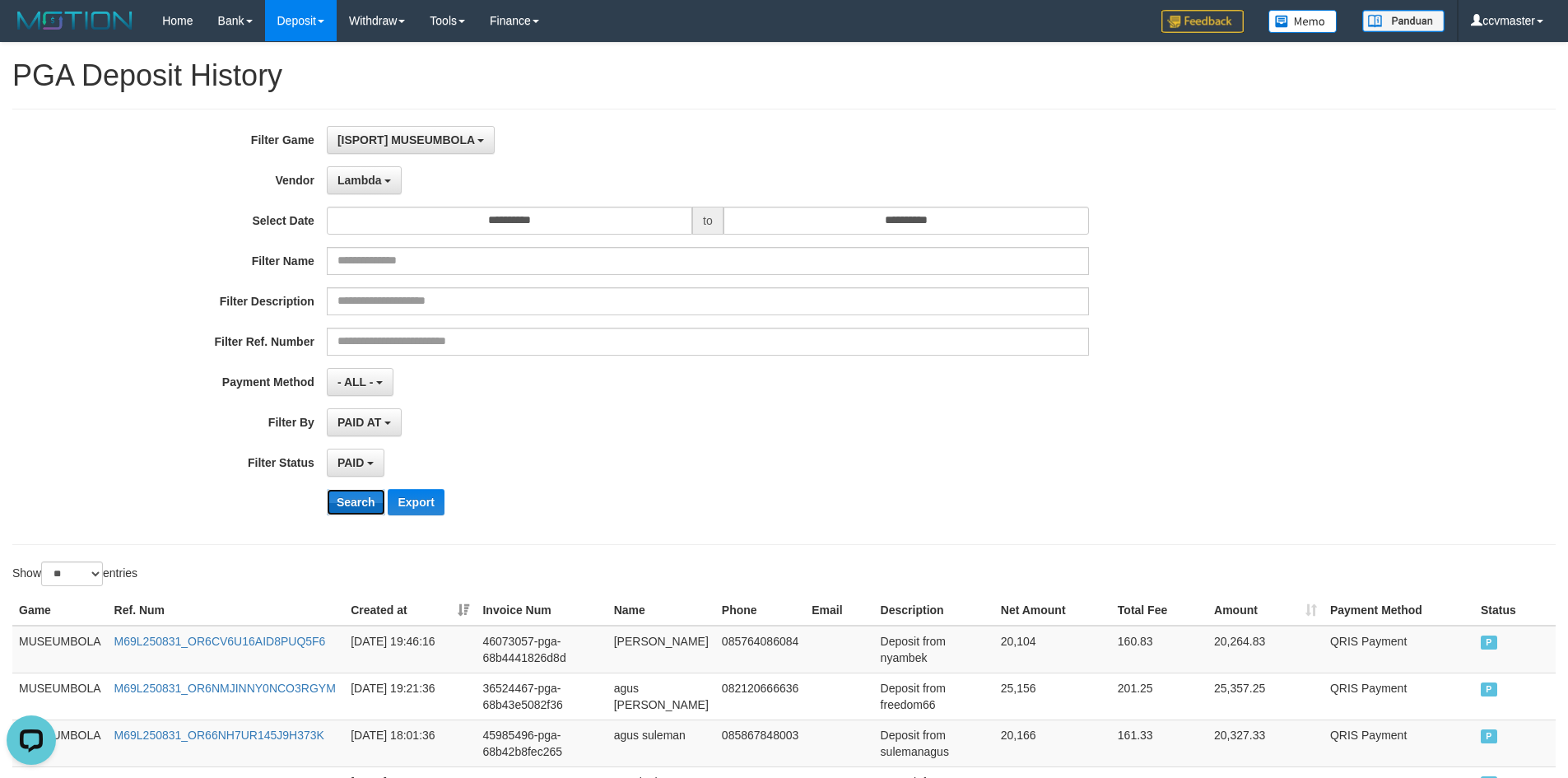
click at [361, 511] on button "Search" at bounding box center [356, 502] width 59 height 26
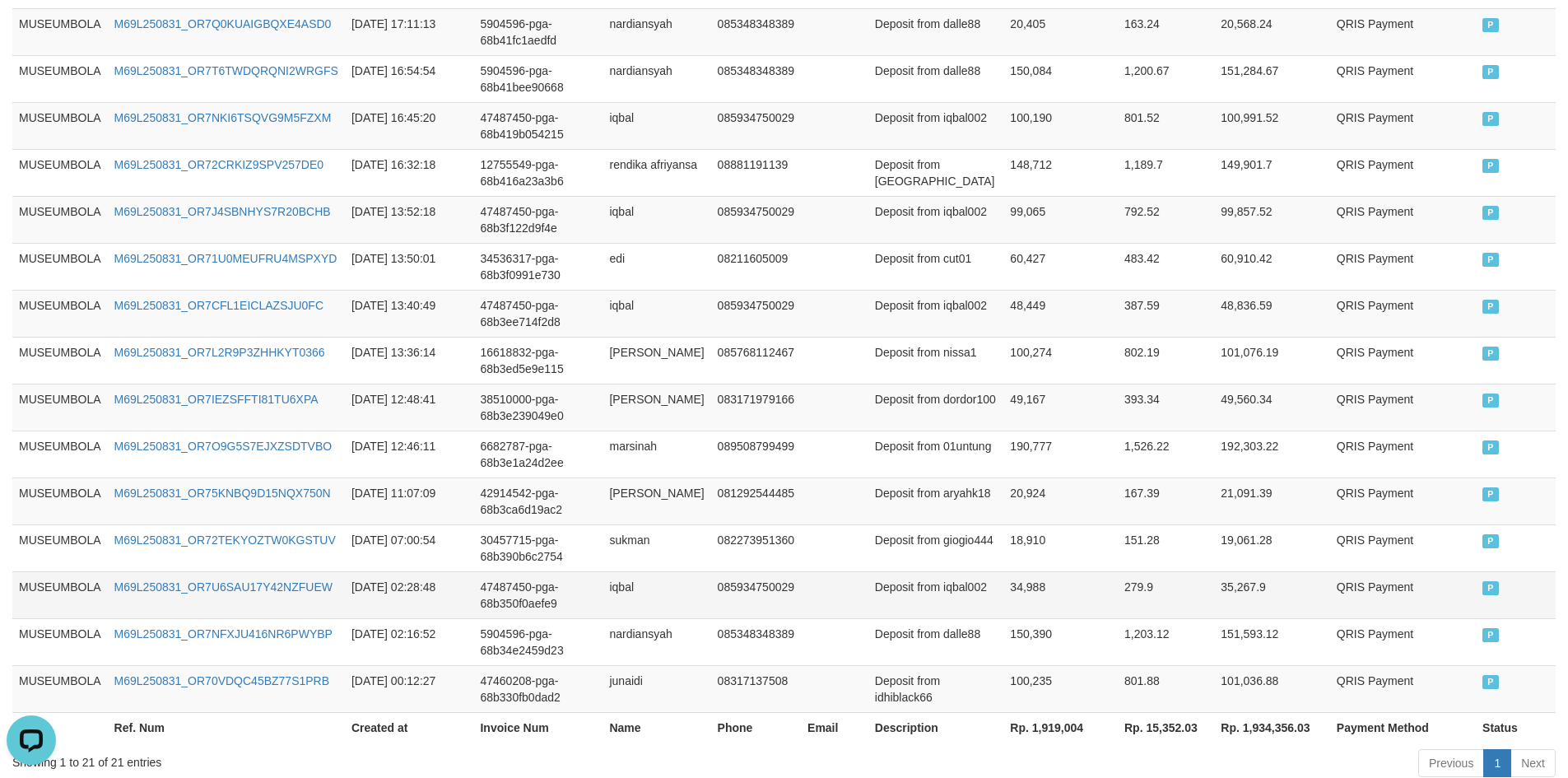
scroll to position [1013, 0]
